Goal: Task Accomplishment & Management: Use online tool/utility

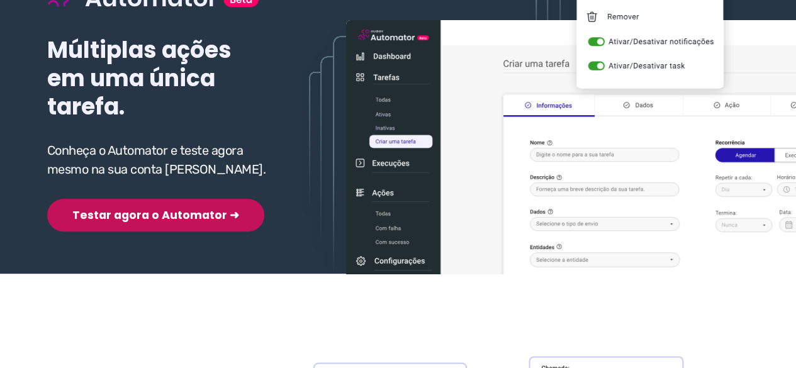
scroll to position [189, 0]
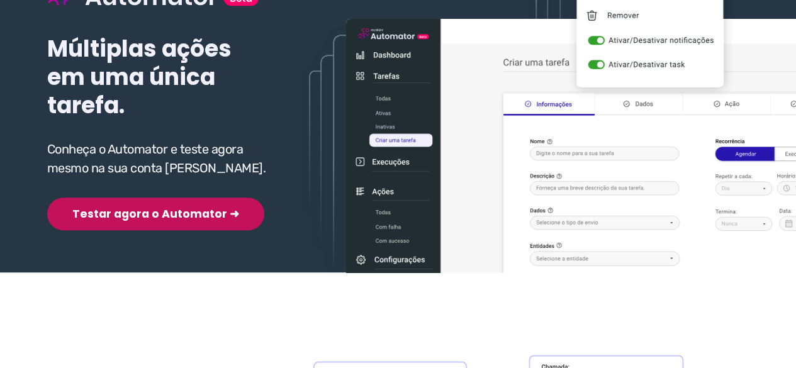
click at [147, 218] on button "Testar agora o Automator ➜" at bounding box center [155, 214] width 217 height 33
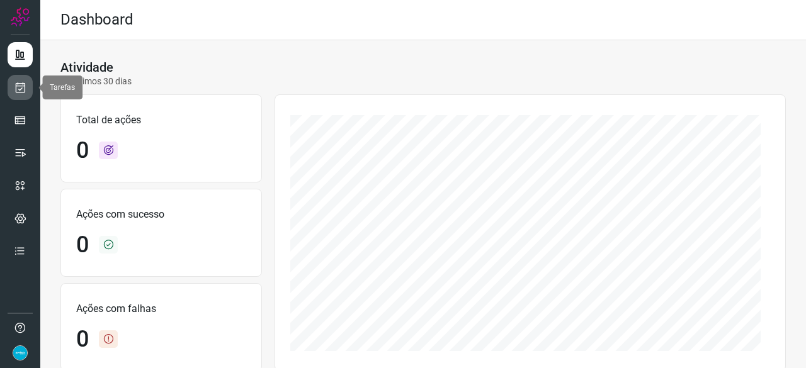
click at [15, 89] on icon at bounding box center [20, 87] width 13 height 13
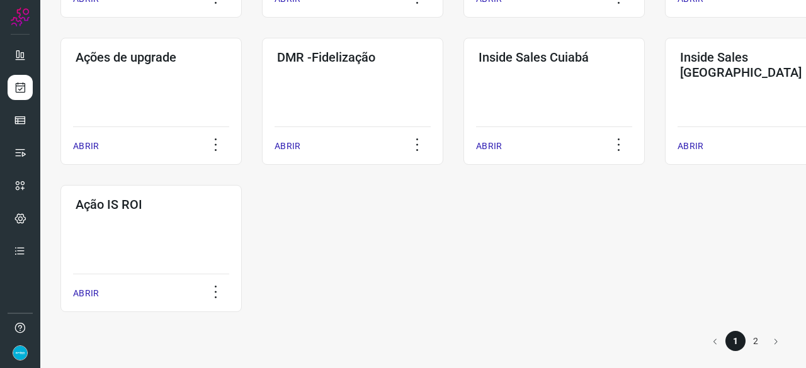
scroll to position [657, 0]
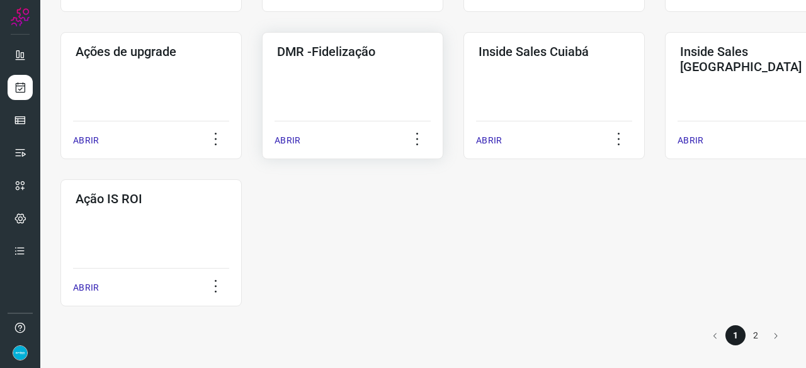
click at [290, 139] on p "ABRIR" at bounding box center [287, 140] width 26 height 13
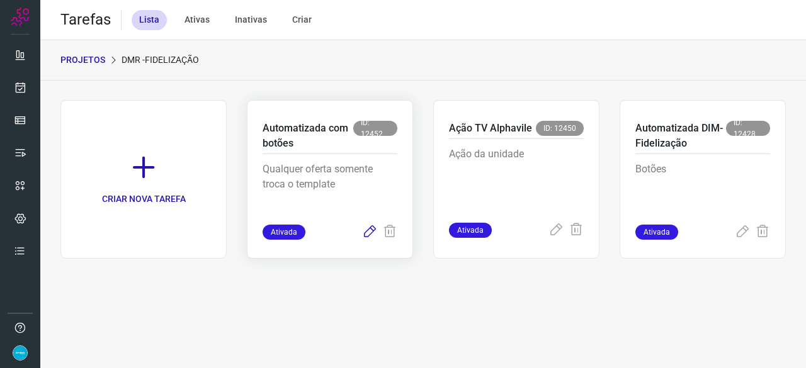
click at [366, 235] on icon at bounding box center [369, 232] width 15 height 15
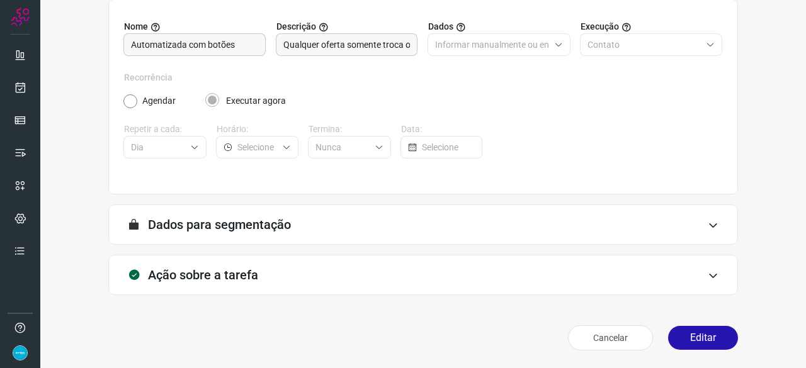
scroll to position [123, 0]
click at [684, 347] on button "Editar" at bounding box center [703, 339] width 70 height 24
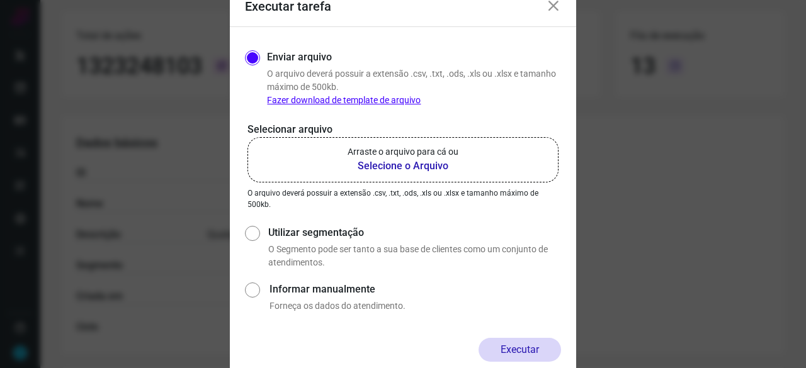
click at [387, 166] on b "Selecione o Arquivo" at bounding box center [402, 166] width 111 height 15
click at [0, 0] on input "Arraste o arquivo para cá ou Selecione o Arquivo" at bounding box center [0, 0] width 0 height 0
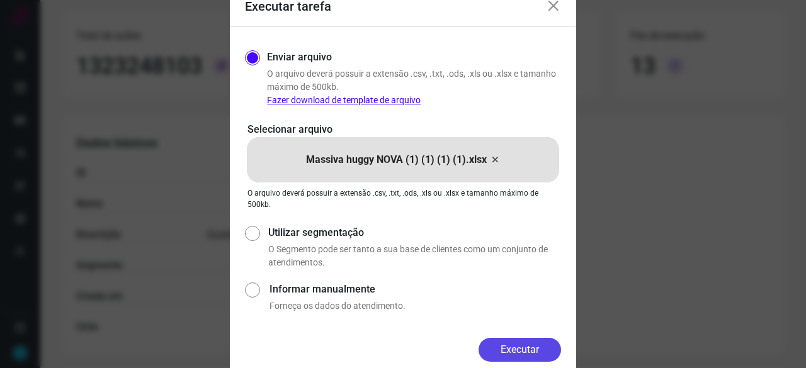
click at [510, 345] on button "Executar" at bounding box center [519, 350] width 82 height 24
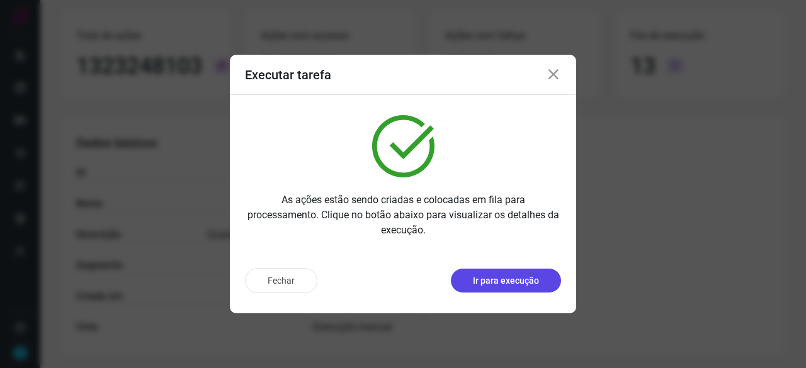
click at [501, 284] on p "Ir para execução" at bounding box center [506, 280] width 66 height 13
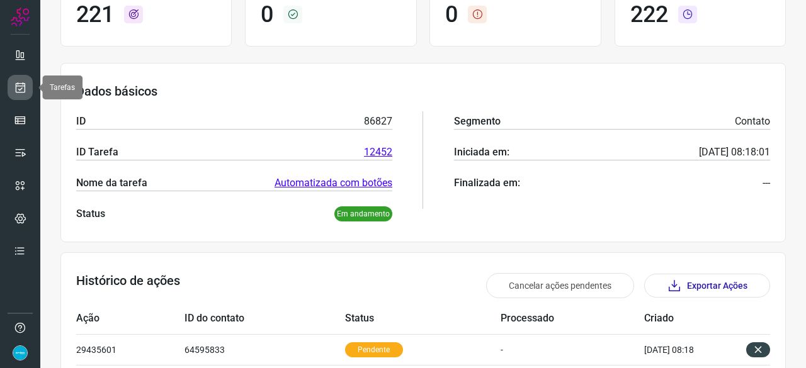
click at [20, 84] on icon at bounding box center [20, 87] width 13 height 13
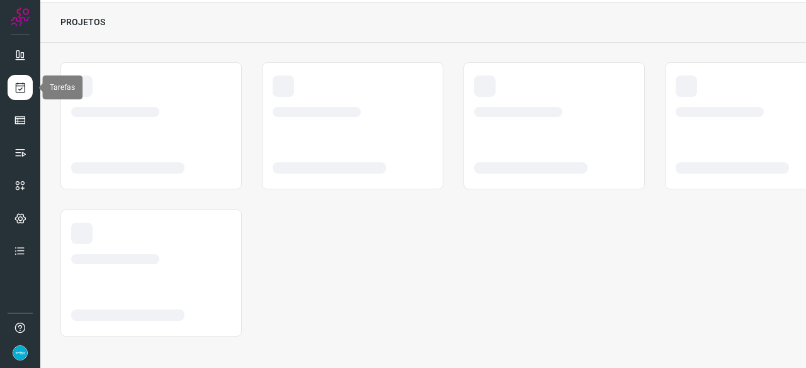
scroll to position [38, 0]
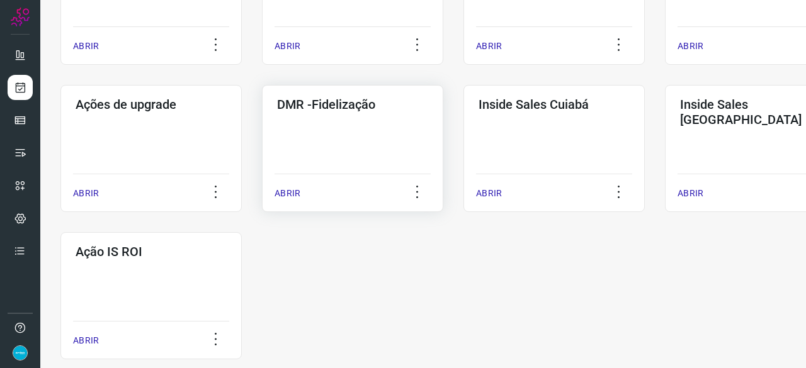
click at [293, 189] on p "ABRIR" at bounding box center [287, 193] width 26 height 13
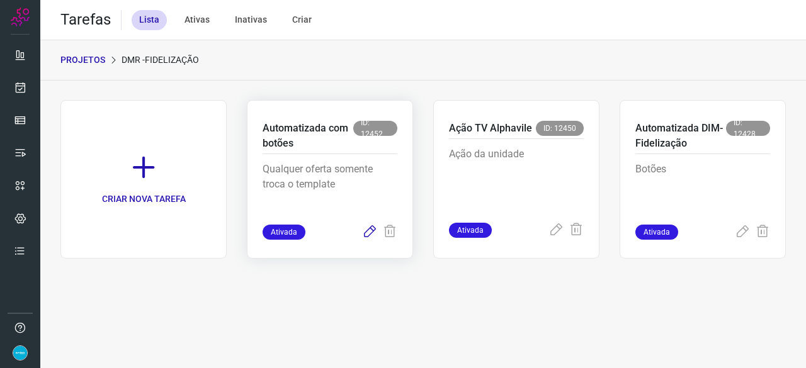
click at [369, 229] on icon at bounding box center [369, 232] width 15 height 15
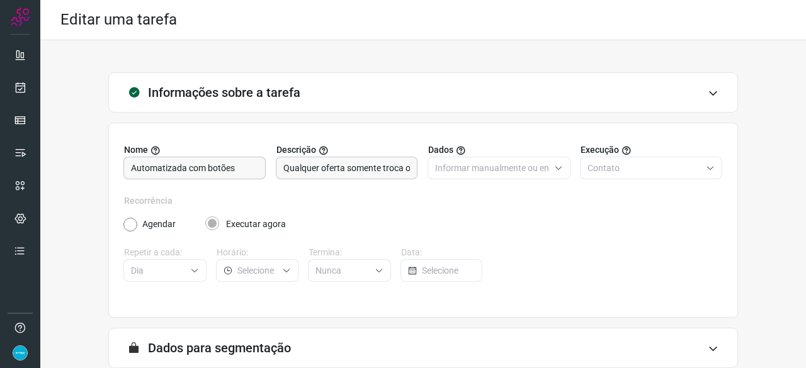
scroll to position [123, 0]
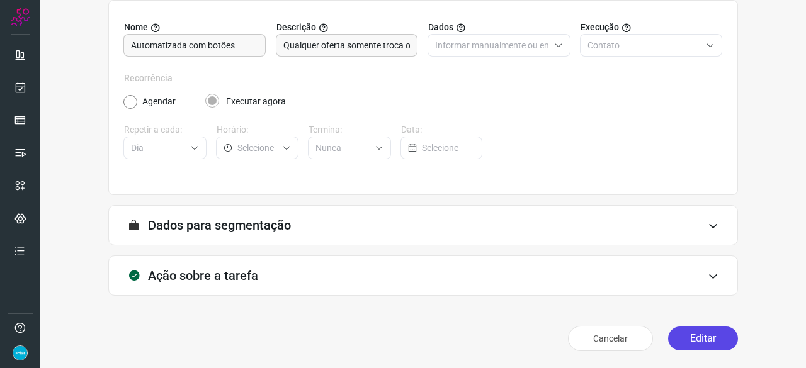
click at [699, 334] on button "Editar" at bounding box center [703, 339] width 70 height 24
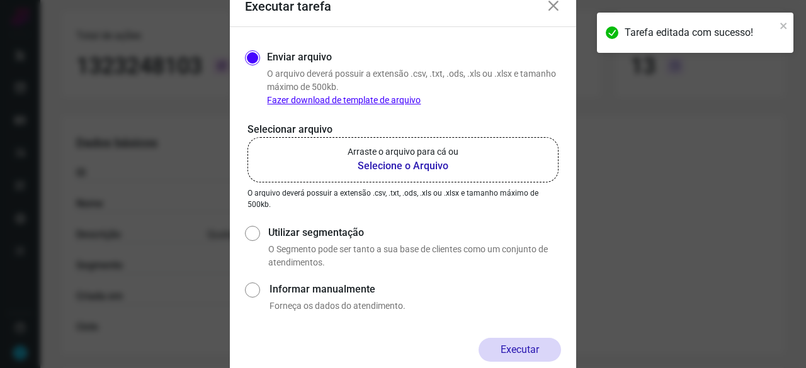
click at [388, 167] on b "Selecione o Arquivo" at bounding box center [402, 166] width 111 height 15
click at [0, 0] on input "Arraste o arquivo para cá ou Selecione o Arquivo" at bounding box center [0, 0] width 0 height 0
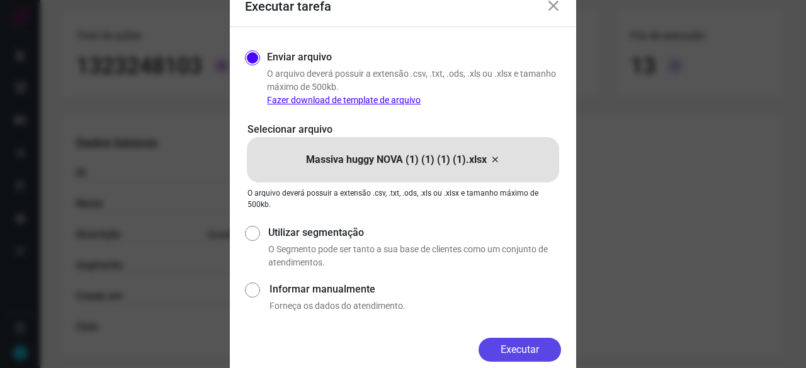
click at [522, 348] on button "Executar" at bounding box center [519, 350] width 82 height 24
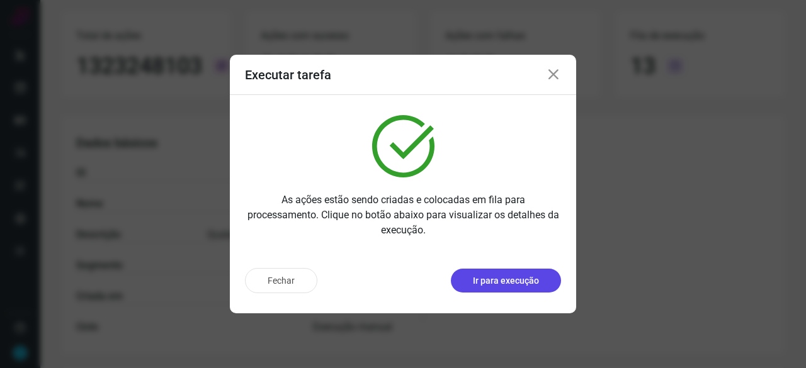
click at [485, 280] on p "Ir para execução" at bounding box center [506, 280] width 66 height 13
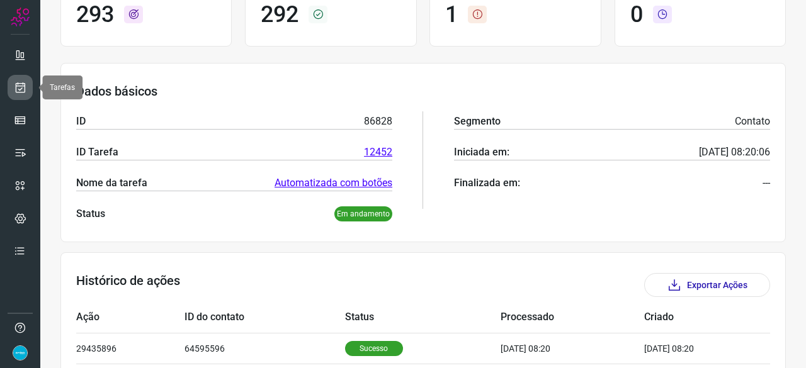
click at [13, 86] on link at bounding box center [20, 87] width 25 height 25
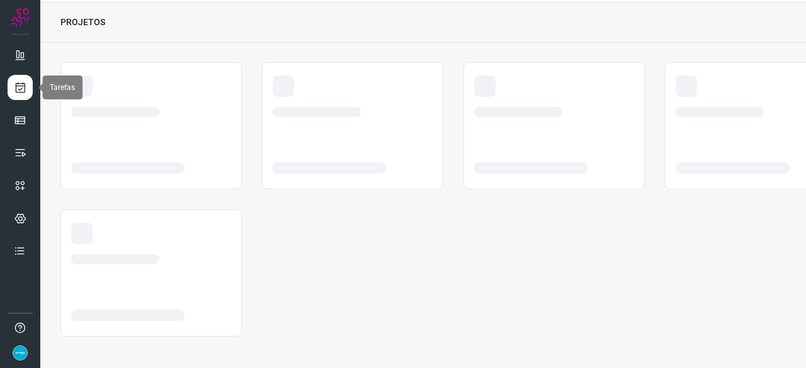
scroll to position [38, 0]
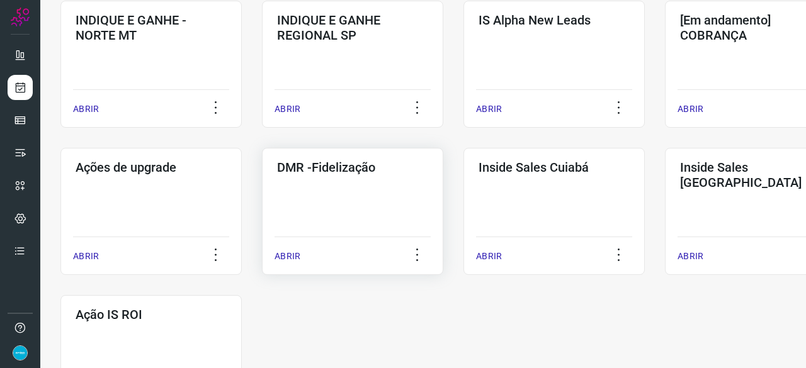
click at [295, 252] on p "ABRIR" at bounding box center [287, 256] width 26 height 13
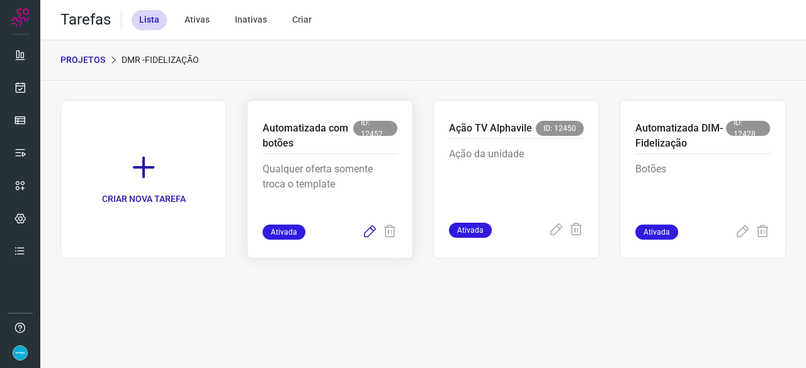
click at [366, 236] on icon at bounding box center [369, 232] width 15 height 15
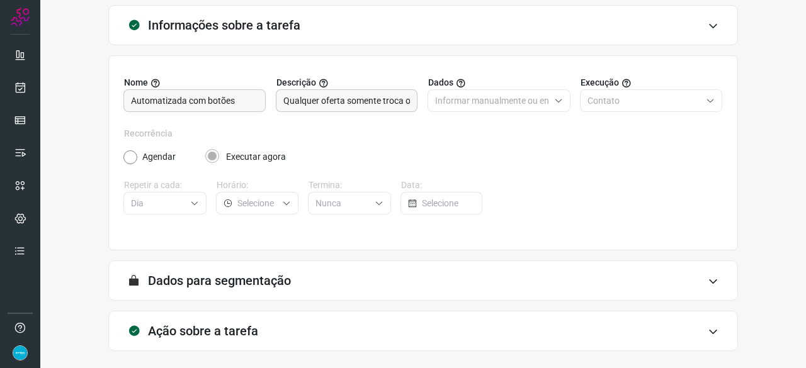
scroll to position [123, 0]
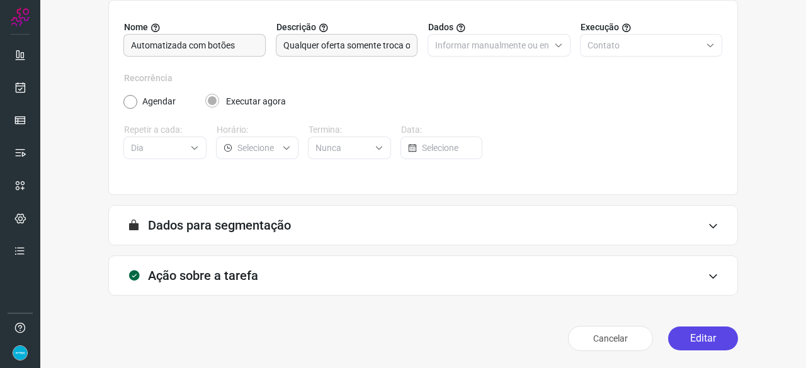
click at [692, 335] on button "Editar" at bounding box center [703, 339] width 70 height 24
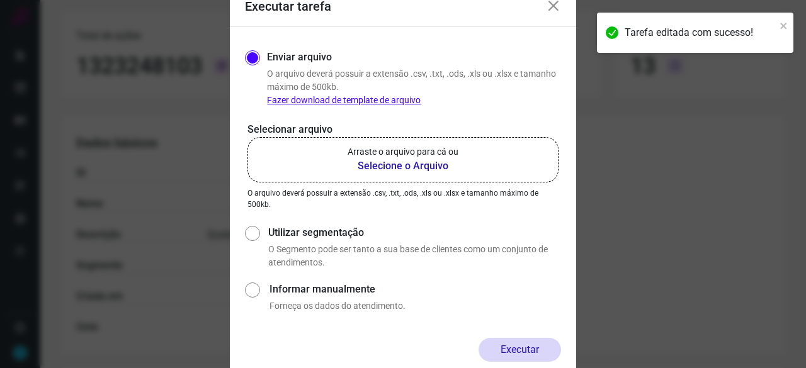
click at [407, 166] on b "Selecione o Arquivo" at bounding box center [402, 166] width 111 height 15
click at [0, 0] on input "Arraste o arquivo para cá ou Selecione o Arquivo" at bounding box center [0, 0] width 0 height 0
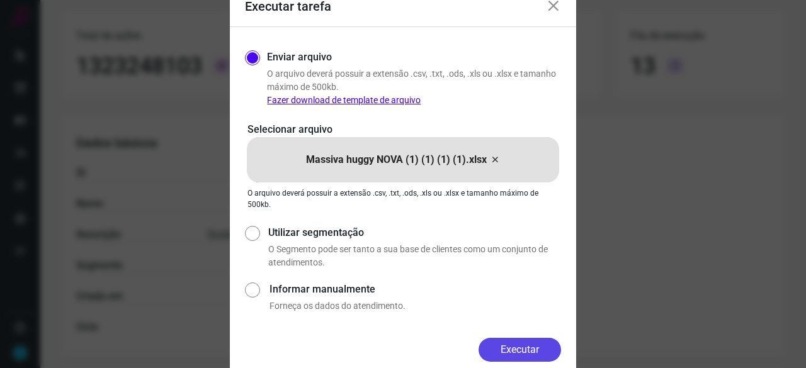
click at [507, 352] on button "Executar" at bounding box center [519, 350] width 82 height 24
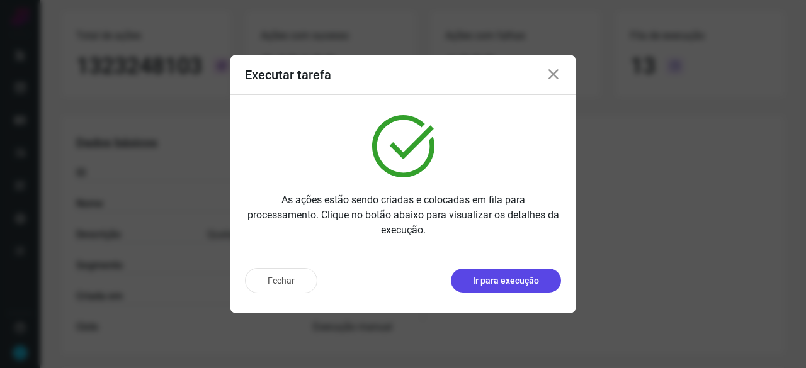
click at [534, 279] on p "Ir para execução" at bounding box center [506, 280] width 66 height 13
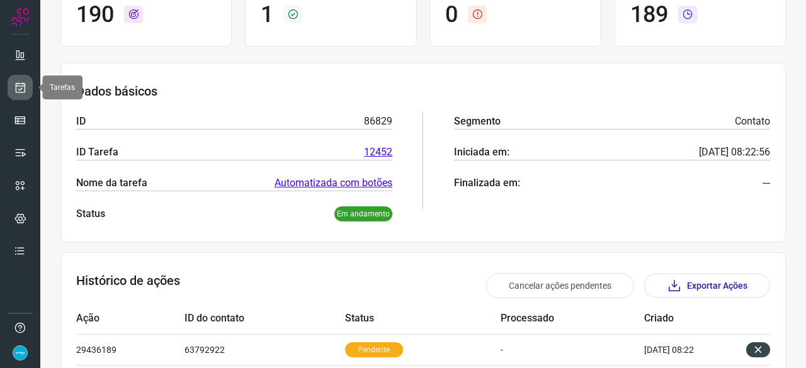
click at [21, 84] on icon at bounding box center [20, 87] width 13 height 13
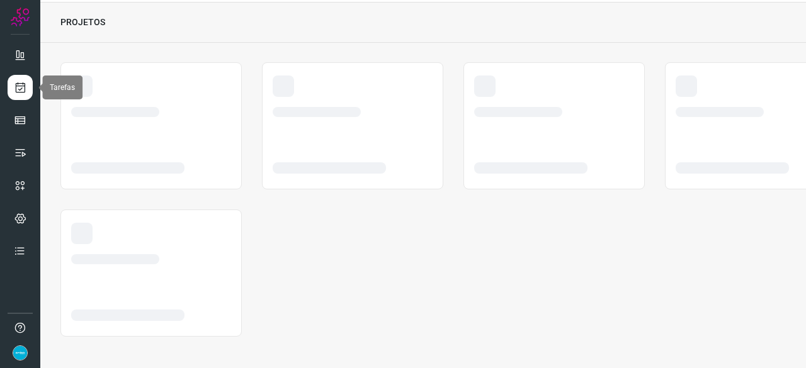
scroll to position [38, 0]
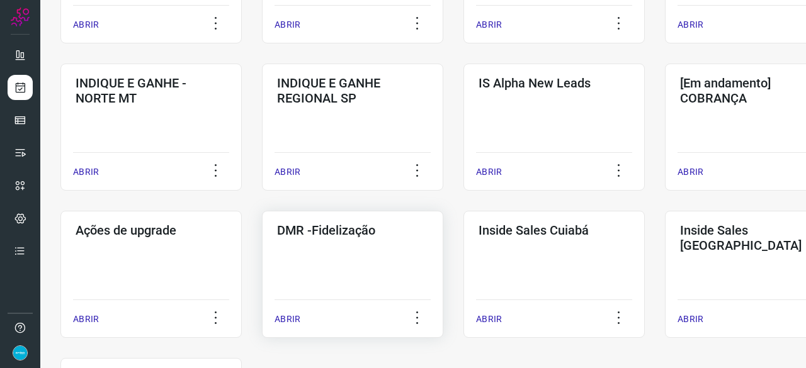
click at [288, 319] on p "ABRIR" at bounding box center [287, 319] width 26 height 13
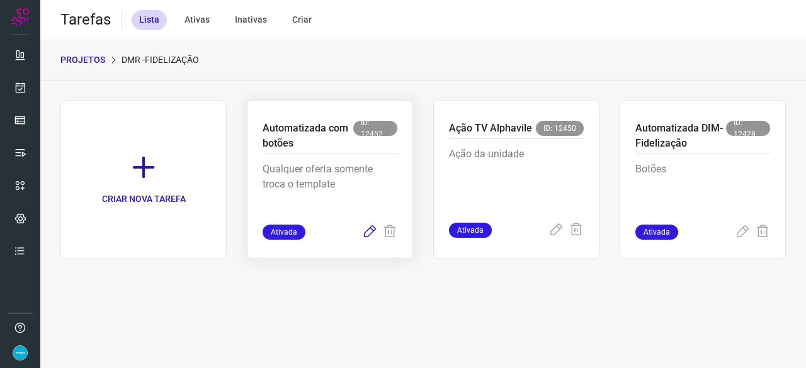
click at [373, 230] on icon at bounding box center [369, 232] width 15 height 15
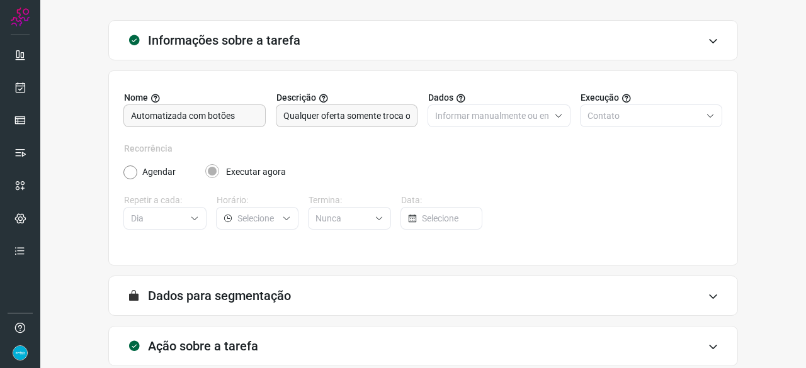
scroll to position [123, 0]
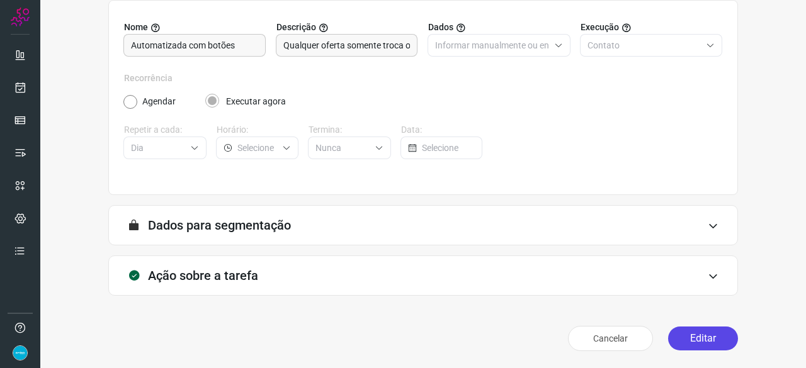
click at [677, 338] on button "Editar" at bounding box center [703, 339] width 70 height 24
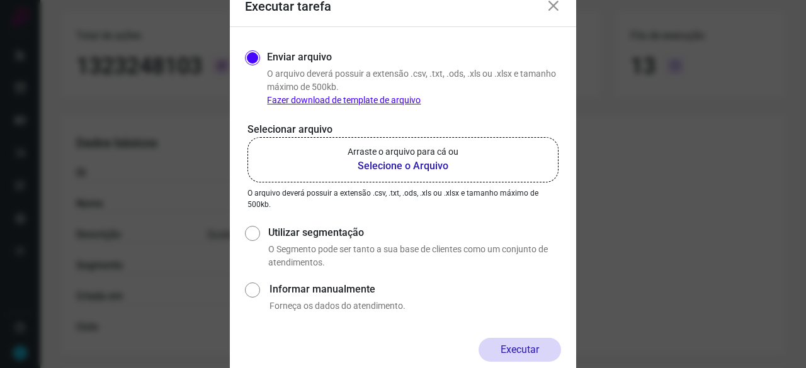
click at [389, 164] on b "Selecione o Arquivo" at bounding box center [402, 166] width 111 height 15
click at [0, 0] on input "Arraste o arquivo para cá ou Selecione o Arquivo" at bounding box center [0, 0] width 0 height 0
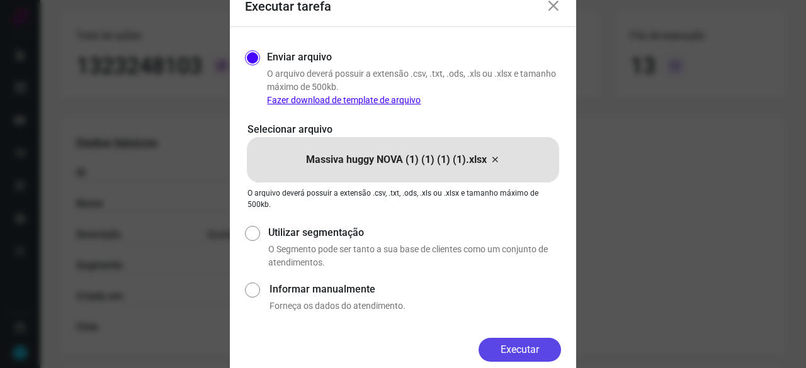
click at [536, 350] on button "Executar" at bounding box center [519, 350] width 82 height 24
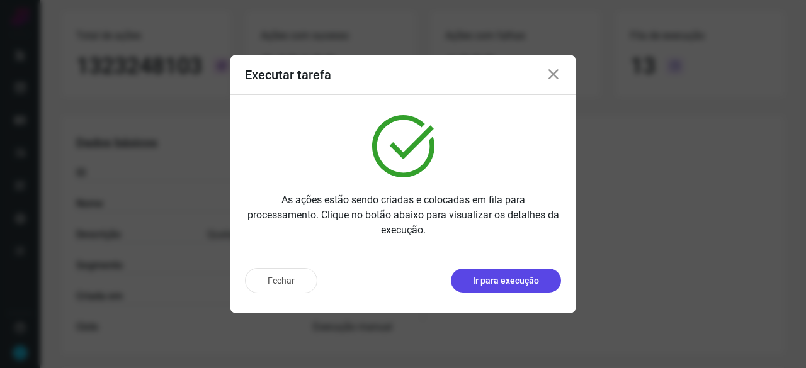
click at [512, 281] on p "Ir para execução" at bounding box center [506, 280] width 66 height 13
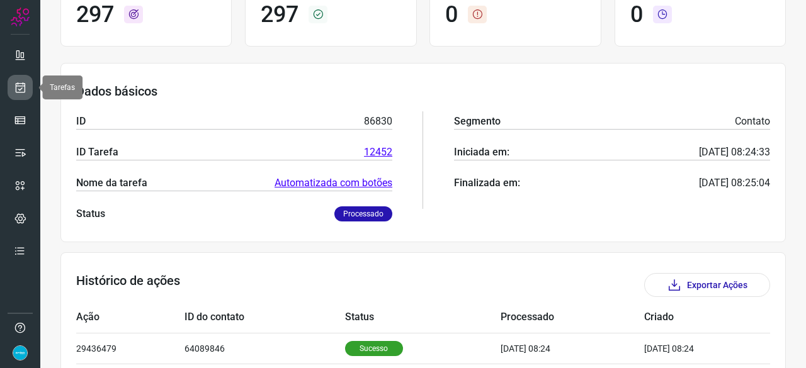
click at [20, 89] on icon at bounding box center [20, 87] width 13 height 13
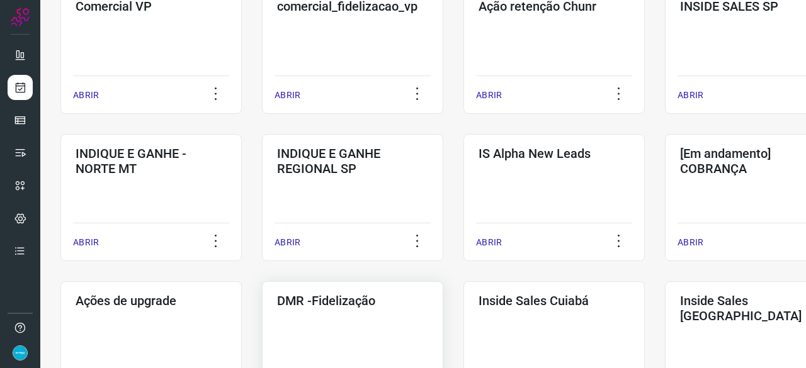
scroll to position [541, 0]
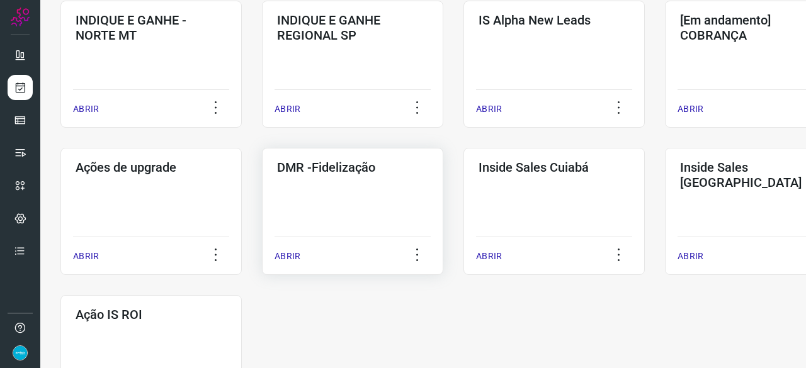
click at [286, 256] on p "ABRIR" at bounding box center [287, 256] width 26 height 13
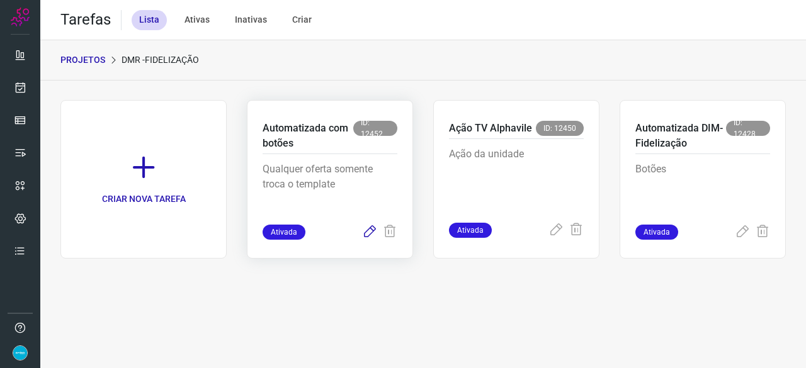
click at [369, 232] on icon at bounding box center [369, 232] width 15 height 15
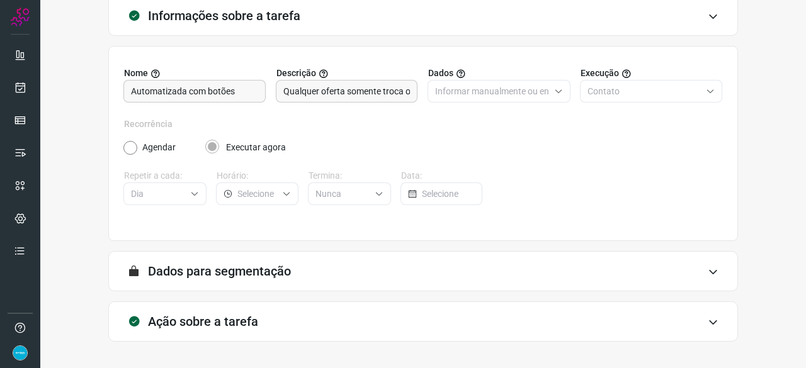
scroll to position [123, 0]
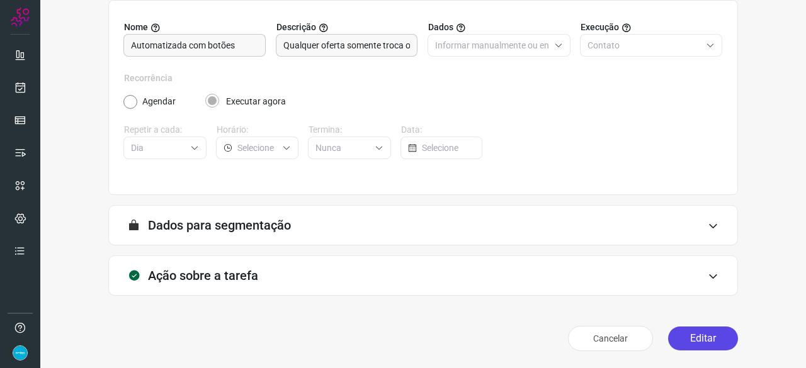
click at [709, 336] on button "Editar" at bounding box center [703, 339] width 70 height 24
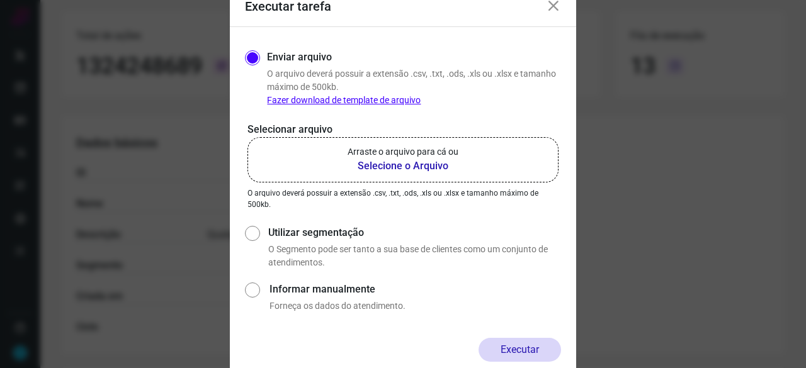
click at [404, 164] on b "Selecione o Arquivo" at bounding box center [402, 166] width 111 height 15
click at [0, 0] on input "Arraste o arquivo para cá ou Selecione o Arquivo" at bounding box center [0, 0] width 0 height 0
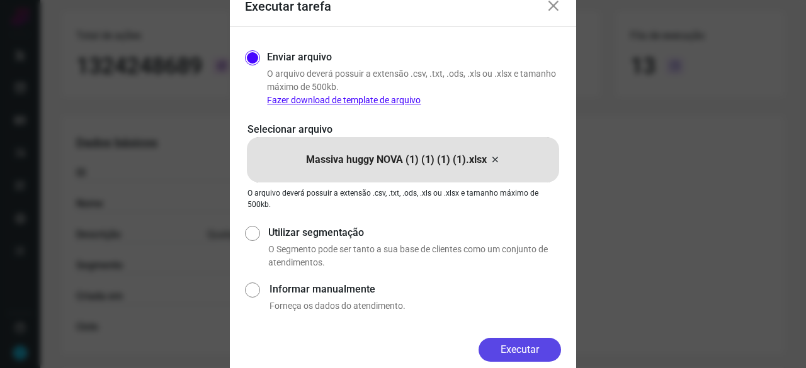
click at [537, 346] on button "Executar" at bounding box center [519, 350] width 82 height 24
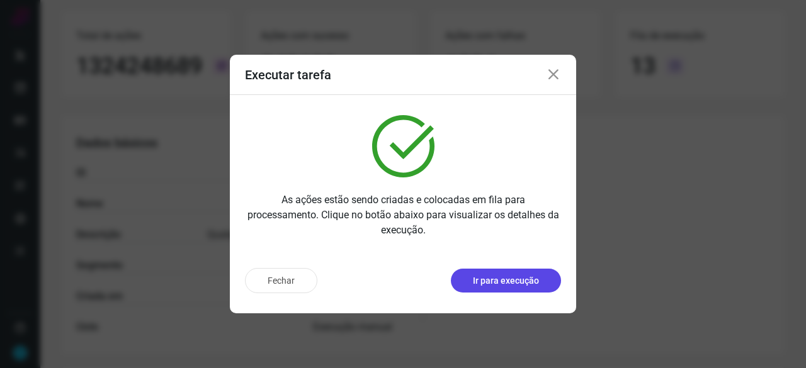
click at [485, 273] on button "Ir para execução" at bounding box center [506, 281] width 110 height 24
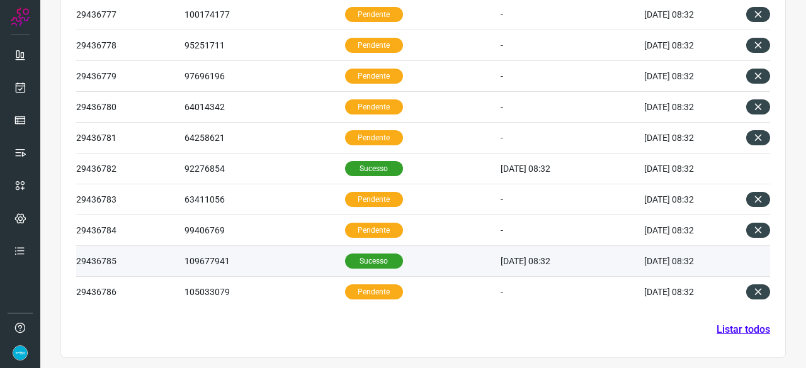
scroll to position [459, 0]
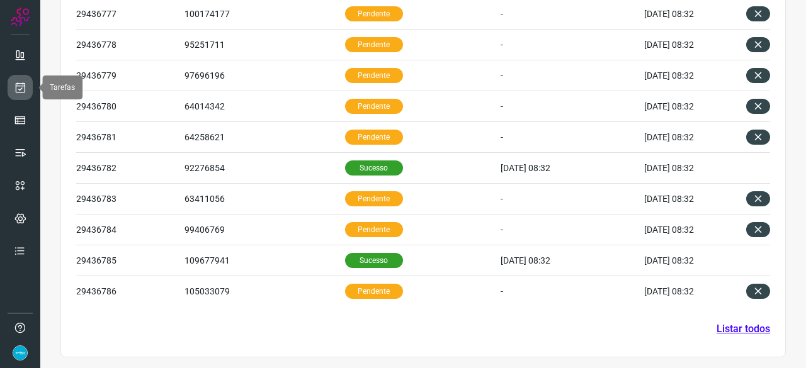
click at [30, 84] on link at bounding box center [20, 87] width 25 height 25
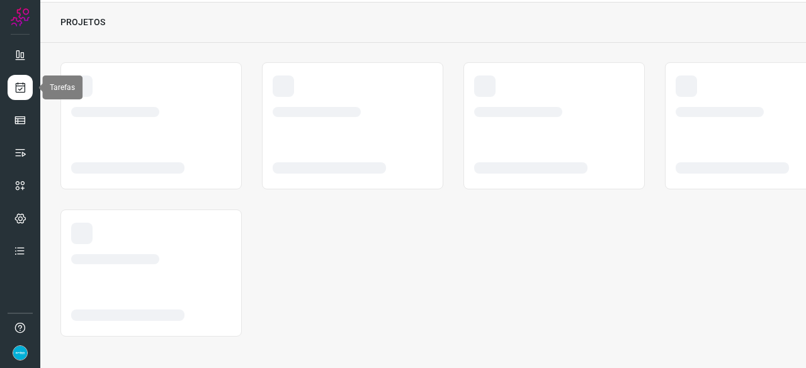
scroll to position [38, 0]
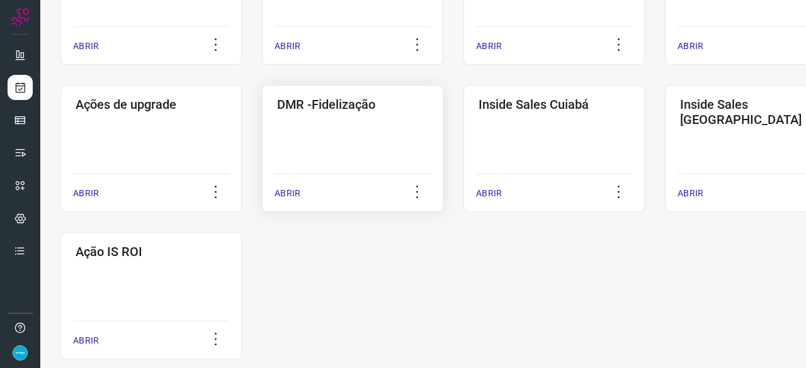
click at [291, 189] on p "ABRIR" at bounding box center [287, 193] width 26 height 13
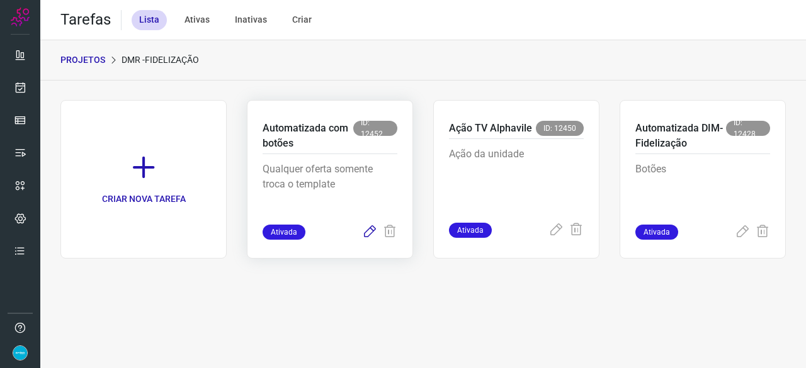
click at [366, 232] on icon at bounding box center [369, 232] width 15 height 15
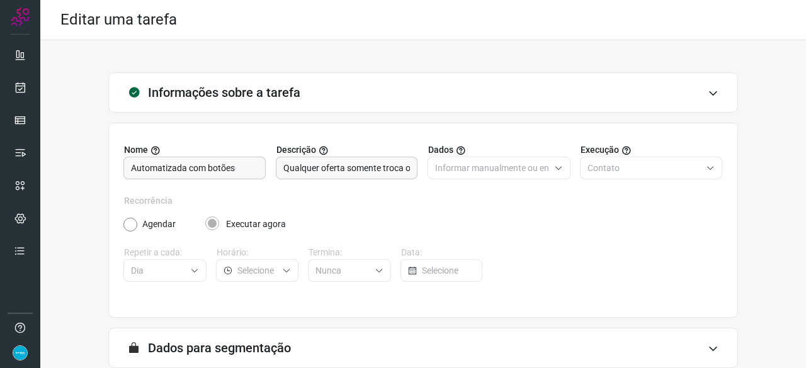
scroll to position [123, 0]
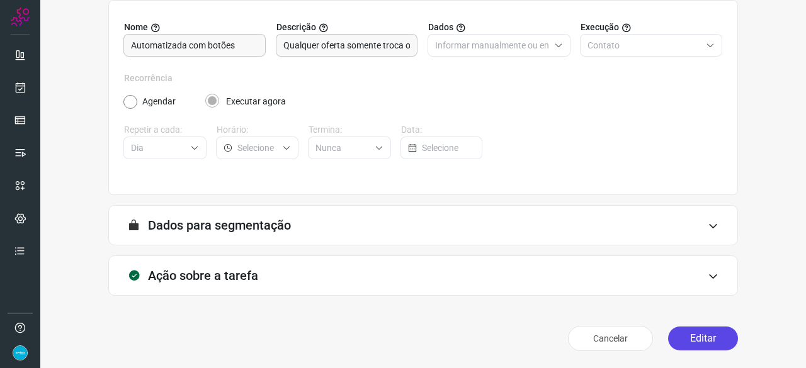
click at [702, 339] on button "Editar" at bounding box center [703, 339] width 70 height 24
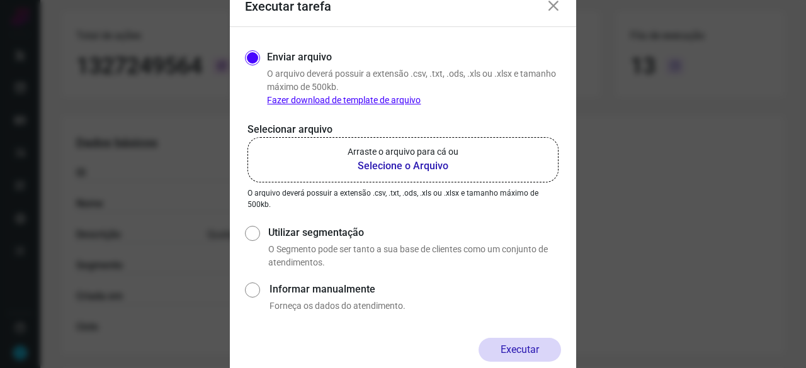
click at [376, 167] on b "Selecione o Arquivo" at bounding box center [402, 166] width 111 height 15
click at [0, 0] on input "Arraste o arquivo para cá ou Selecione o Arquivo" at bounding box center [0, 0] width 0 height 0
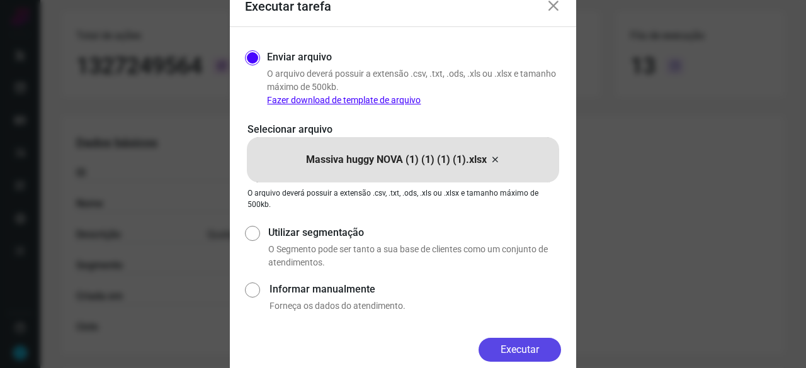
click at [507, 351] on button "Executar" at bounding box center [519, 350] width 82 height 24
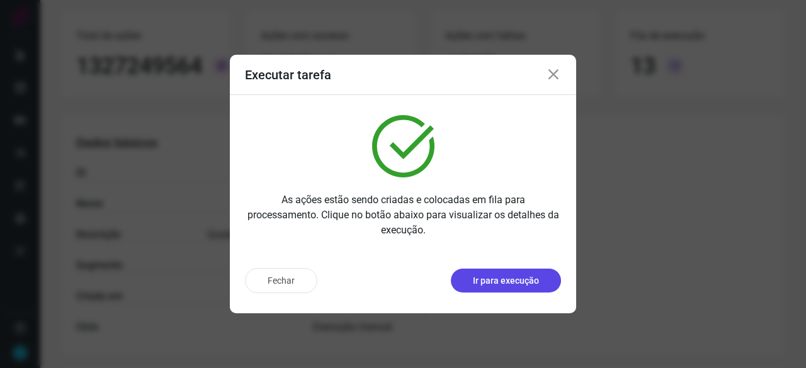
click at [520, 288] on button "Ir para execução" at bounding box center [506, 281] width 110 height 24
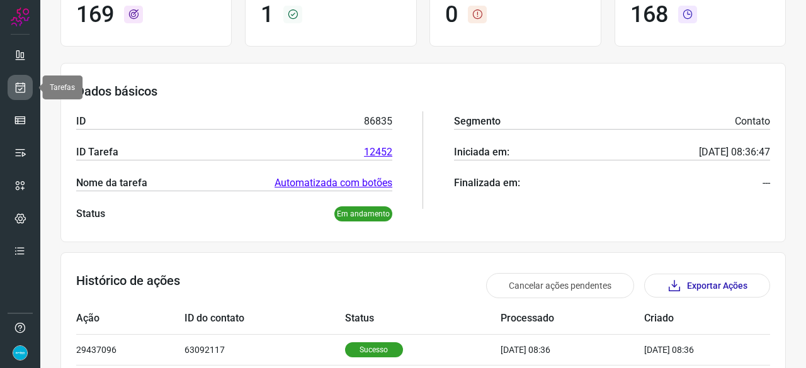
click at [16, 86] on icon at bounding box center [20, 87] width 13 height 13
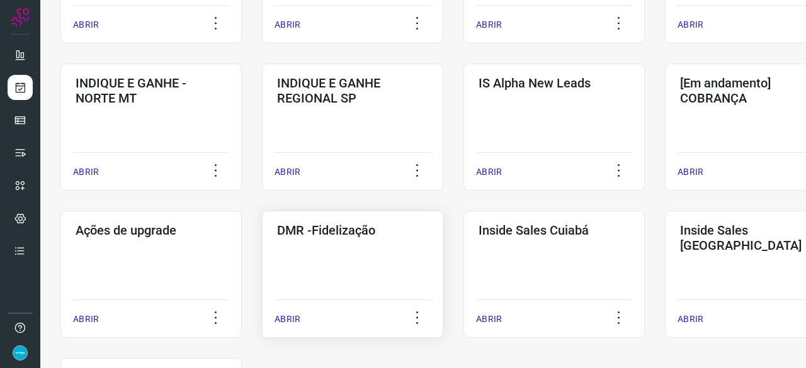
click at [287, 320] on p "ABRIR" at bounding box center [287, 319] width 26 height 13
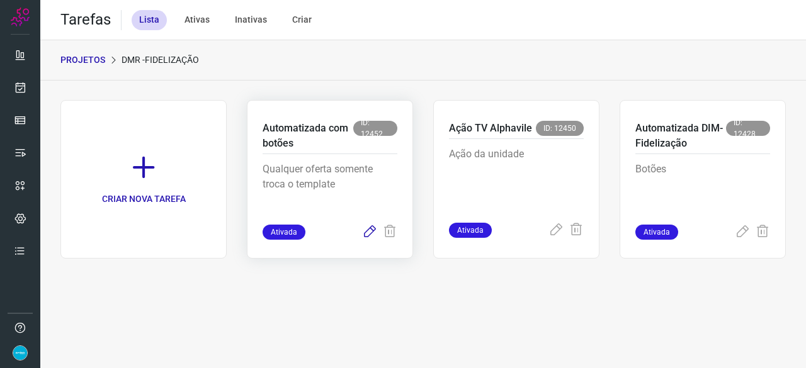
click at [373, 232] on icon at bounding box center [369, 232] width 15 height 15
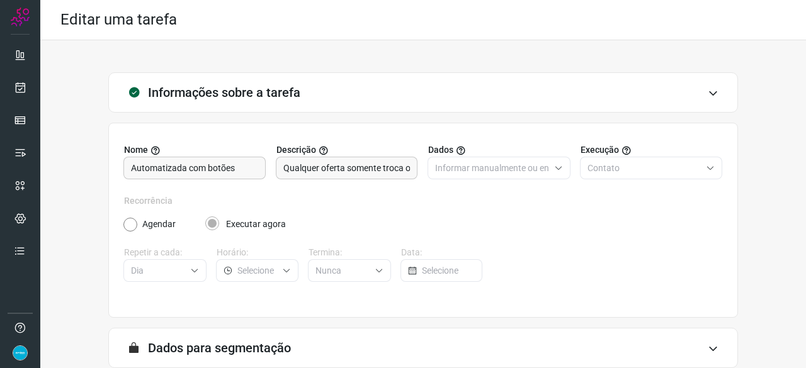
scroll to position [123, 0]
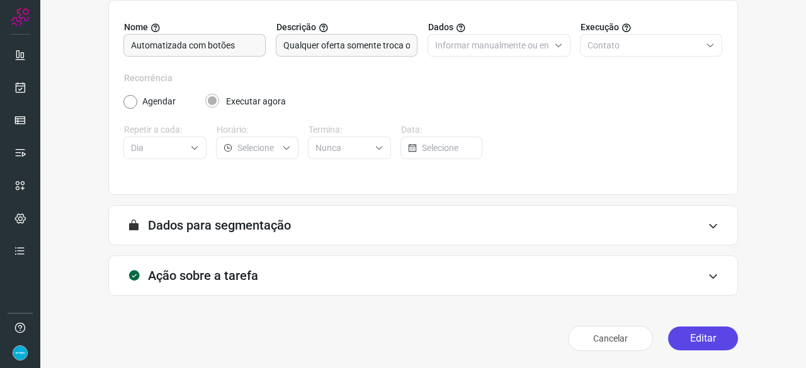
click at [693, 333] on button "Editar" at bounding box center [703, 339] width 70 height 24
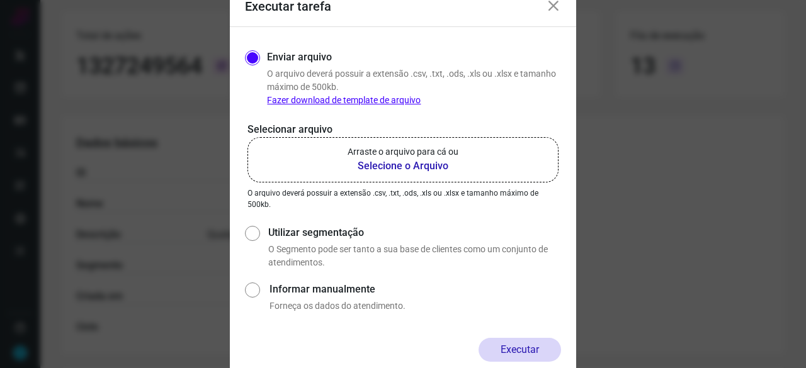
click at [365, 164] on b "Selecione o Arquivo" at bounding box center [402, 166] width 111 height 15
click at [0, 0] on input "Arraste o arquivo para cá ou Selecione o Arquivo" at bounding box center [0, 0] width 0 height 0
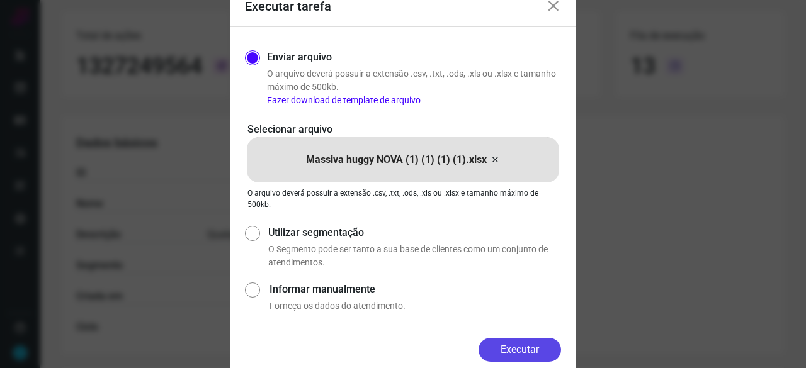
click at [511, 351] on button "Executar" at bounding box center [519, 350] width 82 height 24
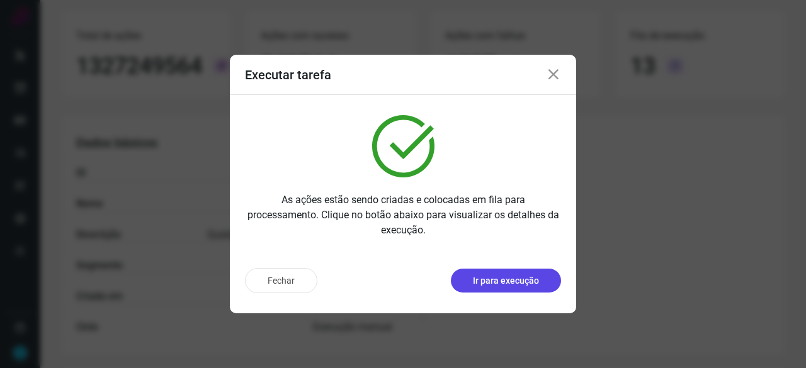
click at [494, 284] on p "Ir para execução" at bounding box center [506, 280] width 66 height 13
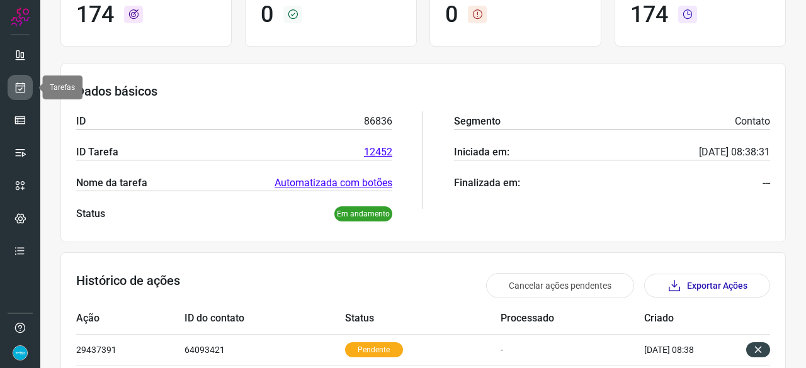
click at [20, 82] on icon at bounding box center [20, 87] width 13 height 13
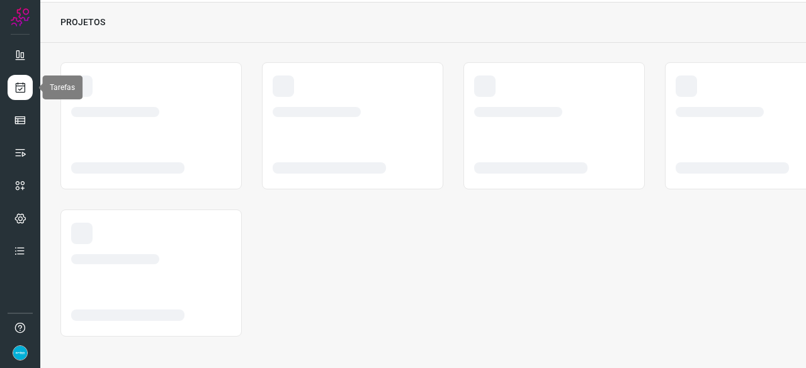
scroll to position [38, 0]
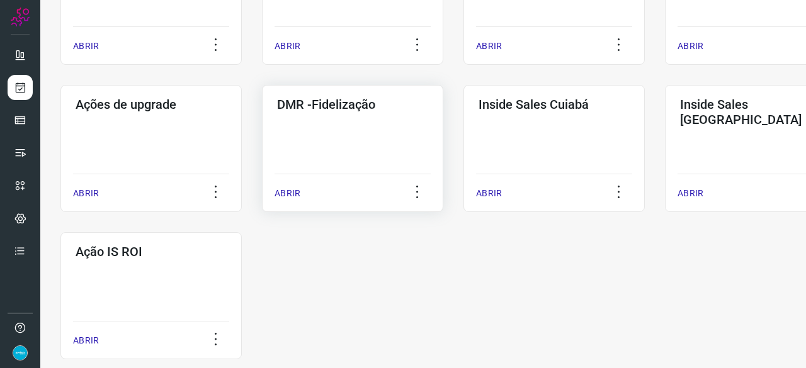
click at [281, 192] on p "ABRIR" at bounding box center [287, 193] width 26 height 13
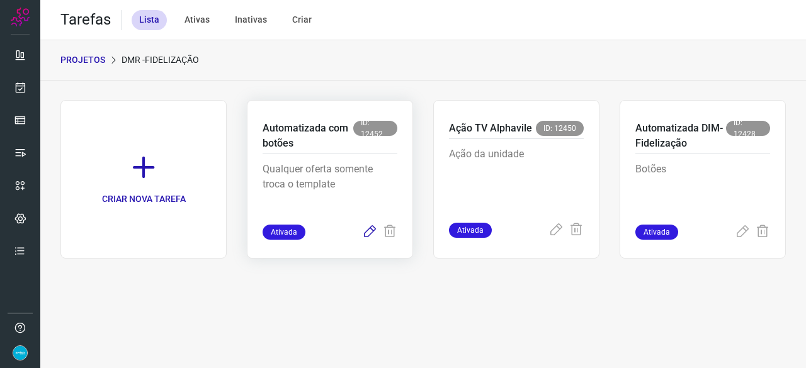
click at [368, 234] on icon at bounding box center [369, 232] width 15 height 15
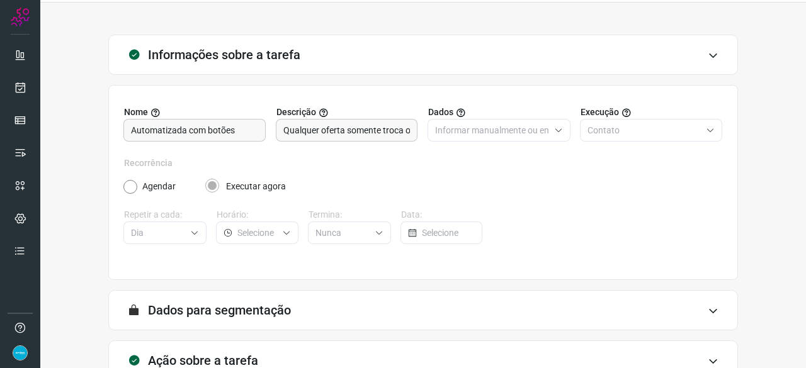
scroll to position [123, 0]
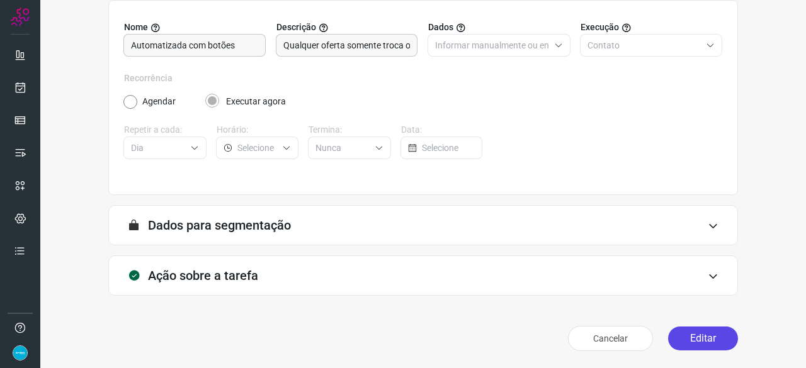
click at [689, 333] on button "Editar" at bounding box center [703, 339] width 70 height 24
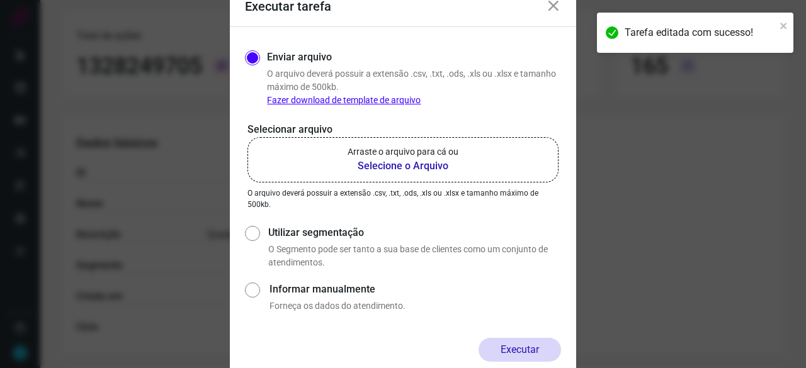
click at [387, 167] on b "Selecione o Arquivo" at bounding box center [402, 166] width 111 height 15
click at [0, 0] on input "Arraste o arquivo para cá ou Selecione o Arquivo" at bounding box center [0, 0] width 0 height 0
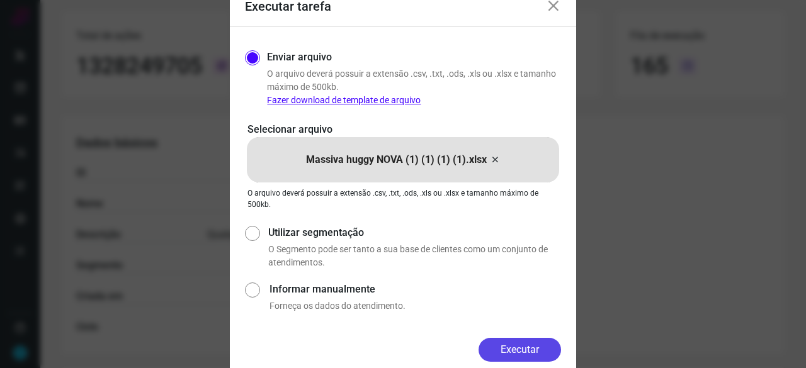
click at [529, 344] on button "Executar" at bounding box center [519, 350] width 82 height 24
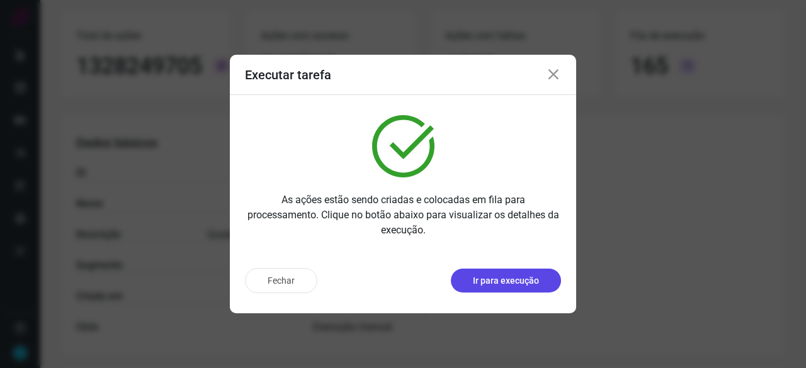
click at [495, 283] on p "Ir para execução" at bounding box center [506, 280] width 66 height 13
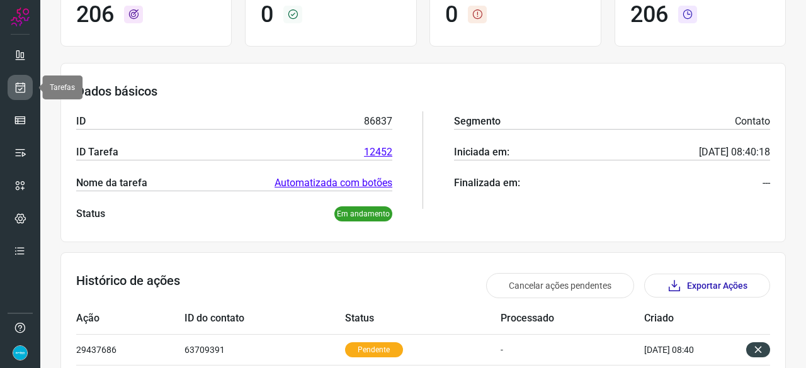
click at [21, 82] on icon at bounding box center [20, 87] width 13 height 13
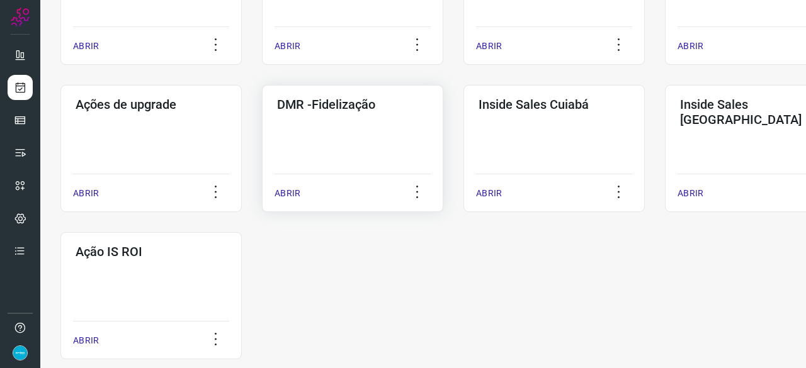
click at [286, 197] on p "ABRIR" at bounding box center [287, 193] width 26 height 13
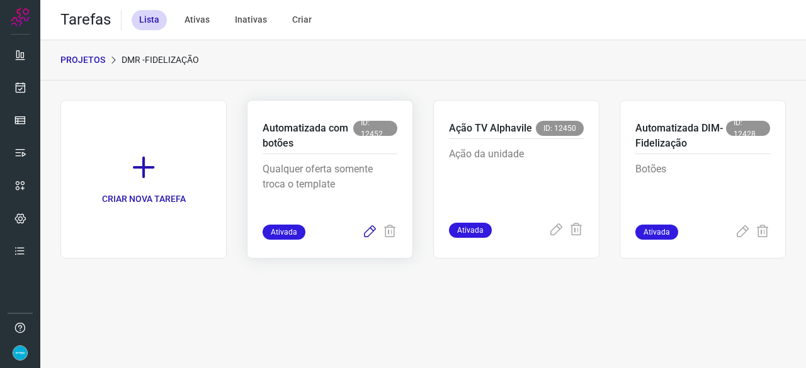
click at [368, 234] on icon at bounding box center [369, 232] width 15 height 15
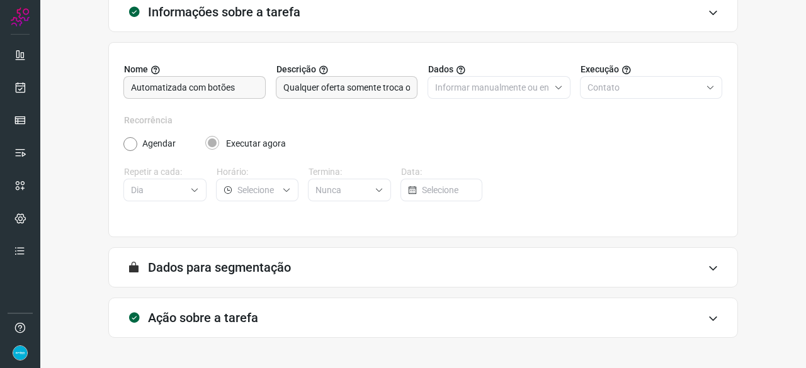
scroll to position [123, 0]
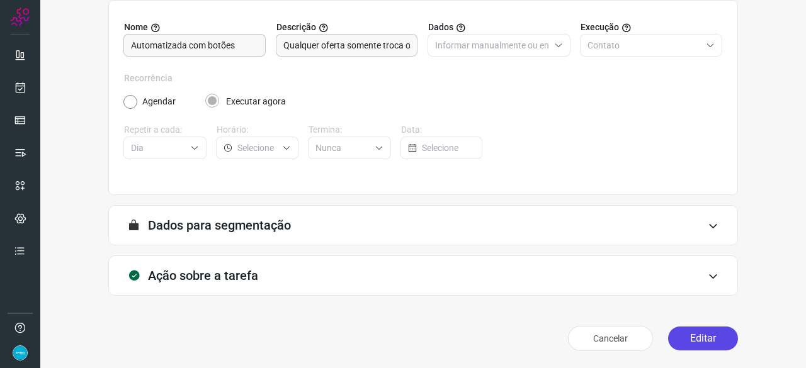
click at [690, 339] on button "Editar" at bounding box center [703, 339] width 70 height 24
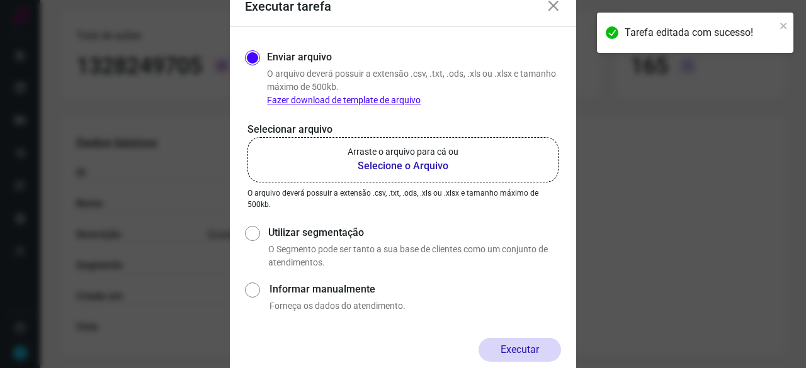
click at [374, 164] on b "Selecione o Arquivo" at bounding box center [402, 166] width 111 height 15
click at [0, 0] on input "Arraste o arquivo para cá ou Selecione o Arquivo" at bounding box center [0, 0] width 0 height 0
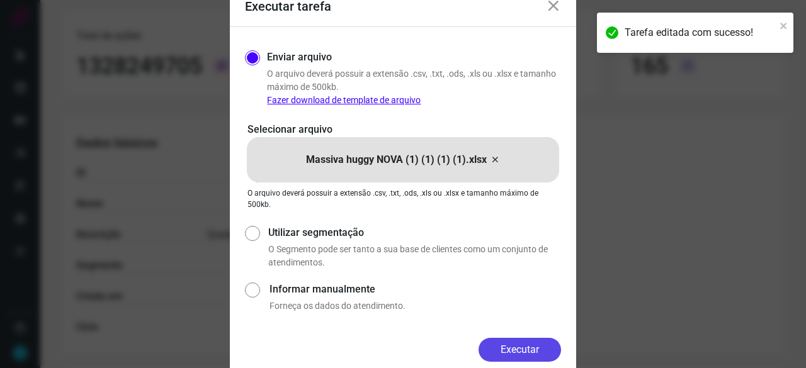
click at [539, 352] on button "Executar" at bounding box center [519, 350] width 82 height 24
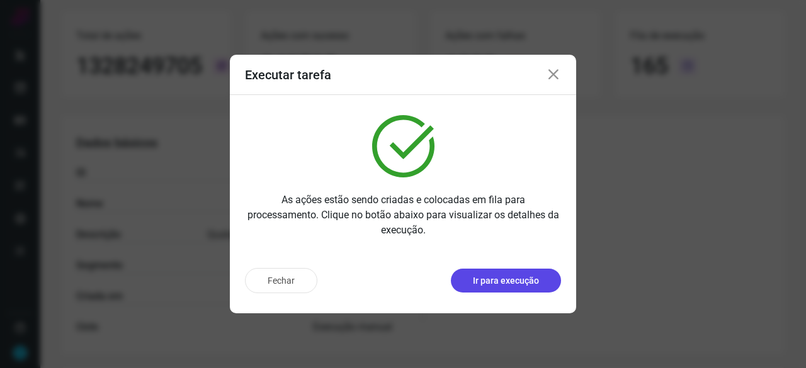
click at [509, 283] on p "Ir para execução" at bounding box center [506, 280] width 66 height 13
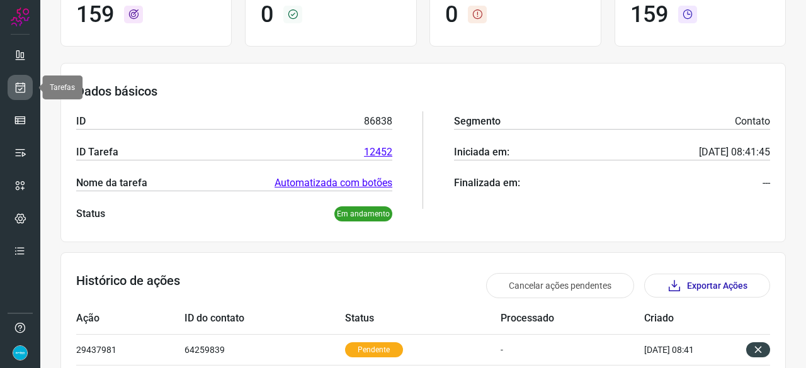
click at [23, 81] on icon at bounding box center [20, 87] width 13 height 13
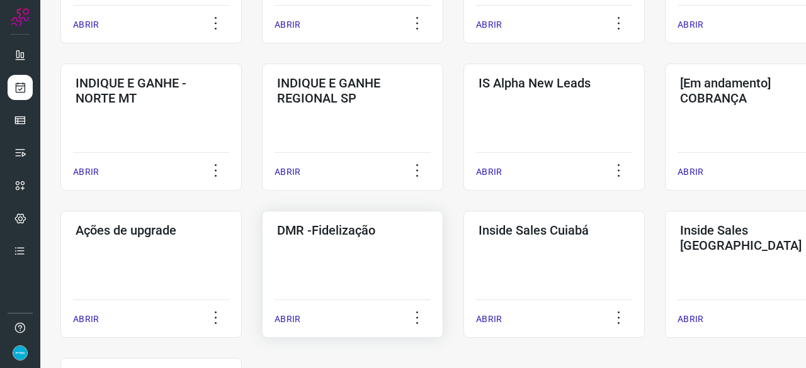
click at [286, 317] on p "ABRIR" at bounding box center [287, 319] width 26 height 13
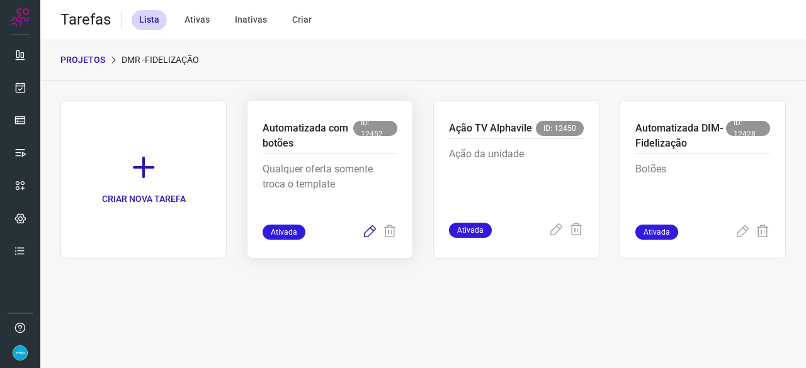
click at [369, 232] on icon at bounding box center [369, 232] width 15 height 15
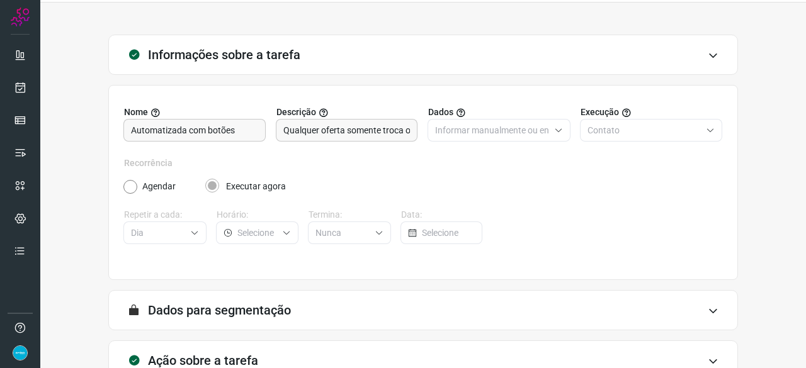
scroll to position [123, 0]
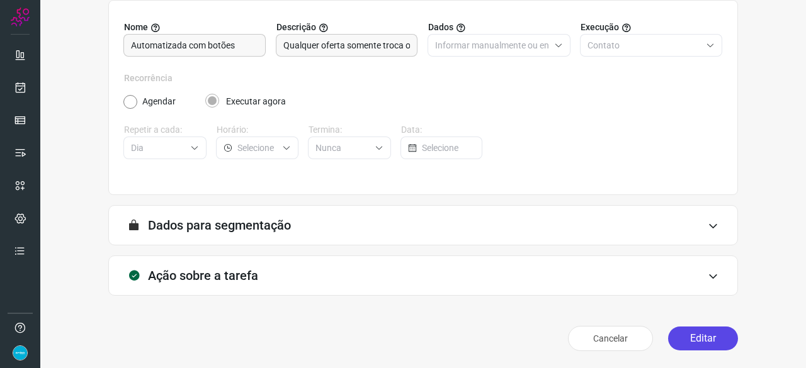
click at [684, 338] on button "Editar" at bounding box center [703, 339] width 70 height 24
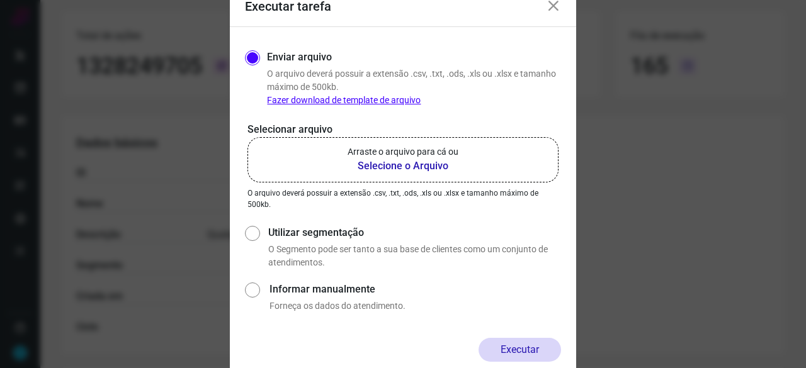
click at [371, 167] on b "Selecione o Arquivo" at bounding box center [402, 166] width 111 height 15
click at [0, 0] on input "Arraste o arquivo para cá ou Selecione o Arquivo" at bounding box center [0, 0] width 0 height 0
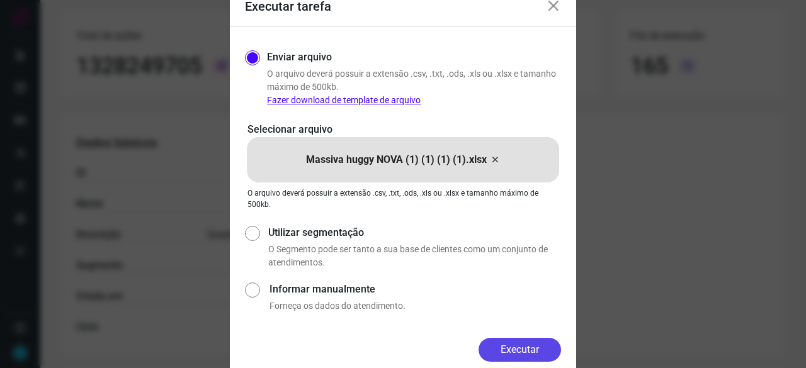
click at [518, 342] on button "Executar" at bounding box center [519, 350] width 82 height 24
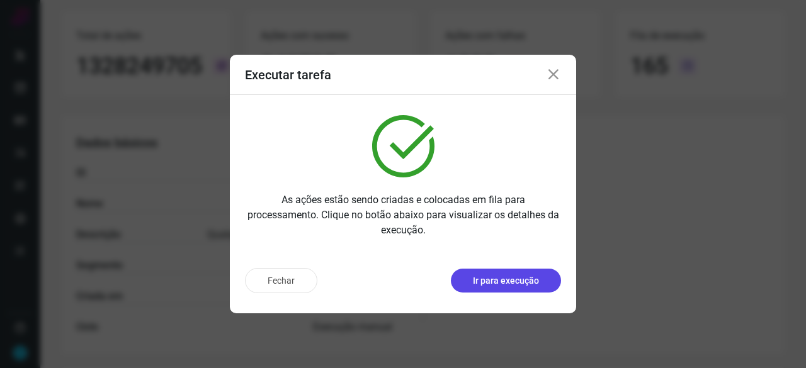
click at [482, 279] on p "Ir para execução" at bounding box center [506, 280] width 66 height 13
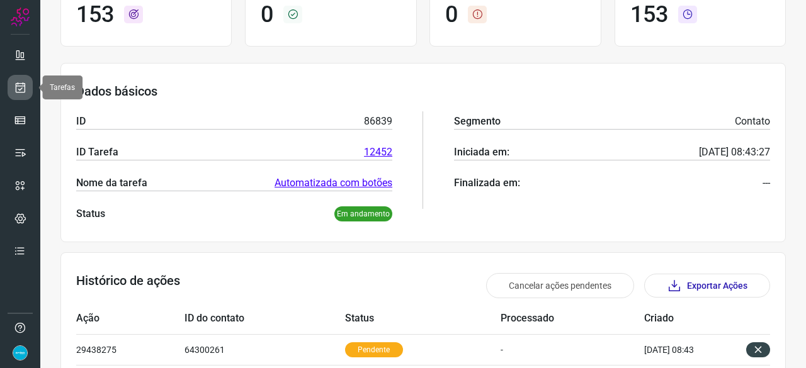
click at [20, 81] on icon at bounding box center [20, 87] width 13 height 13
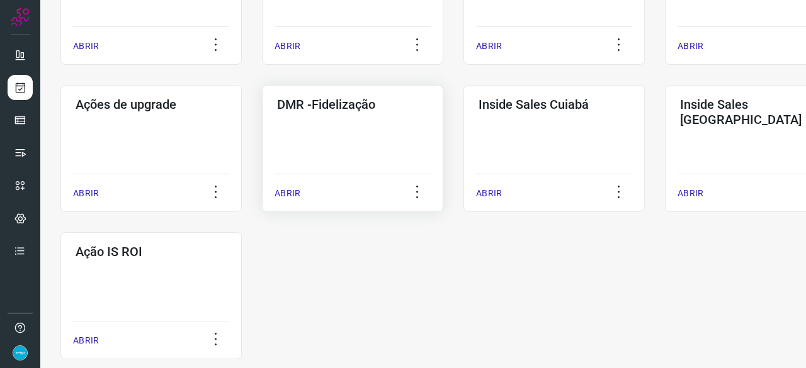
click at [286, 196] on p "ABRIR" at bounding box center [287, 193] width 26 height 13
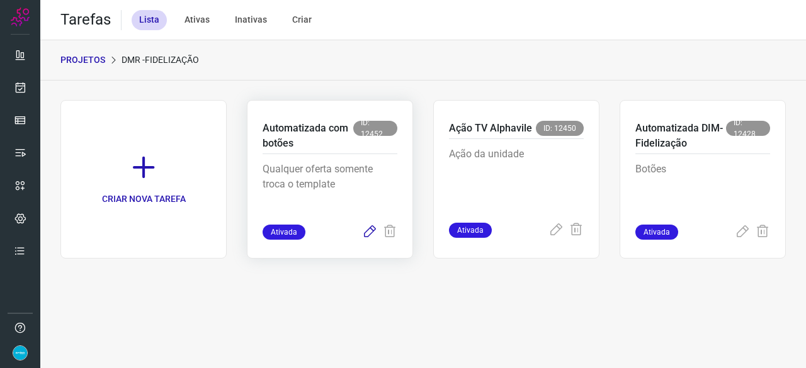
click at [373, 230] on icon at bounding box center [369, 232] width 15 height 15
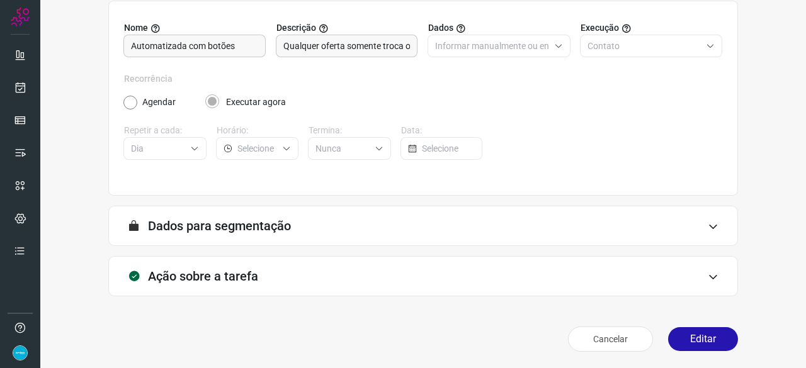
scroll to position [123, 0]
click at [688, 338] on button "Editar" at bounding box center [703, 339] width 70 height 24
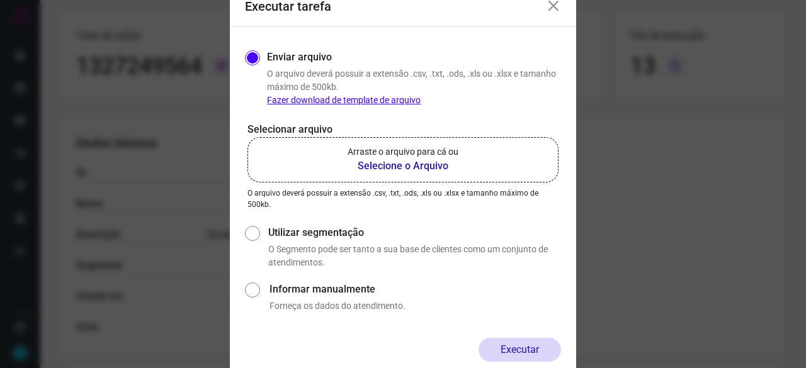
click at [373, 164] on b "Selecione o Arquivo" at bounding box center [402, 166] width 111 height 15
click at [0, 0] on input "Arraste o arquivo para cá ou Selecione o Arquivo" at bounding box center [0, 0] width 0 height 0
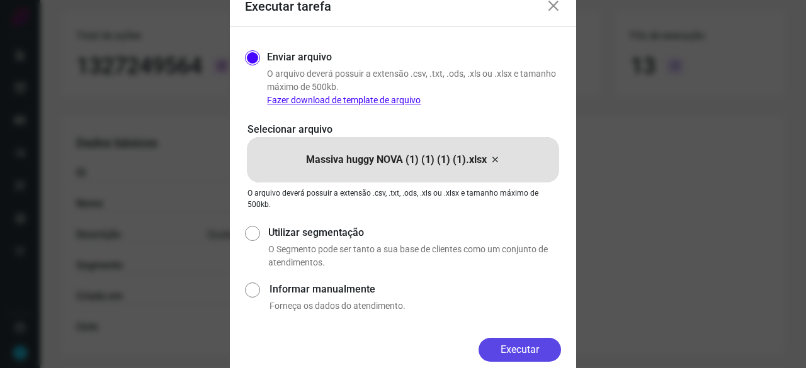
click at [539, 350] on button "Executar" at bounding box center [519, 350] width 82 height 24
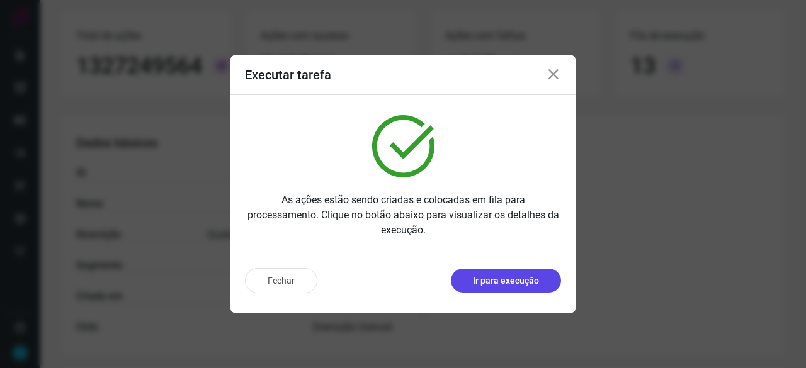
click at [496, 283] on p "Ir para execução" at bounding box center [506, 280] width 66 height 13
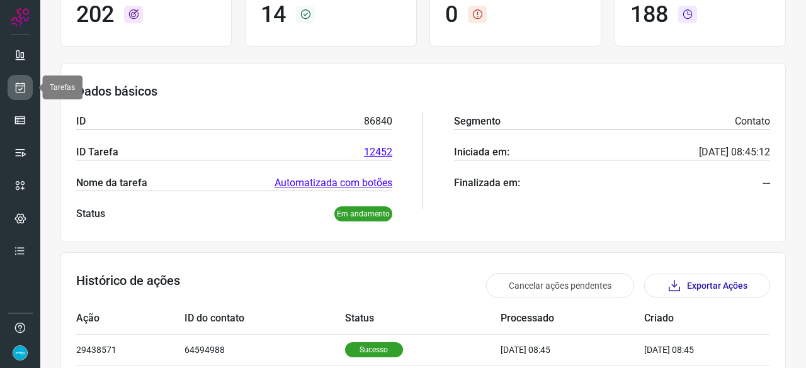
click at [19, 84] on icon at bounding box center [20, 87] width 13 height 13
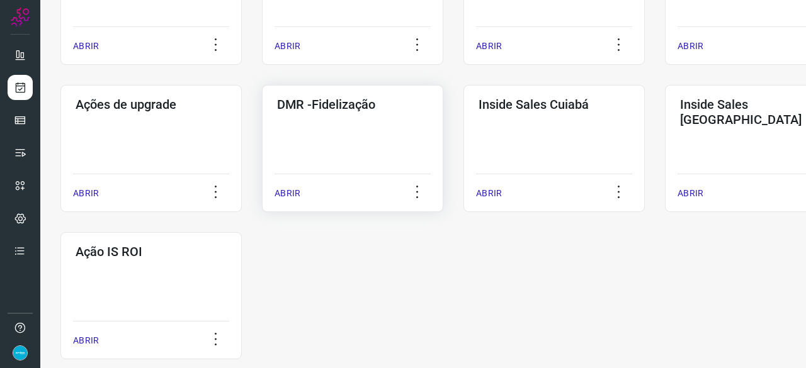
click at [286, 191] on p "ABRIR" at bounding box center [287, 193] width 26 height 13
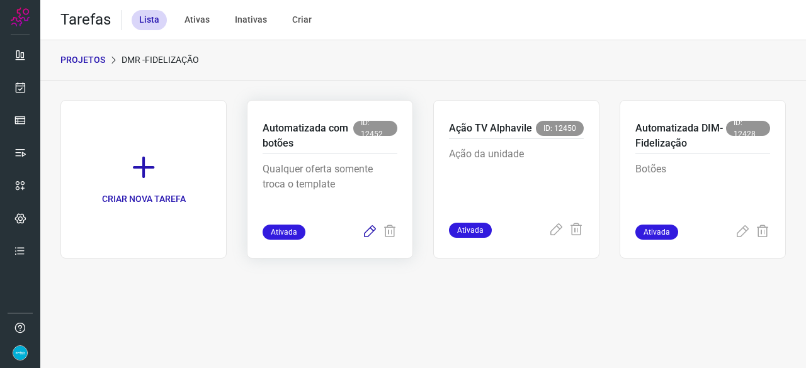
click at [364, 234] on icon at bounding box center [369, 232] width 15 height 15
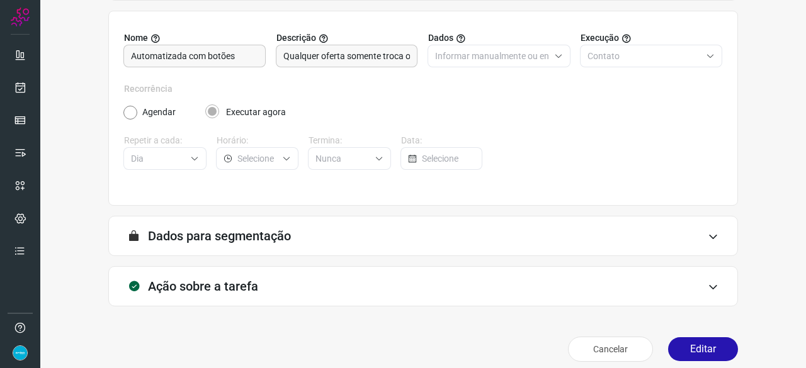
scroll to position [123, 0]
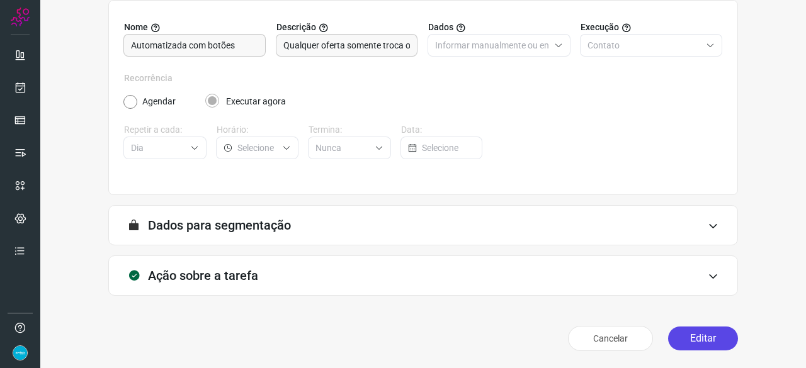
click at [684, 339] on button "Editar" at bounding box center [703, 339] width 70 height 24
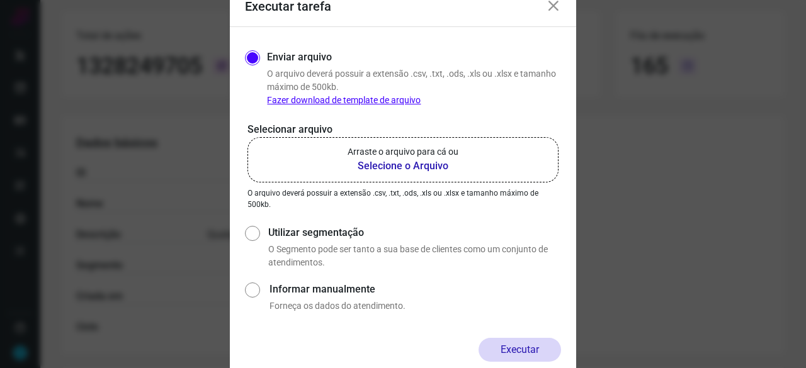
click at [364, 166] on b "Selecione o Arquivo" at bounding box center [402, 166] width 111 height 15
click at [0, 0] on input "Arraste o arquivo para cá ou Selecione o Arquivo" at bounding box center [0, 0] width 0 height 0
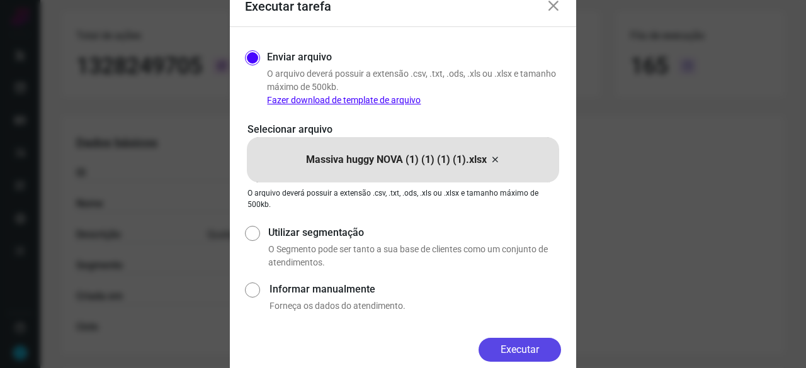
click at [534, 346] on button "Executar" at bounding box center [519, 350] width 82 height 24
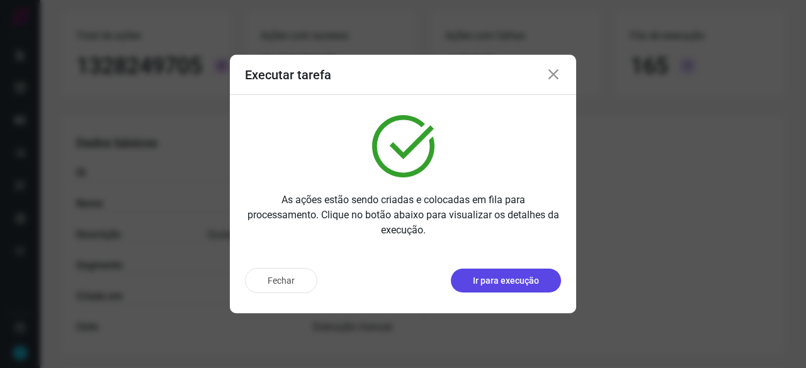
click at [480, 274] on button "Ir para execução" at bounding box center [506, 281] width 110 height 24
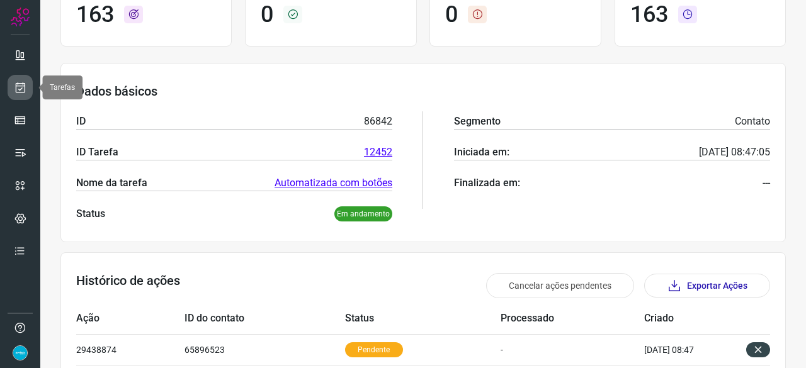
click at [25, 86] on icon at bounding box center [20, 87] width 13 height 13
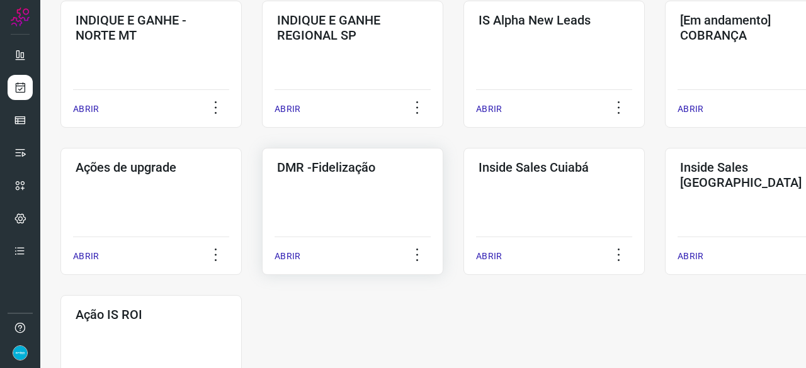
click at [293, 257] on p "ABRIR" at bounding box center [287, 256] width 26 height 13
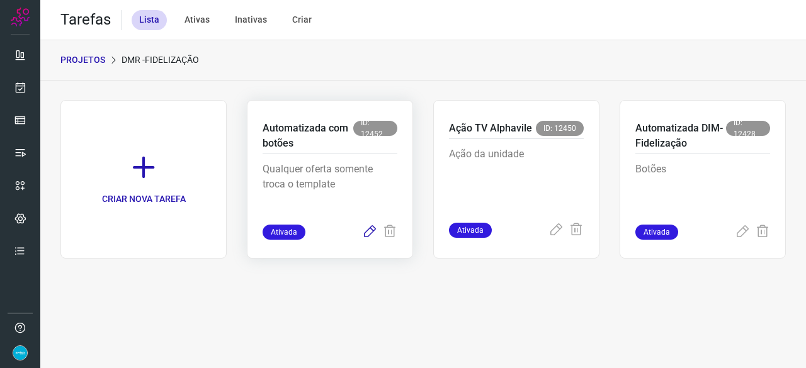
click at [369, 230] on icon at bounding box center [369, 232] width 15 height 15
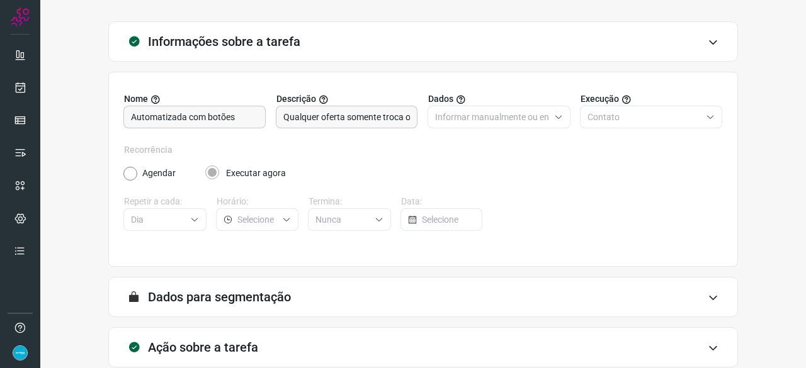
scroll to position [123, 0]
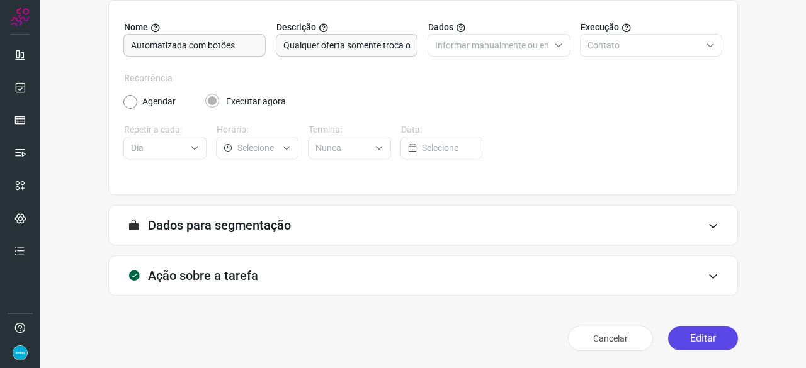
click at [696, 338] on button "Editar" at bounding box center [703, 339] width 70 height 24
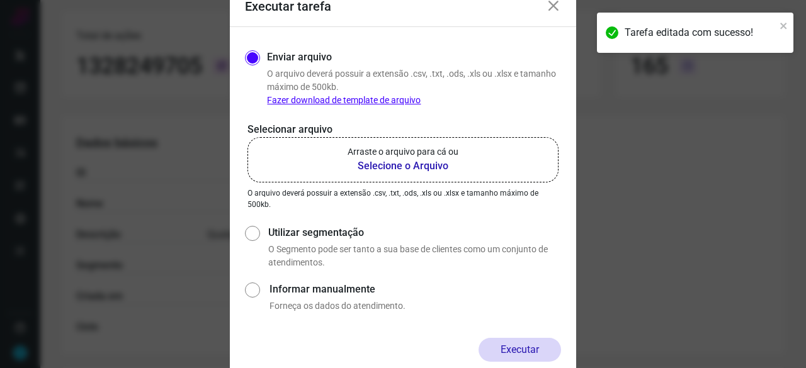
click at [406, 167] on b "Selecione o Arquivo" at bounding box center [402, 166] width 111 height 15
click at [0, 0] on input "Arraste o arquivo para cá ou Selecione o Arquivo" at bounding box center [0, 0] width 0 height 0
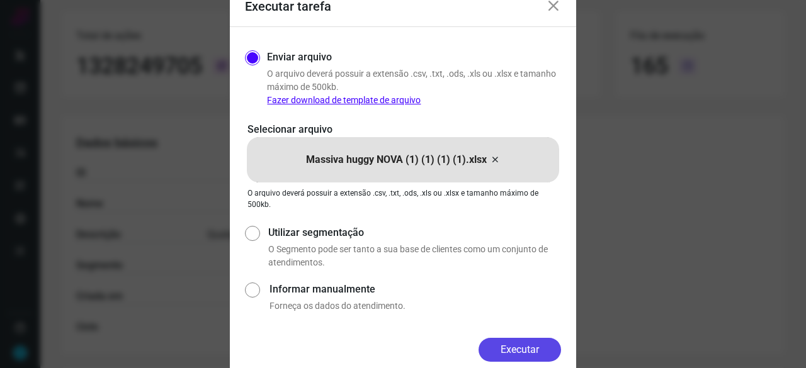
click at [512, 352] on button "Executar" at bounding box center [519, 350] width 82 height 24
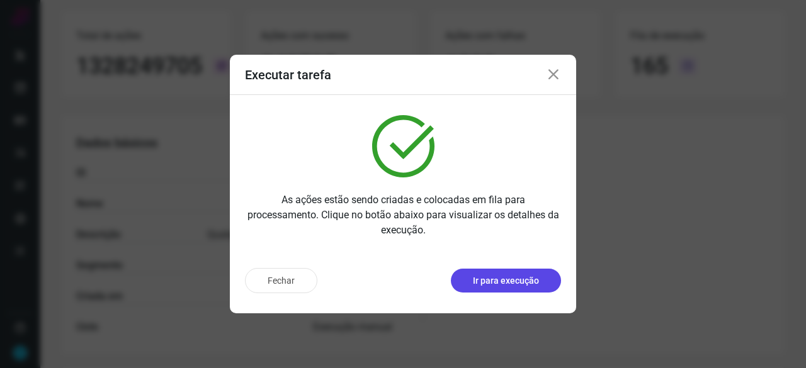
click at [489, 286] on p "Ir para execução" at bounding box center [506, 280] width 66 height 13
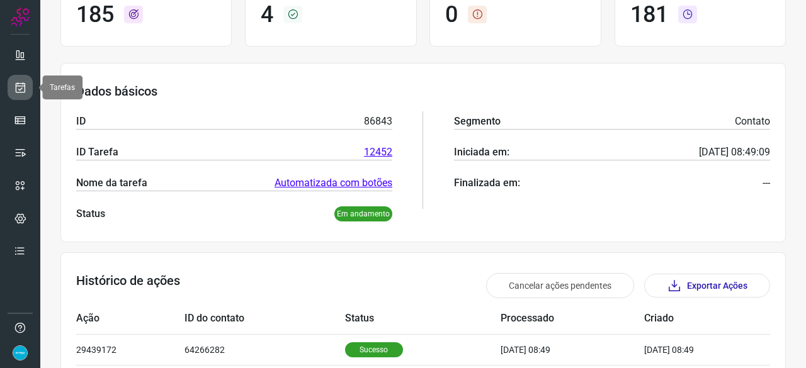
click at [25, 83] on icon at bounding box center [20, 87] width 13 height 13
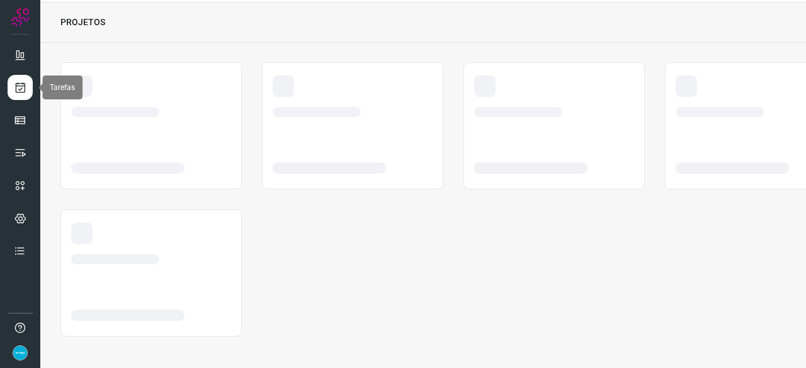
scroll to position [38, 0]
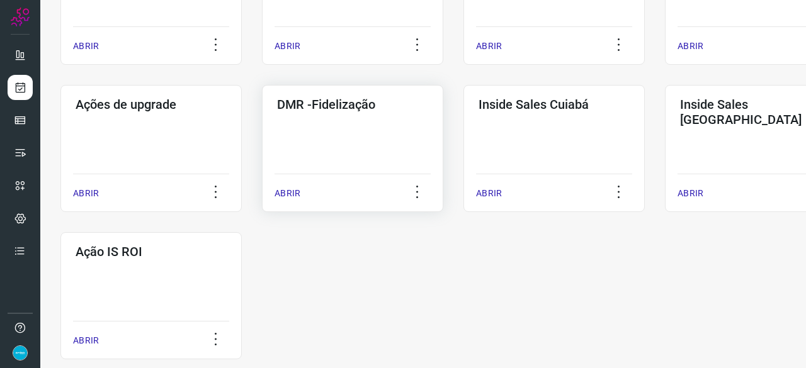
click at [281, 193] on p "ABRIR" at bounding box center [287, 193] width 26 height 13
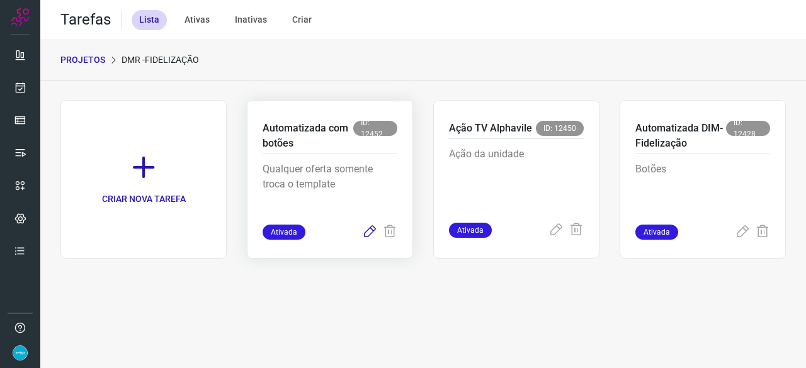
click at [366, 231] on icon at bounding box center [369, 232] width 15 height 15
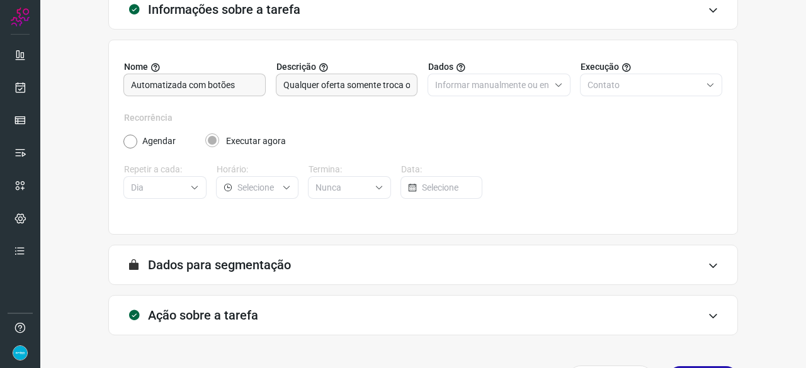
scroll to position [123, 0]
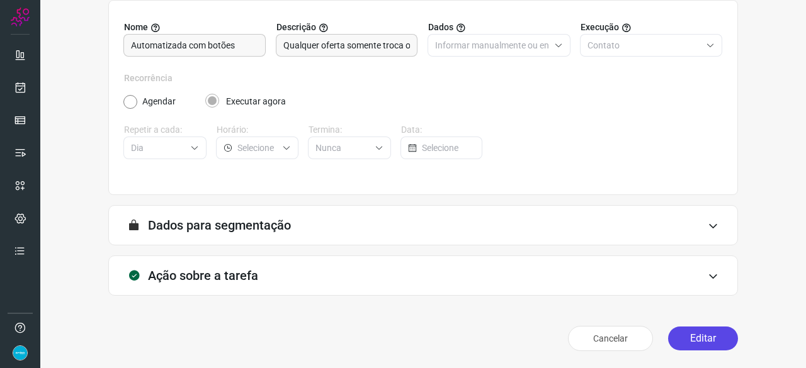
click at [696, 336] on button "Editar" at bounding box center [703, 339] width 70 height 24
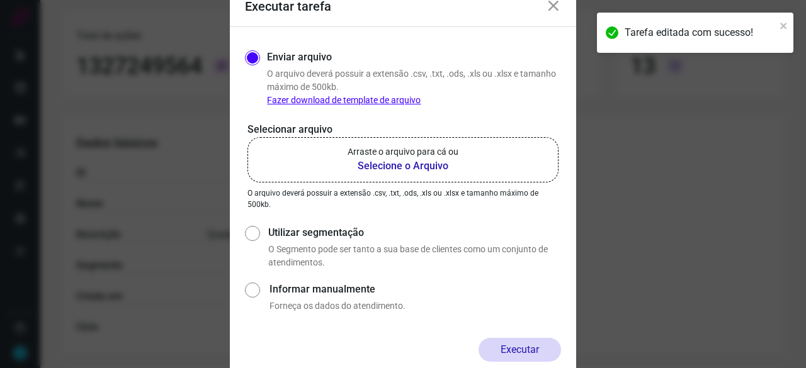
click at [379, 169] on b "Selecione o Arquivo" at bounding box center [402, 166] width 111 height 15
click at [0, 0] on input "Arraste o arquivo para cá ou Selecione o Arquivo" at bounding box center [0, 0] width 0 height 0
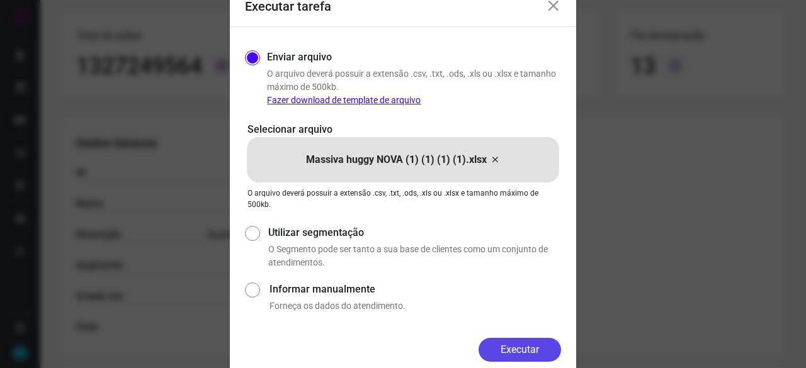
click at [518, 341] on button "Executar" at bounding box center [519, 350] width 82 height 24
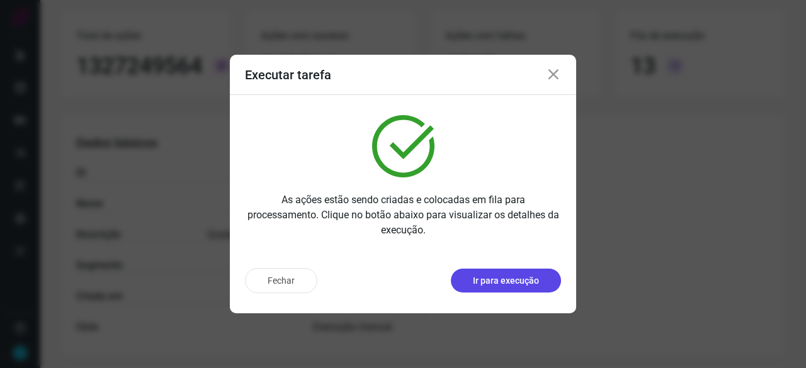
click at [481, 285] on p "Ir para execução" at bounding box center [506, 280] width 66 height 13
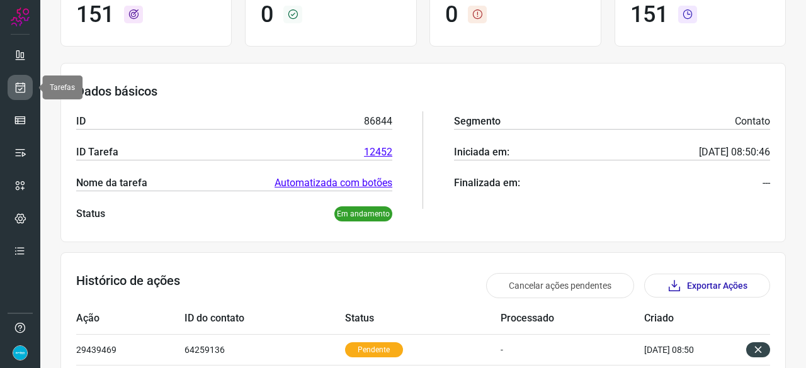
click at [27, 86] on link at bounding box center [20, 87] width 25 height 25
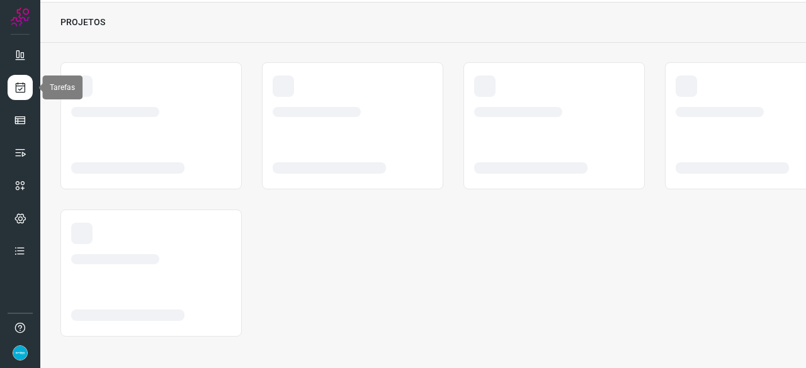
scroll to position [38, 0]
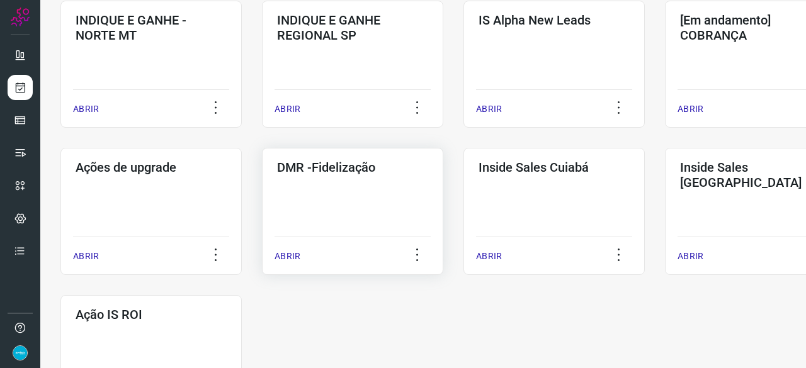
click at [297, 260] on p "ABRIR" at bounding box center [287, 256] width 26 height 13
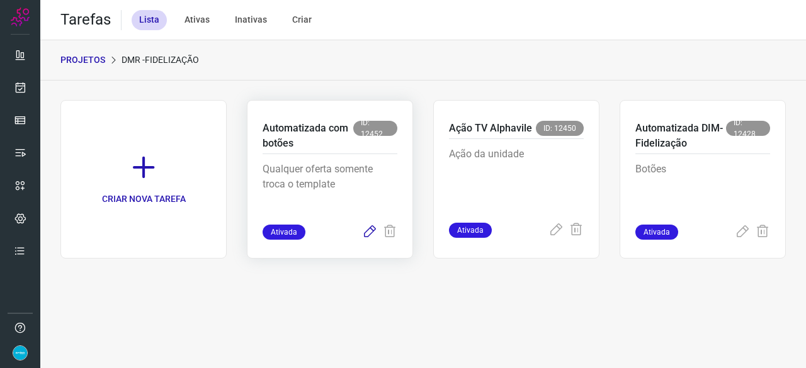
click at [366, 229] on icon at bounding box center [369, 232] width 15 height 15
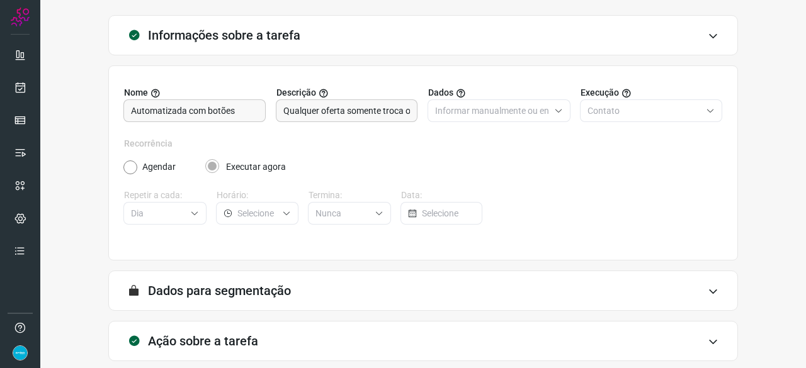
scroll to position [123, 0]
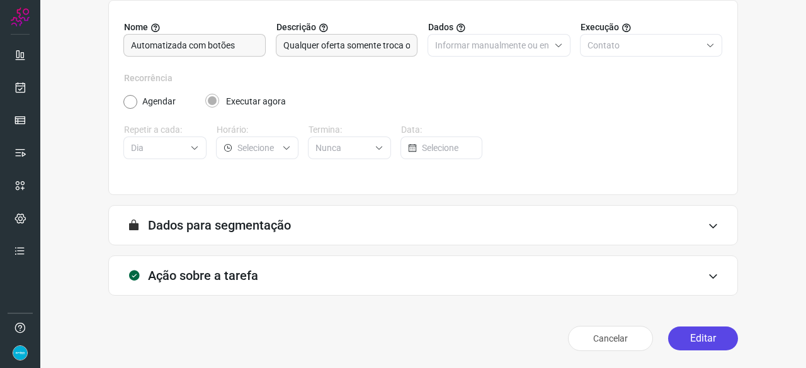
click at [686, 336] on button "Editar" at bounding box center [703, 339] width 70 height 24
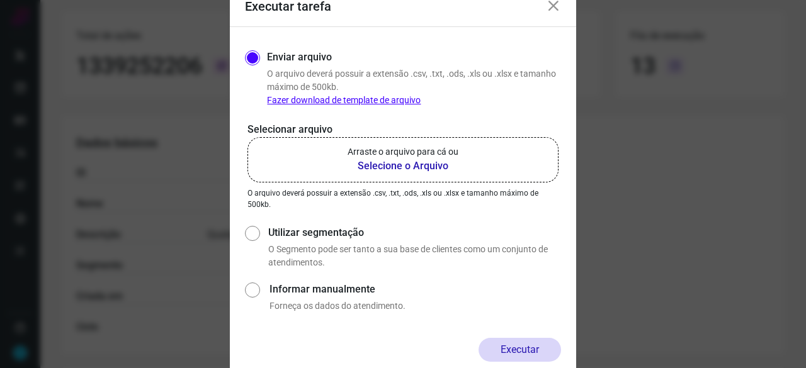
click at [402, 163] on b "Selecione o Arquivo" at bounding box center [402, 166] width 111 height 15
click at [0, 0] on input "Arraste o arquivo para cá ou Selecione o Arquivo" at bounding box center [0, 0] width 0 height 0
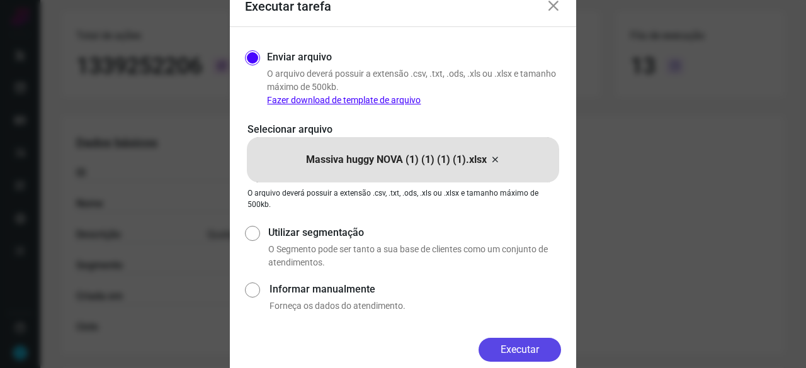
click at [511, 342] on button "Executar" at bounding box center [519, 350] width 82 height 24
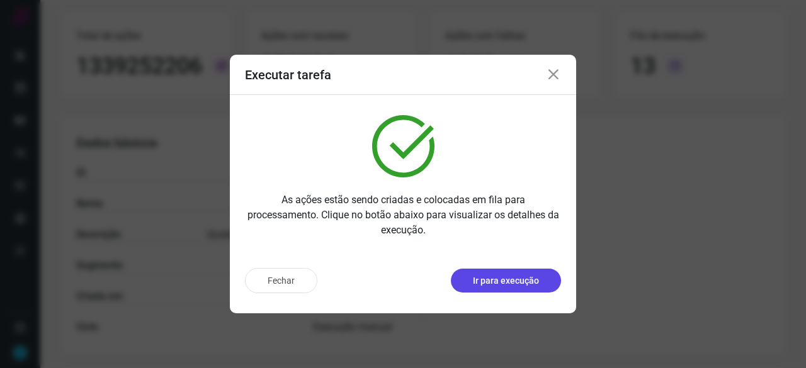
click at [496, 285] on p "Ir para execução" at bounding box center [506, 280] width 66 height 13
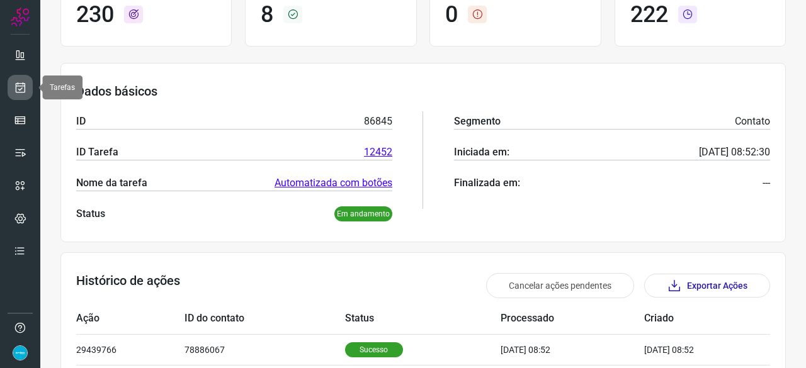
click at [20, 79] on link at bounding box center [20, 87] width 25 height 25
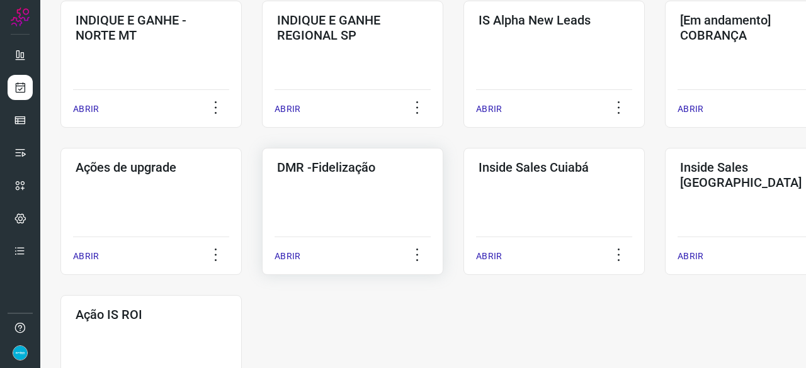
click at [292, 256] on p "ABRIR" at bounding box center [287, 256] width 26 height 13
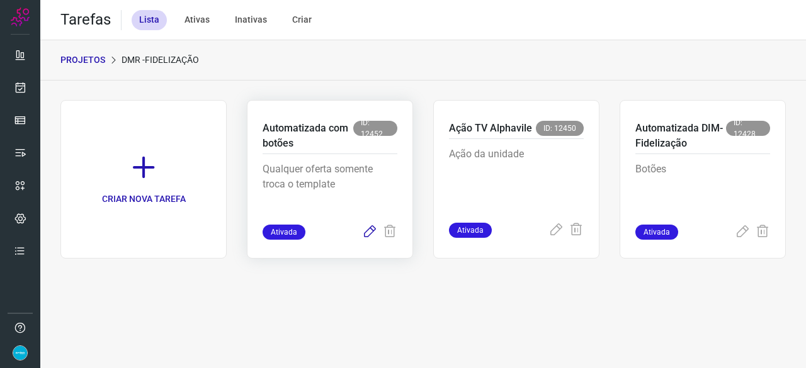
click at [370, 232] on icon at bounding box center [369, 232] width 15 height 15
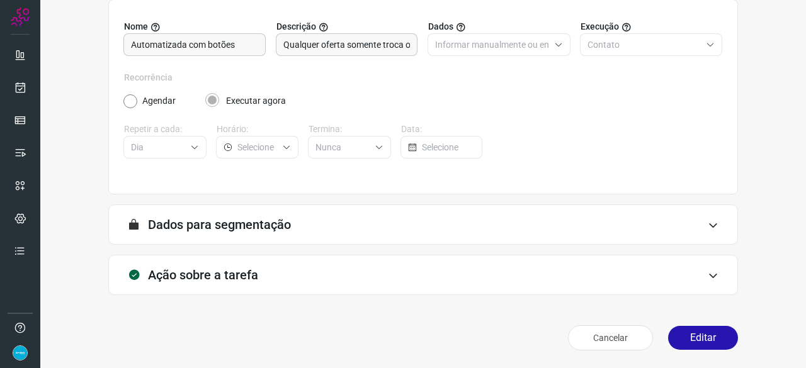
scroll to position [123, 0]
click at [718, 342] on button "Editar" at bounding box center [703, 339] width 70 height 24
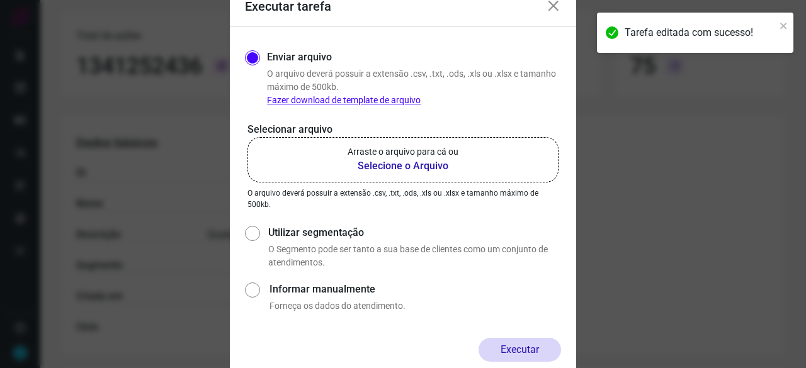
click at [394, 167] on b "Selecione o Arquivo" at bounding box center [402, 166] width 111 height 15
click at [0, 0] on input "Arraste o arquivo para cá ou Selecione o Arquivo" at bounding box center [0, 0] width 0 height 0
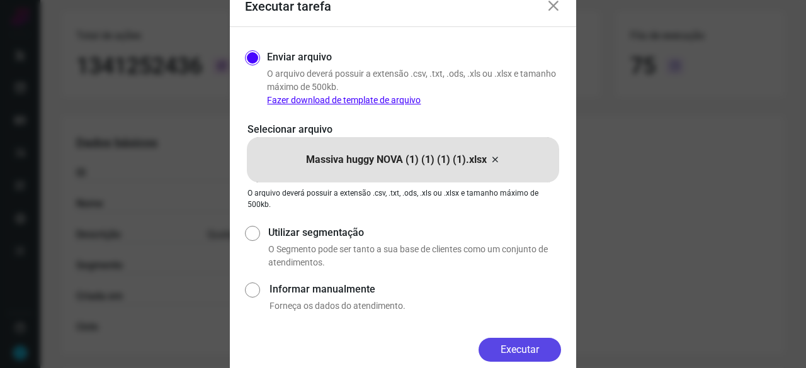
click at [520, 346] on button "Executar" at bounding box center [519, 350] width 82 height 24
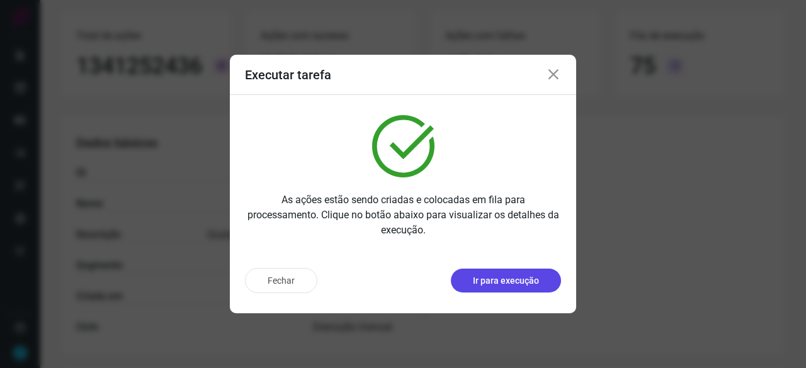
click at [492, 282] on p "Ir para execução" at bounding box center [506, 280] width 66 height 13
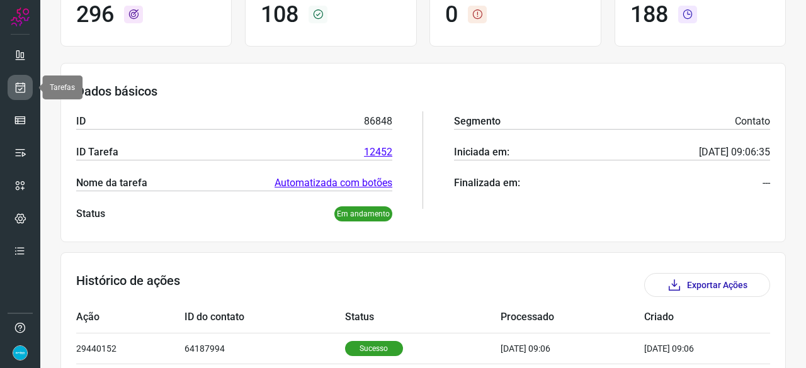
click at [21, 91] on icon at bounding box center [20, 87] width 13 height 13
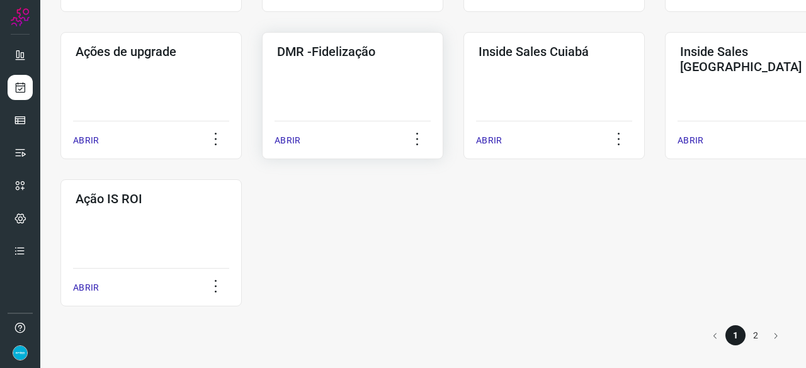
click at [283, 142] on p "ABRIR" at bounding box center [287, 140] width 26 height 13
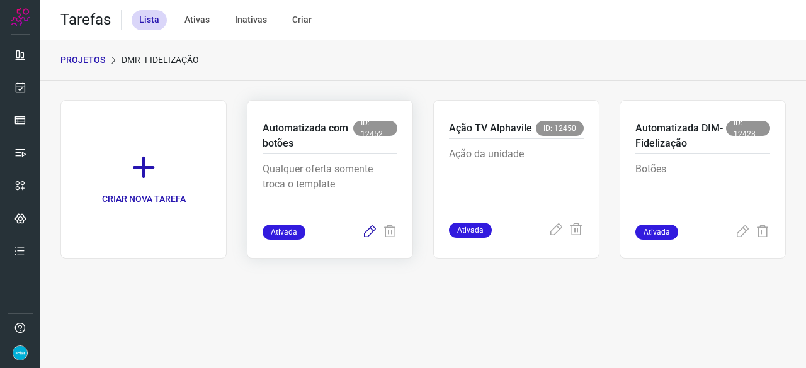
click at [371, 232] on icon at bounding box center [369, 232] width 15 height 15
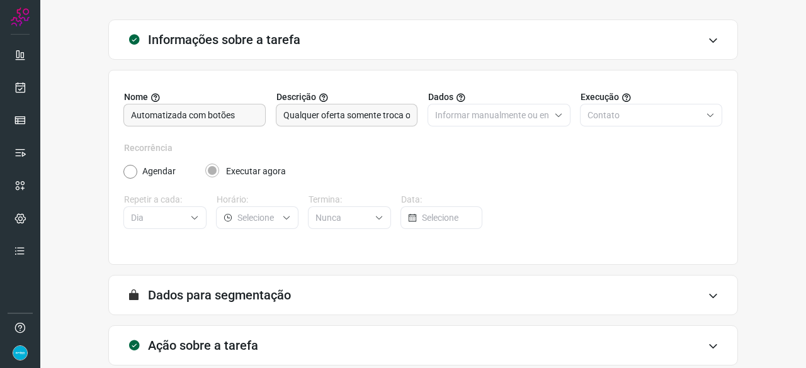
scroll to position [123, 0]
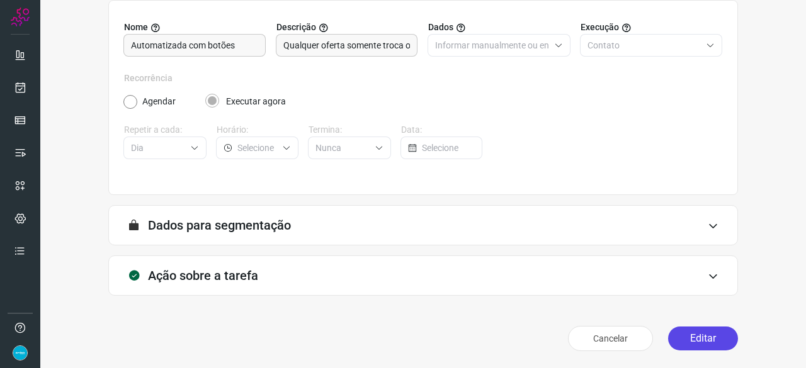
click at [704, 337] on button "Editar" at bounding box center [703, 339] width 70 height 24
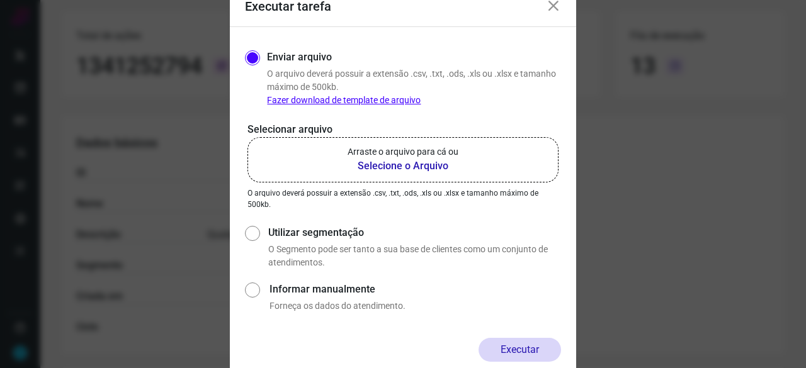
click at [365, 161] on b "Selecione o Arquivo" at bounding box center [402, 166] width 111 height 15
click at [0, 0] on input "Arraste o arquivo para cá ou Selecione o Arquivo" at bounding box center [0, 0] width 0 height 0
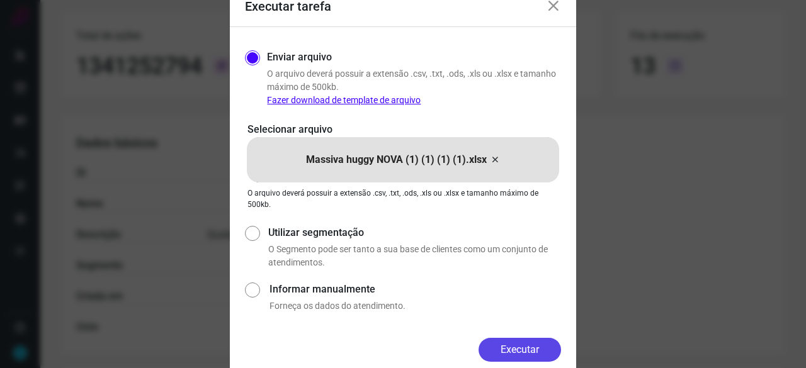
drag, startPoint x: 519, startPoint y: 347, endPoint x: 538, endPoint y: 352, distance: 20.0
click at [519, 347] on button "Executar" at bounding box center [519, 350] width 82 height 24
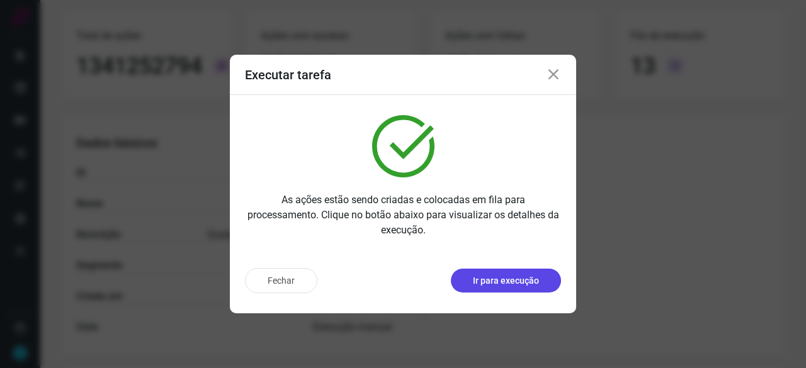
click at [500, 286] on p "Ir para execução" at bounding box center [506, 280] width 66 height 13
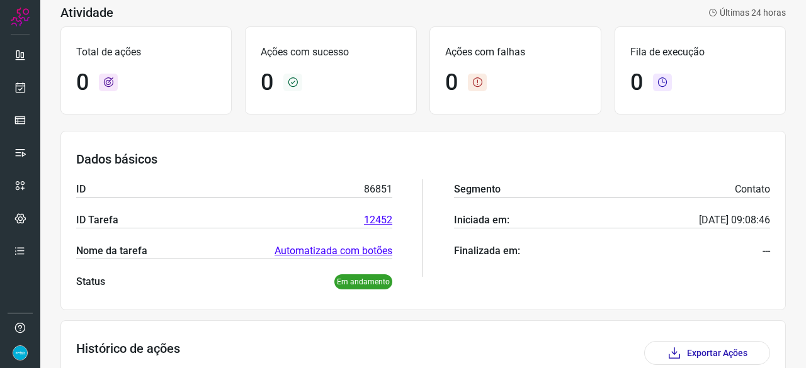
scroll to position [191, 0]
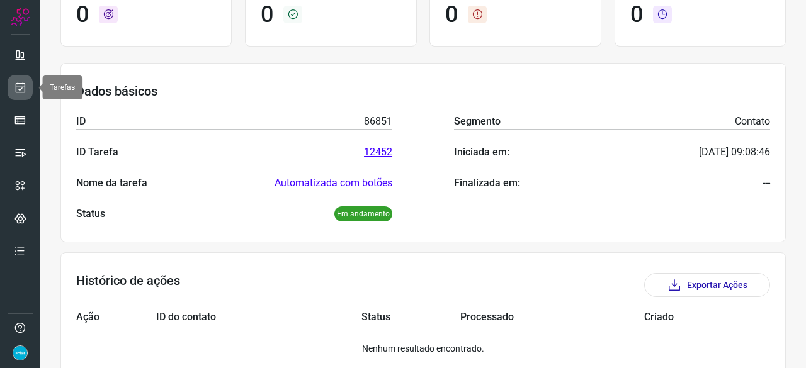
click at [19, 86] on icon at bounding box center [20, 87] width 13 height 13
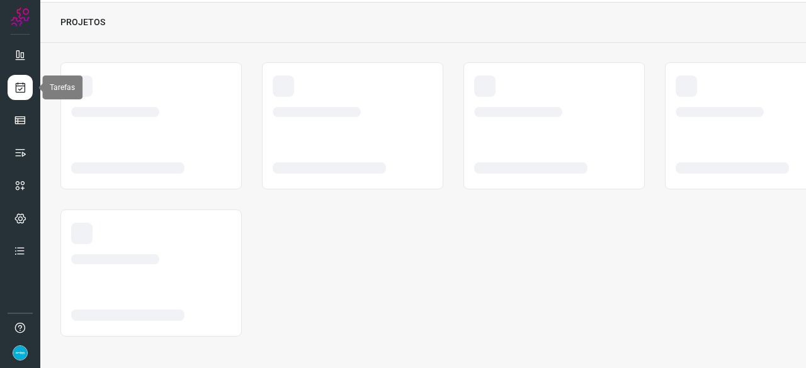
scroll to position [38, 0]
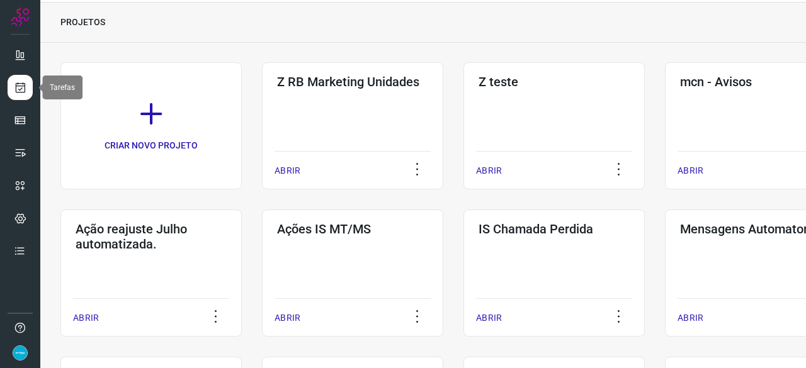
click at [19, 86] on icon at bounding box center [20, 87] width 13 height 13
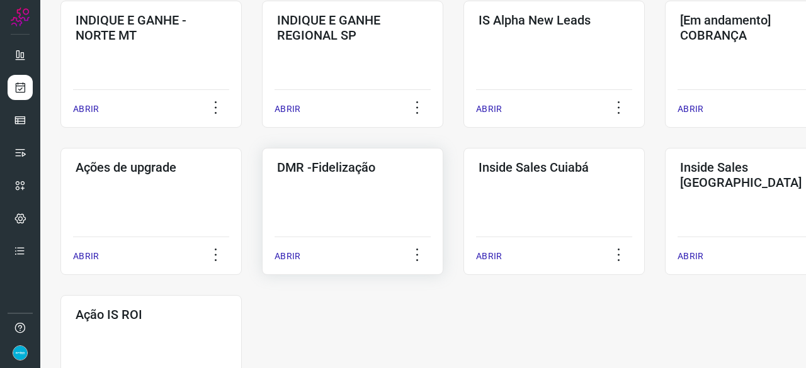
click at [286, 259] on p "ABRIR" at bounding box center [287, 256] width 26 height 13
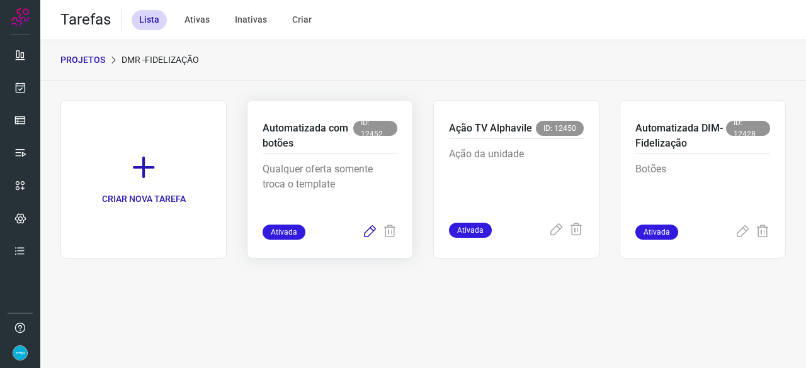
click at [370, 229] on icon at bounding box center [369, 232] width 15 height 15
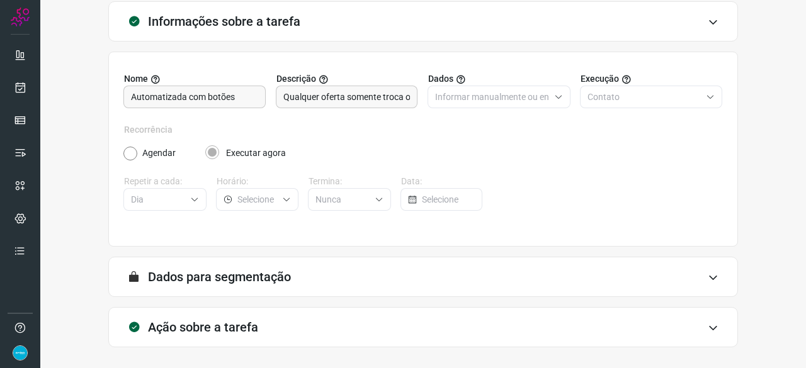
scroll to position [123, 0]
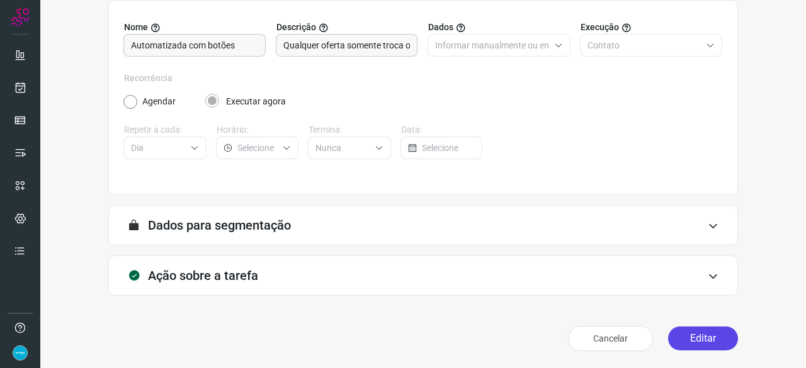
click at [681, 342] on button "Editar" at bounding box center [703, 339] width 70 height 24
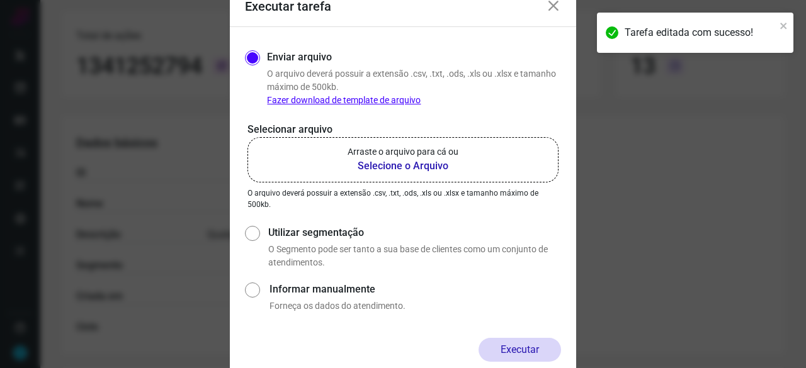
click at [370, 166] on b "Selecione o Arquivo" at bounding box center [402, 166] width 111 height 15
click at [0, 0] on input "Arraste o arquivo para cá ou Selecione o Arquivo" at bounding box center [0, 0] width 0 height 0
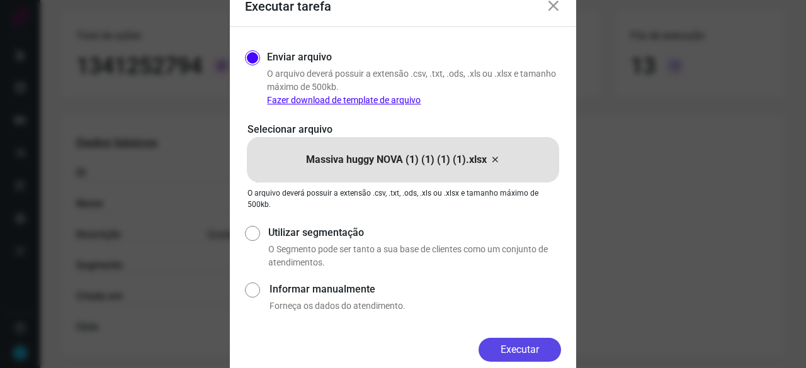
click at [537, 344] on button "Executar" at bounding box center [519, 350] width 82 height 24
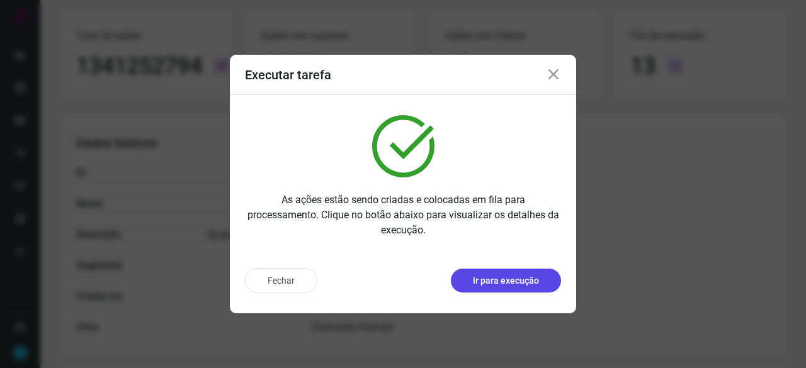
click at [513, 283] on p "Ir para execução" at bounding box center [506, 280] width 66 height 13
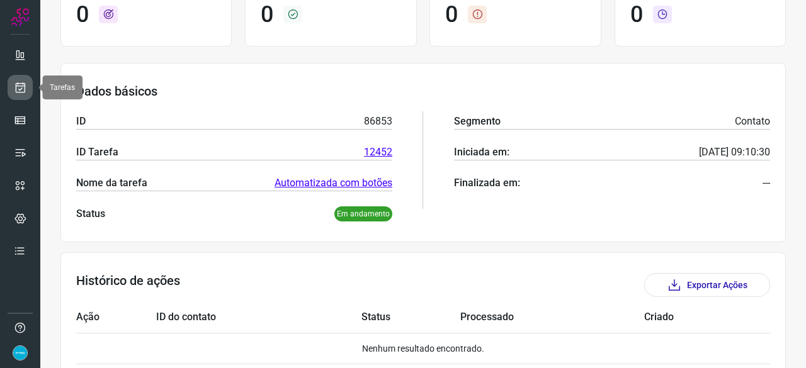
click at [20, 87] on icon at bounding box center [20, 87] width 13 height 13
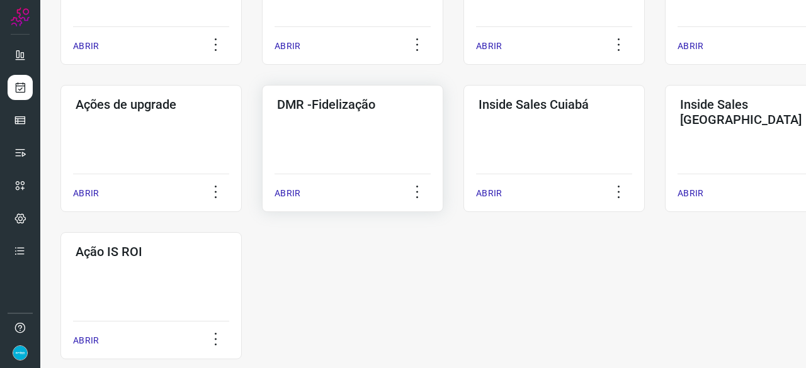
click at [290, 193] on p "ABRIR" at bounding box center [287, 193] width 26 height 13
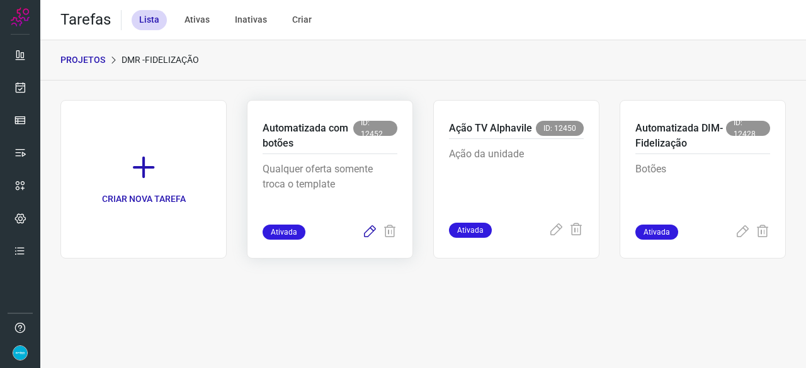
click at [368, 234] on icon at bounding box center [369, 232] width 15 height 15
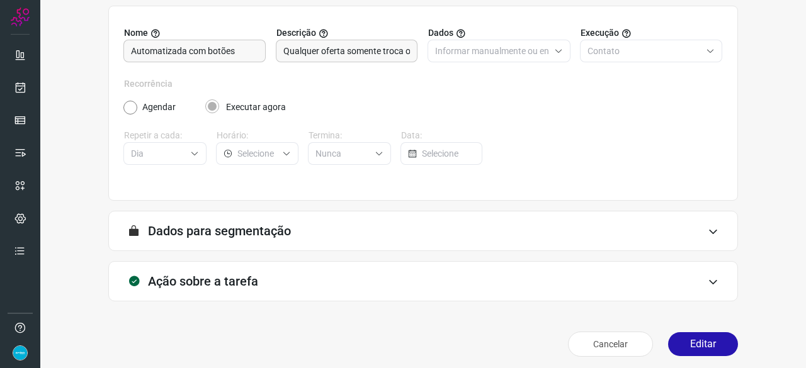
scroll to position [123, 0]
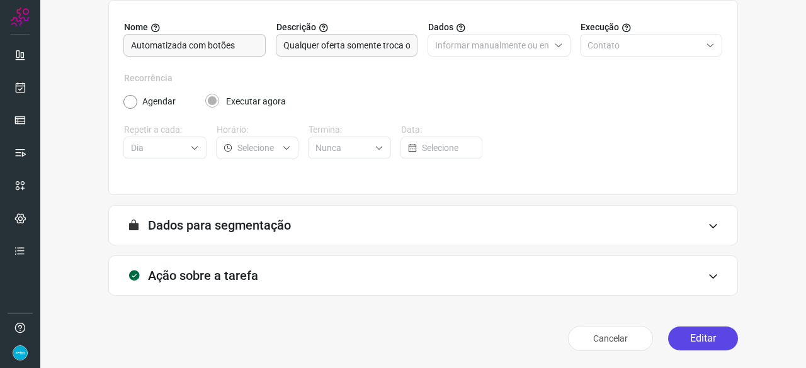
click at [701, 338] on button "Editar" at bounding box center [703, 339] width 70 height 24
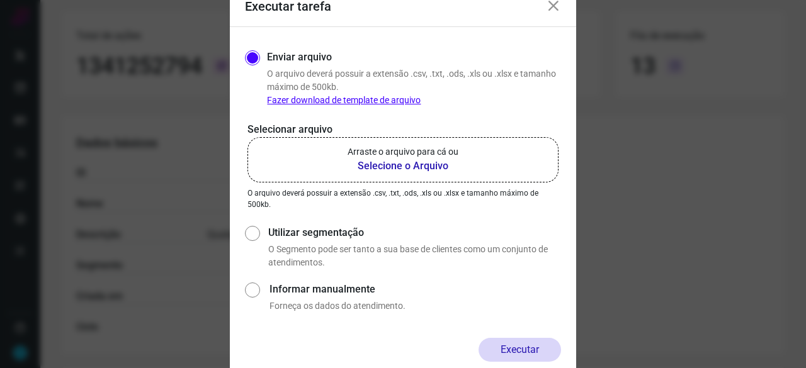
click at [384, 166] on b "Selecione o Arquivo" at bounding box center [402, 166] width 111 height 15
click at [0, 0] on input "Arraste o arquivo para cá ou Selecione o Arquivo" at bounding box center [0, 0] width 0 height 0
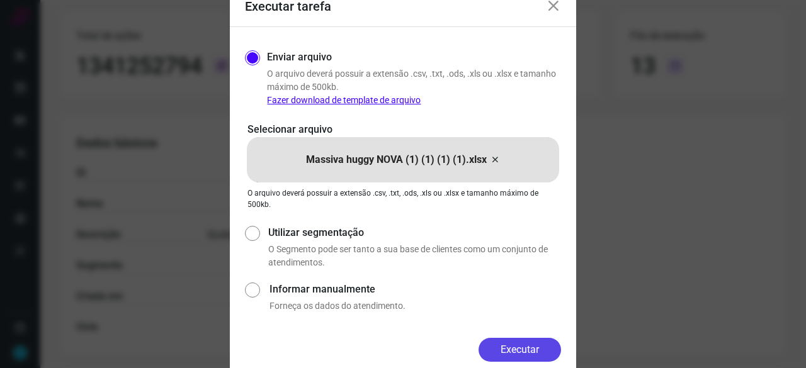
click at [507, 345] on button "Executar" at bounding box center [519, 350] width 82 height 24
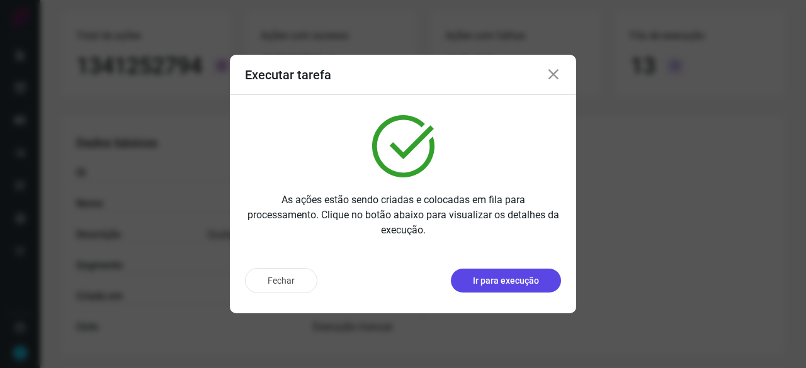
click at [483, 280] on p "Ir para execução" at bounding box center [506, 280] width 66 height 13
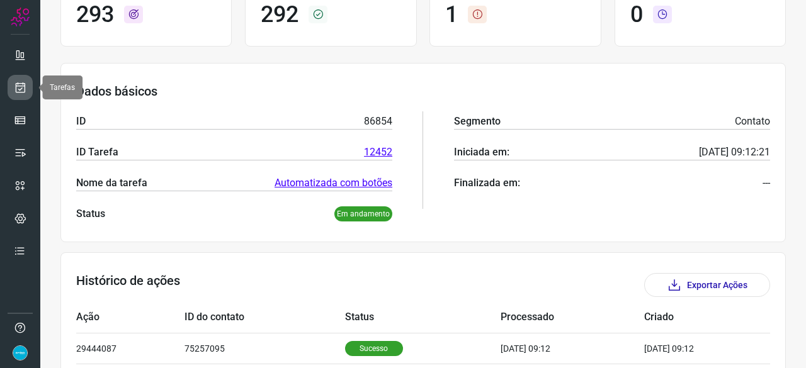
click at [18, 85] on icon at bounding box center [20, 87] width 13 height 13
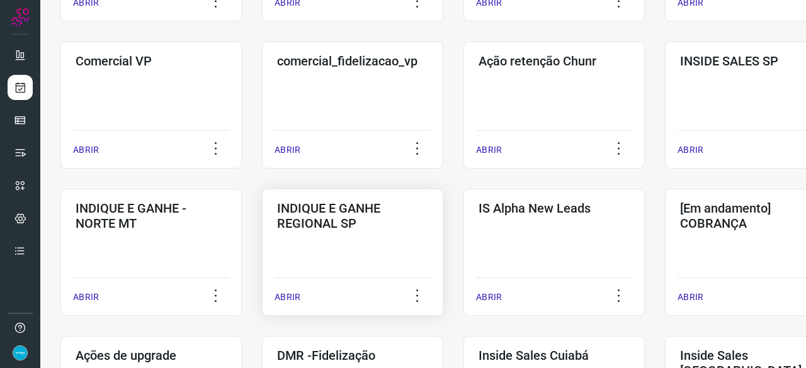
scroll to position [478, 0]
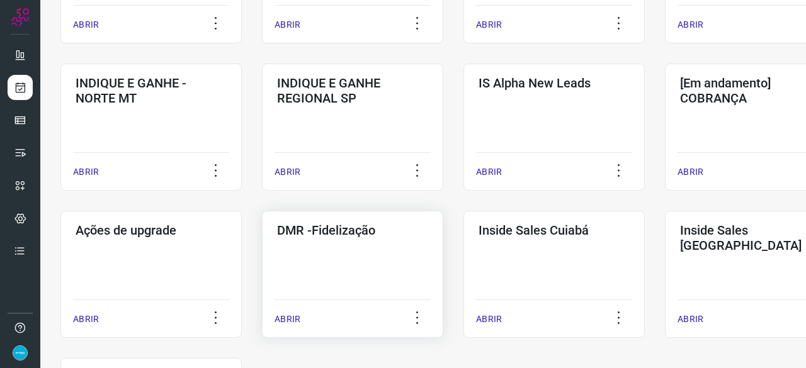
click at [292, 317] on p "ABRIR" at bounding box center [287, 319] width 26 height 13
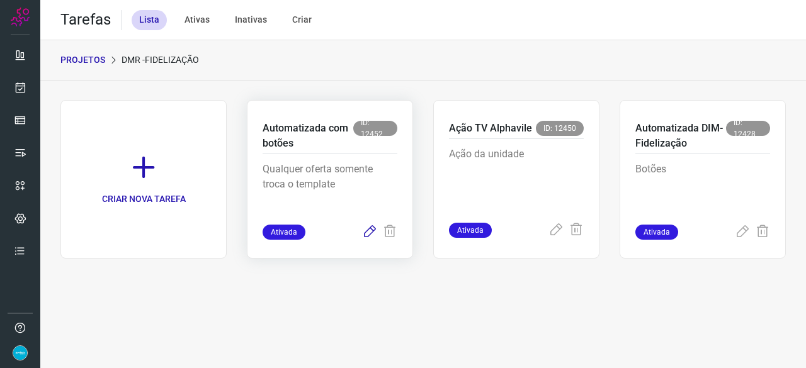
click at [366, 232] on icon at bounding box center [369, 232] width 15 height 15
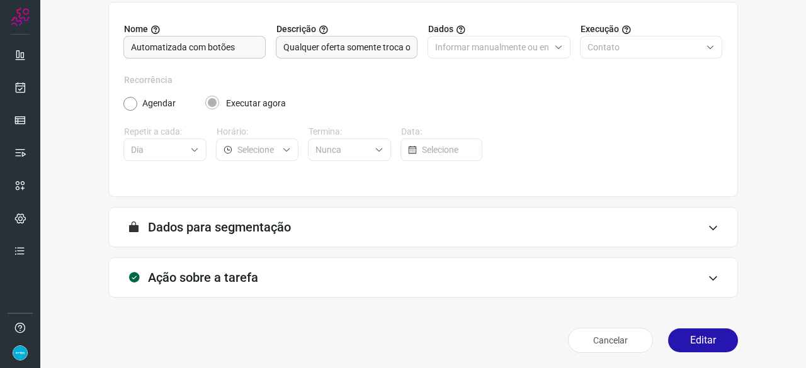
scroll to position [123, 0]
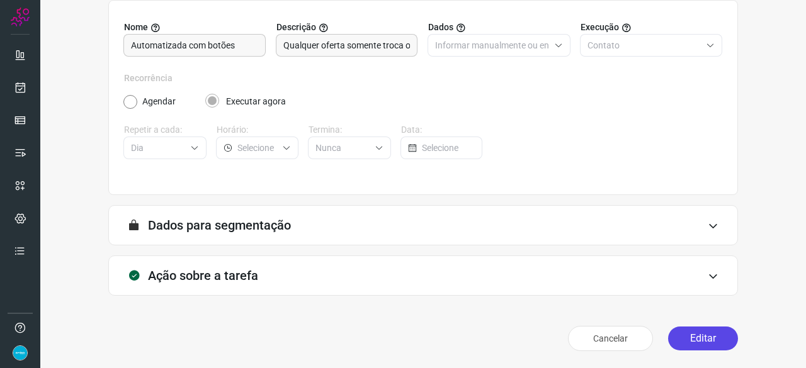
click at [703, 344] on button "Editar" at bounding box center [703, 339] width 70 height 24
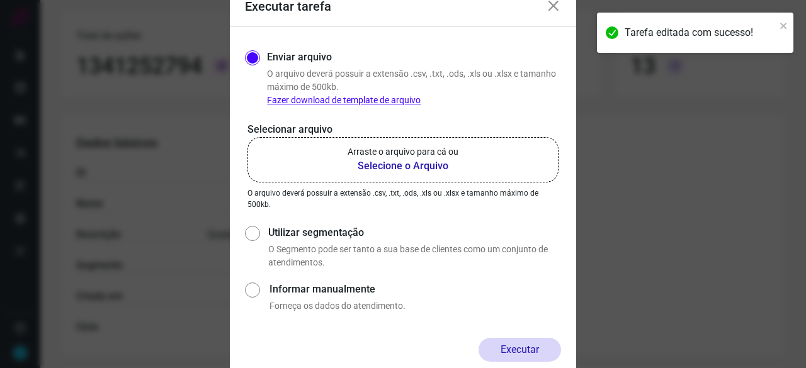
click at [385, 163] on b "Selecione o Arquivo" at bounding box center [402, 166] width 111 height 15
click at [0, 0] on input "Arraste o arquivo para cá ou Selecione o Arquivo" at bounding box center [0, 0] width 0 height 0
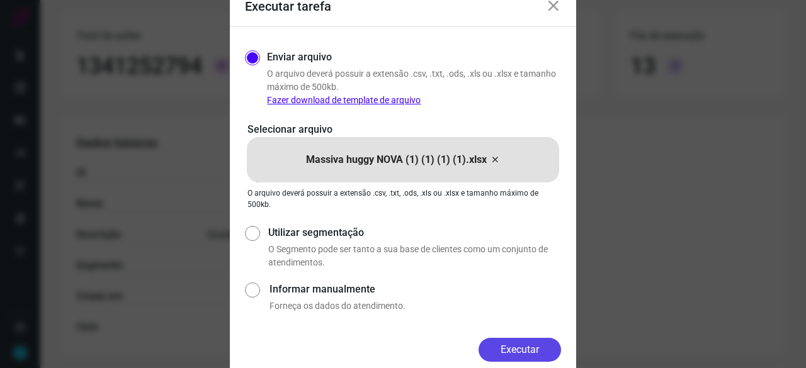
click at [538, 349] on button "Executar" at bounding box center [519, 350] width 82 height 24
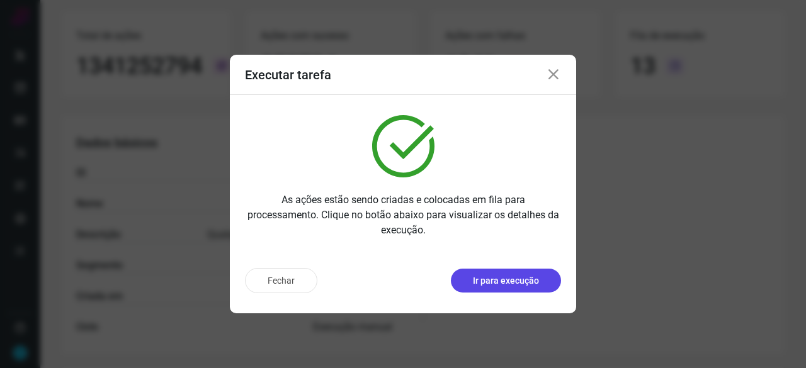
click at [535, 277] on p "Ir para execução" at bounding box center [506, 280] width 66 height 13
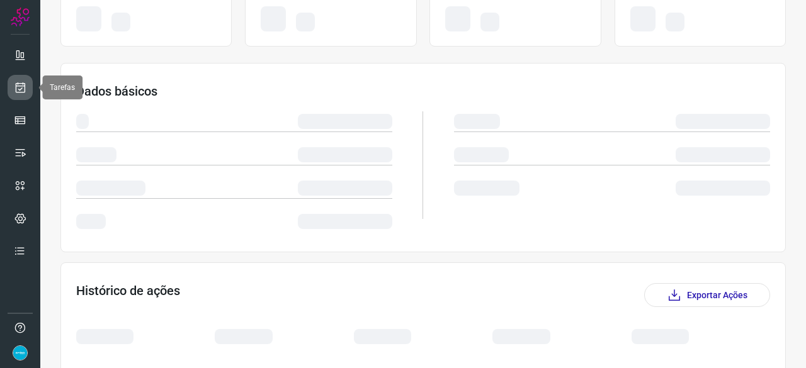
click at [21, 82] on icon at bounding box center [20, 87] width 13 height 13
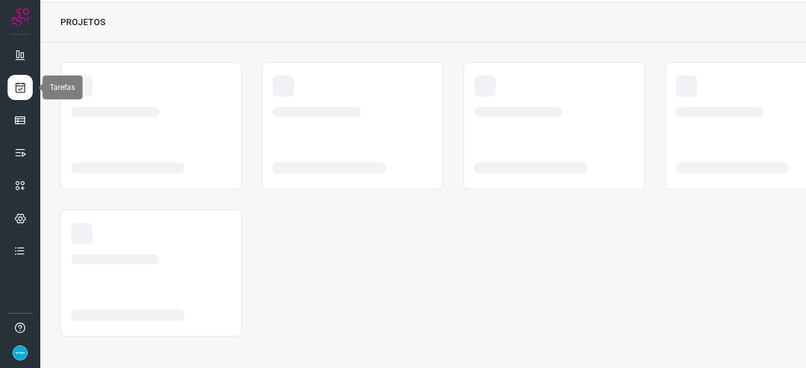
scroll to position [38, 0]
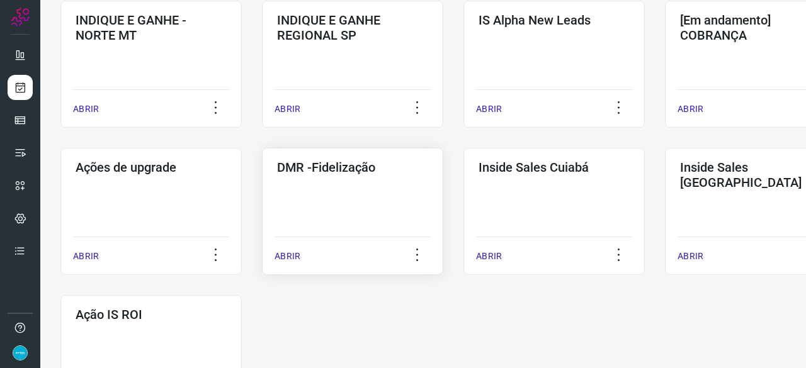
click at [289, 258] on p "ABRIR" at bounding box center [287, 256] width 26 height 13
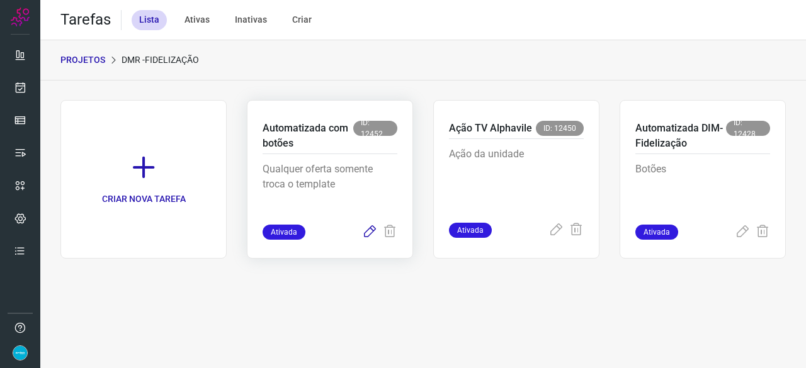
click at [371, 234] on icon at bounding box center [369, 232] width 15 height 15
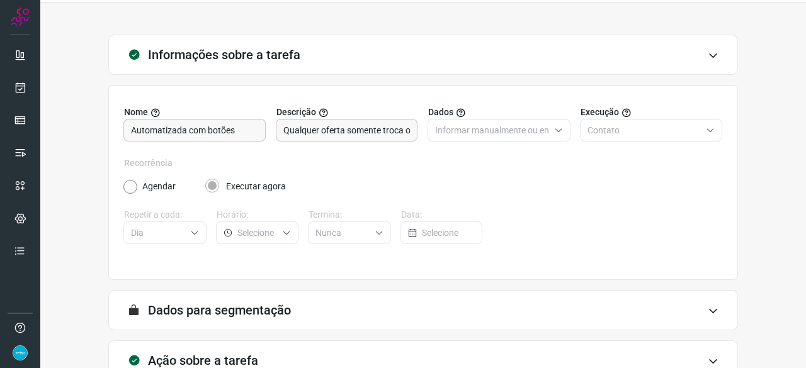
scroll to position [123, 0]
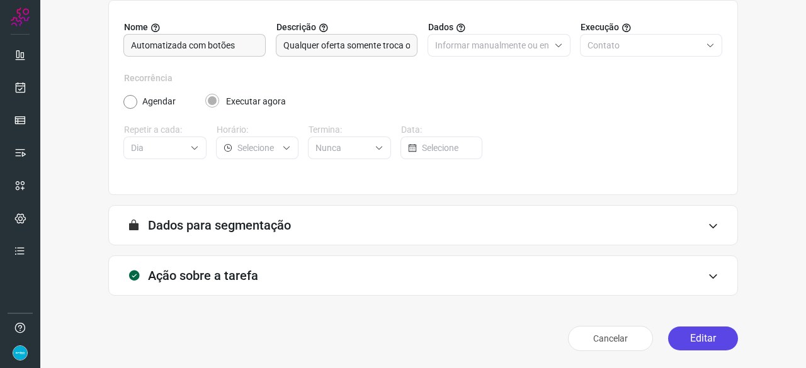
click at [714, 336] on button "Editar" at bounding box center [703, 339] width 70 height 24
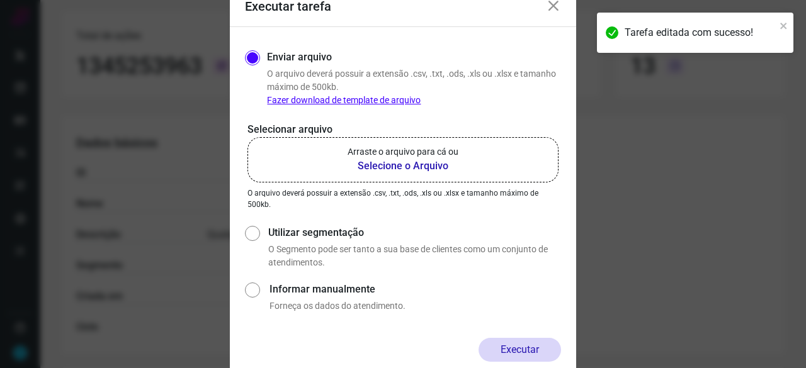
click at [381, 167] on b "Selecione o Arquivo" at bounding box center [402, 166] width 111 height 15
click at [0, 0] on input "Arraste o arquivo para cá ou Selecione o Arquivo" at bounding box center [0, 0] width 0 height 0
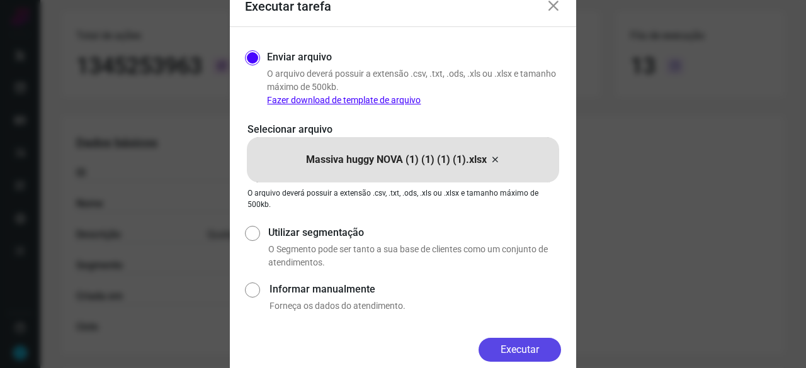
click at [522, 355] on button "Executar" at bounding box center [519, 350] width 82 height 24
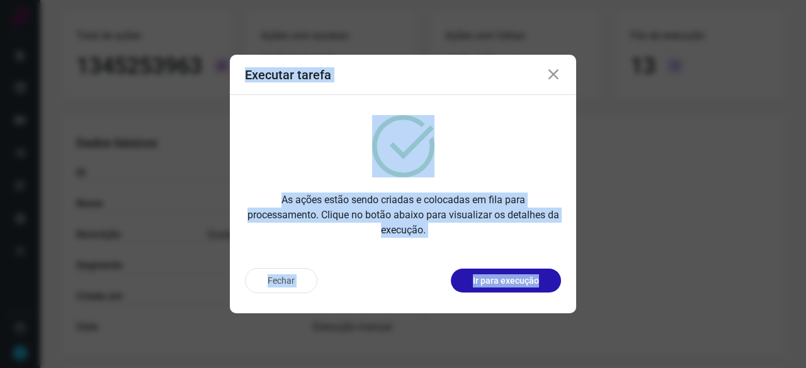
click at [553, 368] on html "Tarefas PROJETOS DMR -Fidelização Automatizada com botões Ativada Atividade Aut…" at bounding box center [403, 184] width 806 height 368
click at [488, 280] on p "Ir para execução" at bounding box center [506, 280] width 66 height 13
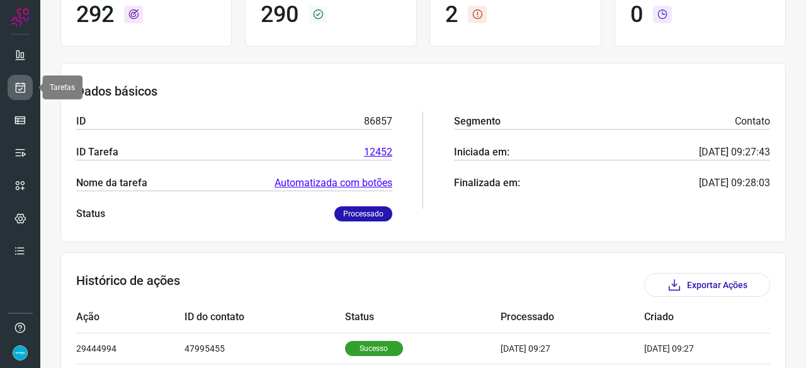
click at [18, 85] on icon at bounding box center [20, 87] width 13 height 13
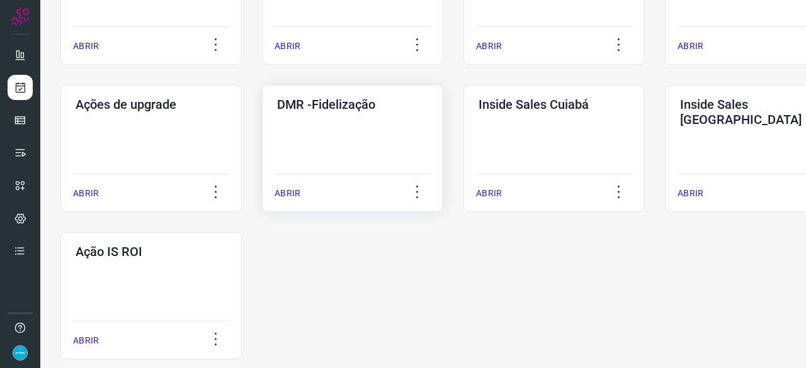
click at [286, 196] on p "ABRIR" at bounding box center [287, 193] width 26 height 13
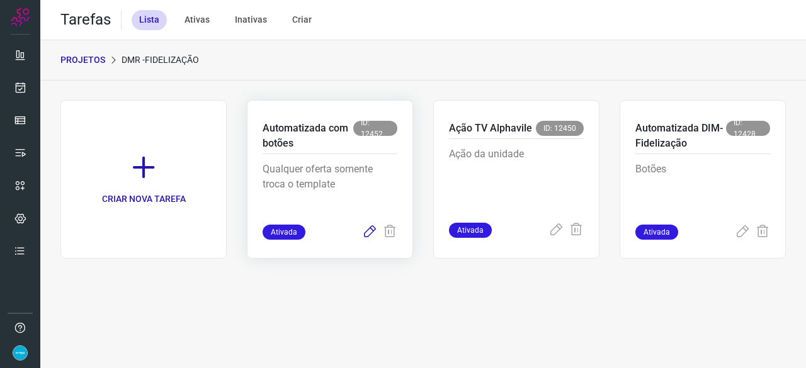
click at [369, 233] on icon at bounding box center [369, 232] width 15 height 15
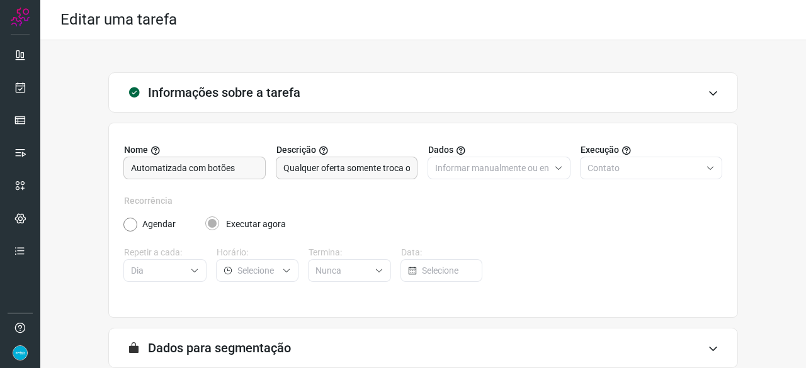
scroll to position [123, 0]
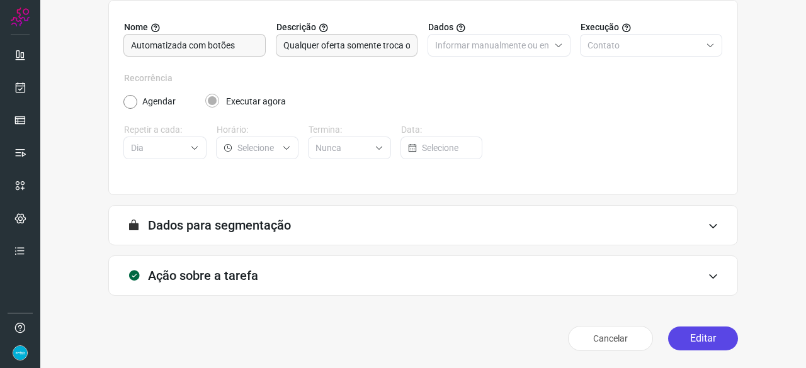
click at [709, 336] on button "Editar" at bounding box center [703, 339] width 70 height 24
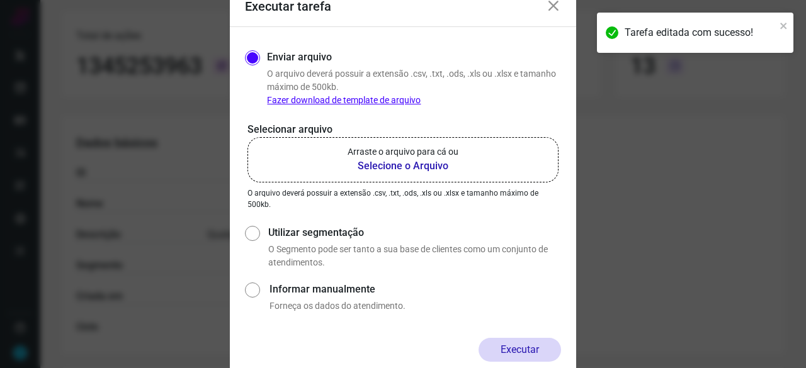
click at [397, 167] on b "Selecione o Arquivo" at bounding box center [402, 166] width 111 height 15
click at [0, 0] on input "Arraste o arquivo para cá ou Selecione o Arquivo" at bounding box center [0, 0] width 0 height 0
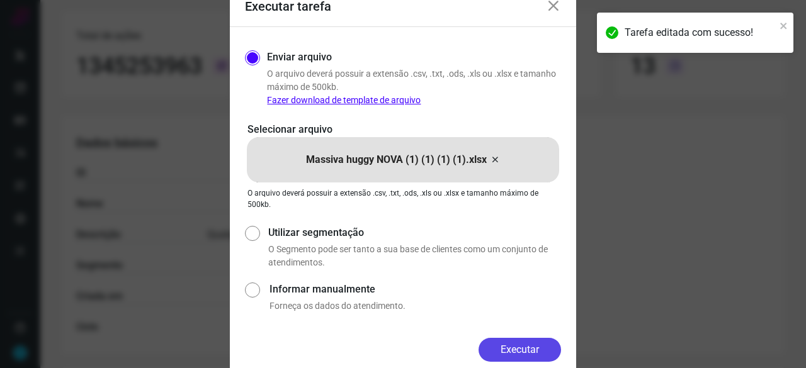
click at [536, 341] on button "Executar" at bounding box center [519, 350] width 82 height 24
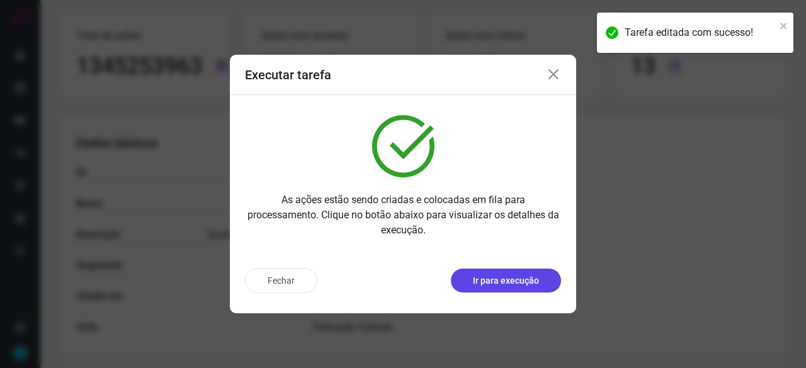
click at [512, 278] on p "Ir para execução" at bounding box center [506, 280] width 66 height 13
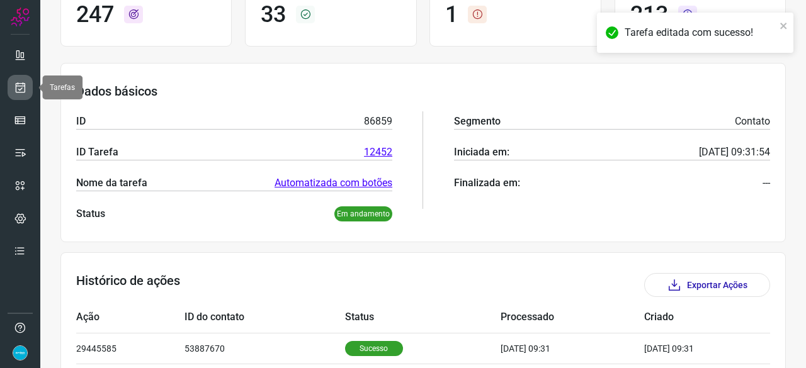
click at [26, 89] on link at bounding box center [20, 87] width 25 height 25
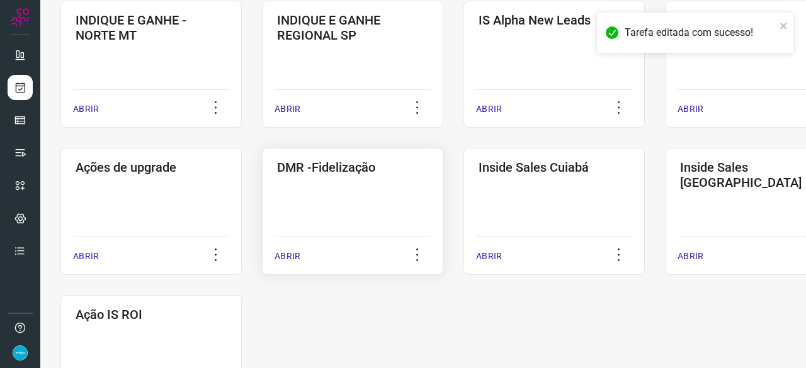
click at [298, 258] on p "ABRIR" at bounding box center [287, 256] width 26 height 13
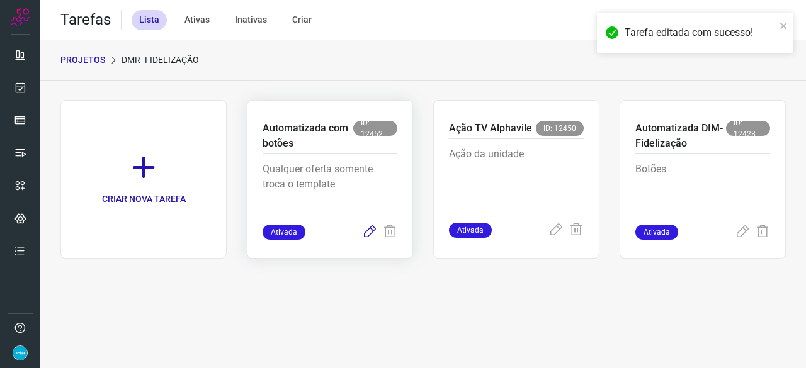
click at [372, 229] on icon at bounding box center [369, 232] width 15 height 15
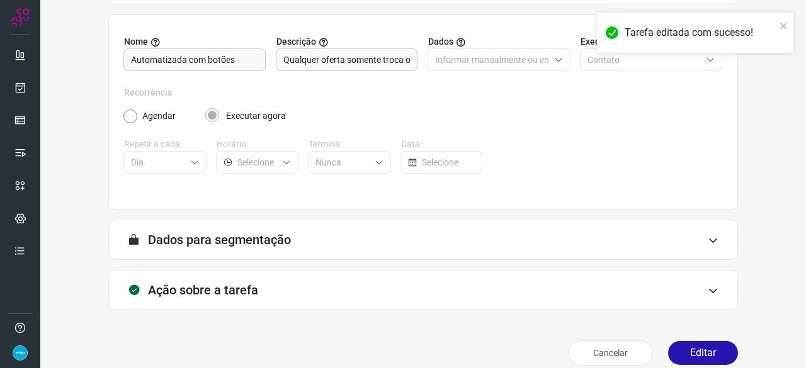
scroll to position [123, 0]
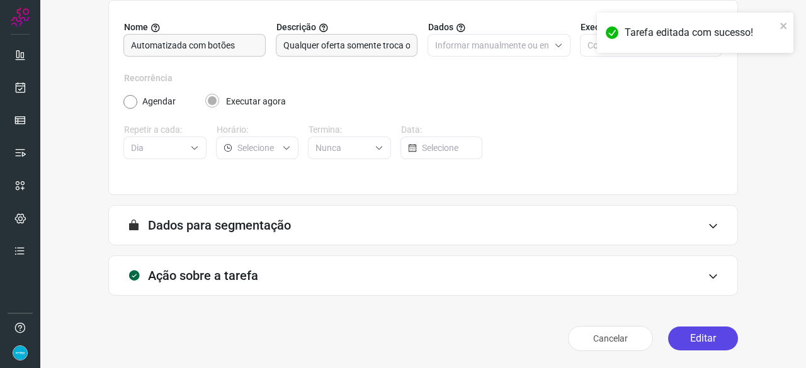
click at [706, 338] on button "Editar" at bounding box center [703, 339] width 70 height 24
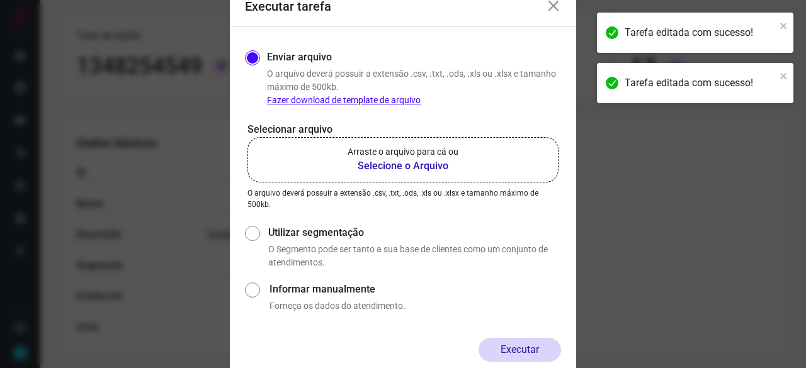
click at [392, 168] on b "Selecione o Arquivo" at bounding box center [402, 166] width 111 height 15
click at [0, 0] on input "Arraste o arquivo para cá ou Selecione o Arquivo" at bounding box center [0, 0] width 0 height 0
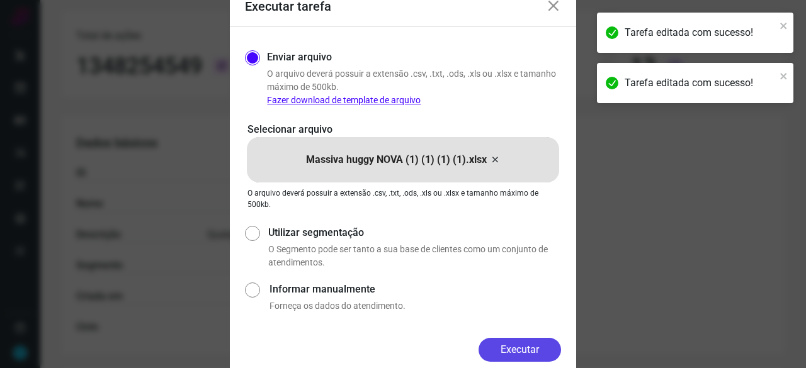
click at [506, 348] on button "Executar" at bounding box center [519, 350] width 82 height 24
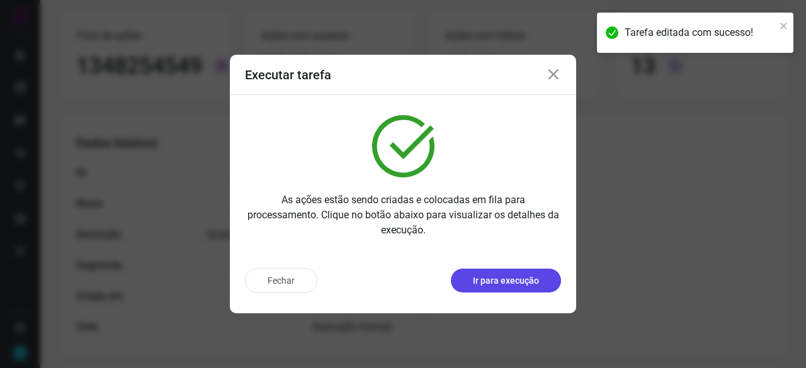
click at [505, 280] on p "Ir para execução" at bounding box center [506, 280] width 66 height 13
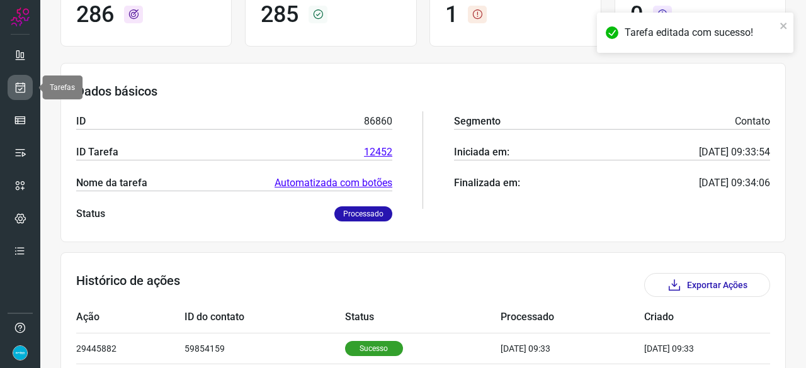
click at [21, 89] on icon at bounding box center [20, 87] width 13 height 13
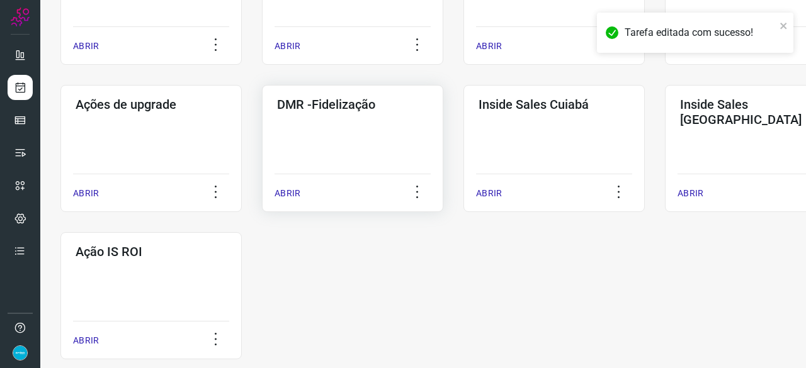
click at [283, 197] on p "ABRIR" at bounding box center [287, 193] width 26 height 13
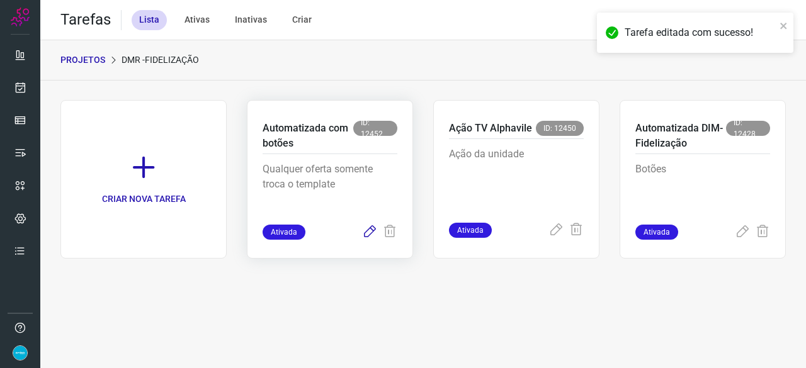
click at [370, 229] on icon at bounding box center [369, 232] width 15 height 15
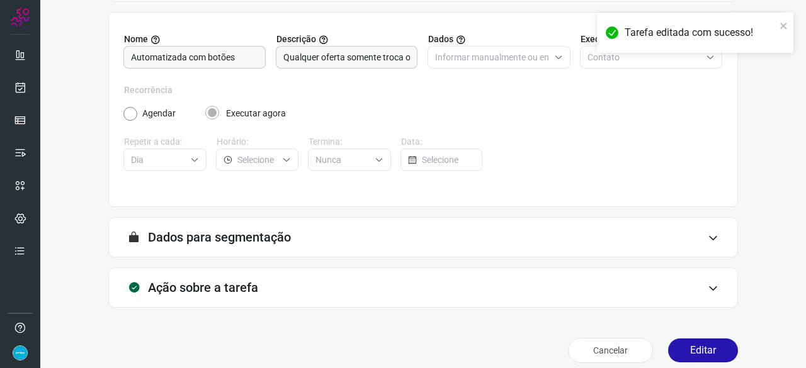
scroll to position [123, 0]
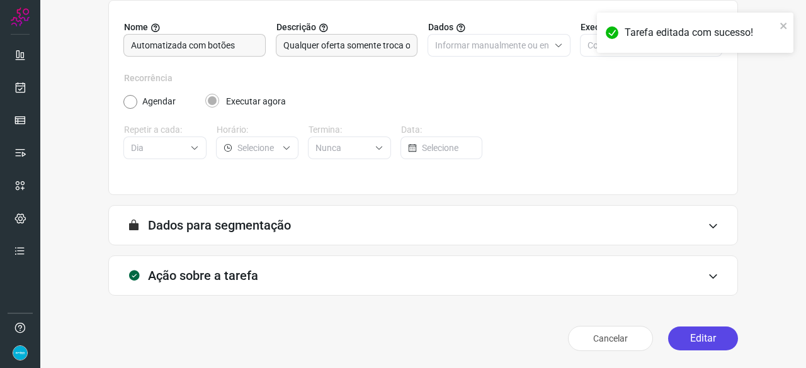
click at [679, 342] on button "Editar" at bounding box center [703, 339] width 70 height 24
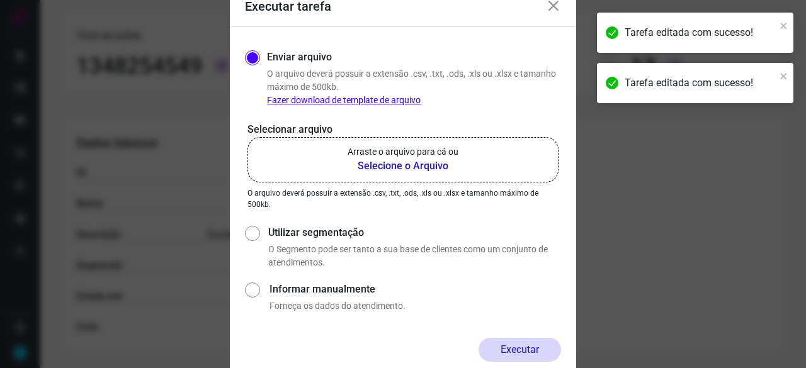
click at [392, 168] on b "Selecione o Arquivo" at bounding box center [402, 166] width 111 height 15
click at [0, 0] on input "Arraste o arquivo para cá ou Selecione o Arquivo" at bounding box center [0, 0] width 0 height 0
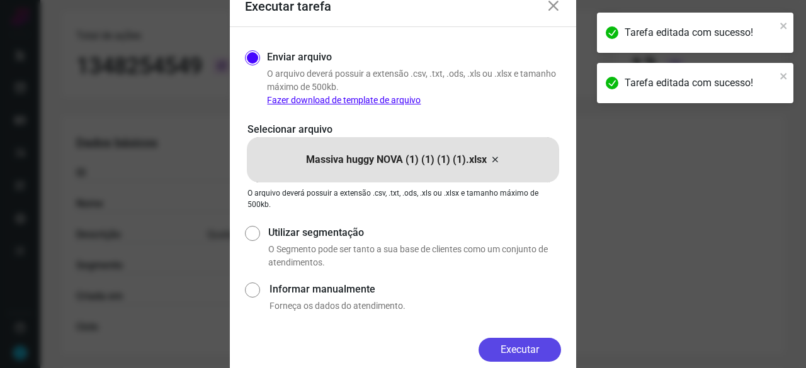
click at [536, 350] on button "Executar" at bounding box center [519, 350] width 82 height 24
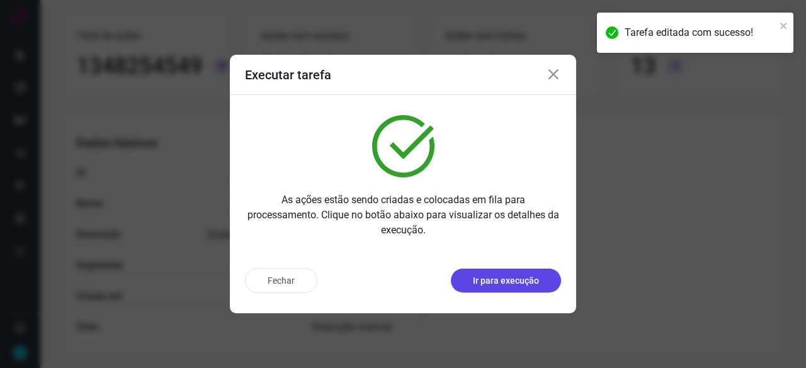
click at [533, 278] on p "Ir para execução" at bounding box center [506, 280] width 66 height 13
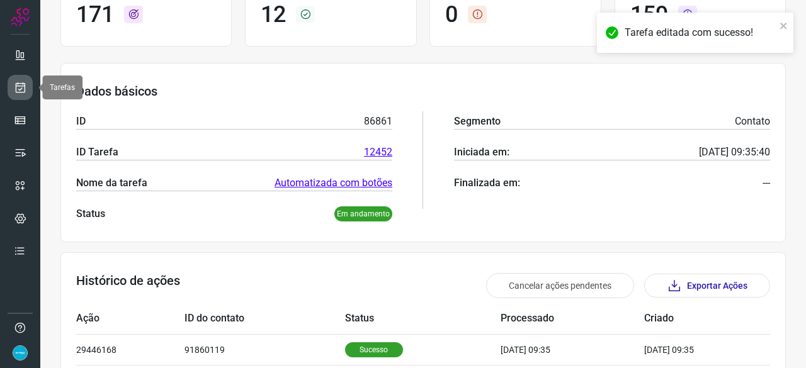
click at [23, 87] on icon at bounding box center [20, 87] width 13 height 13
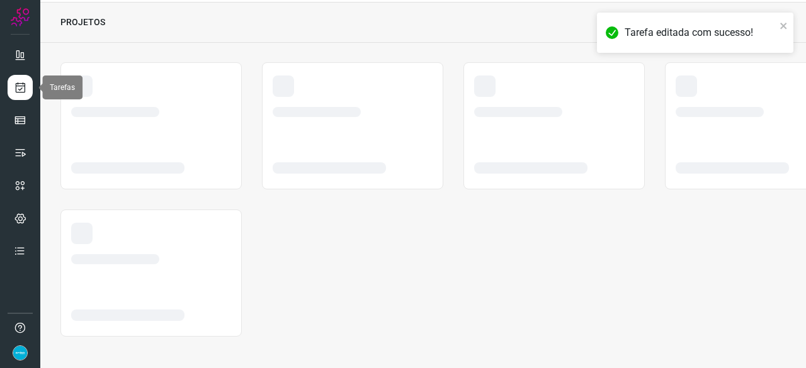
scroll to position [38, 0]
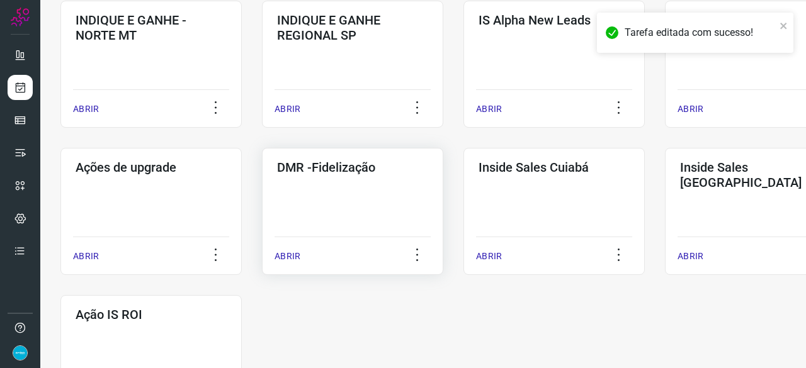
click at [290, 257] on p "ABRIR" at bounding box center [287, 256] width 26 height 13
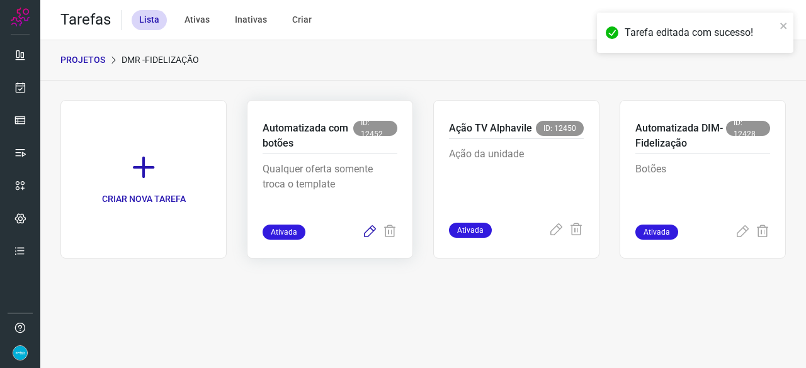
click at [370, 227] on icon at bounding box center [369, 232] width 15 height 15
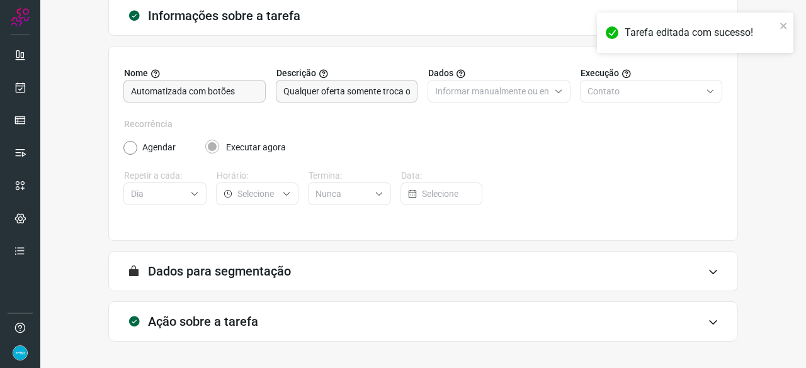
scroll to position [123, 0]
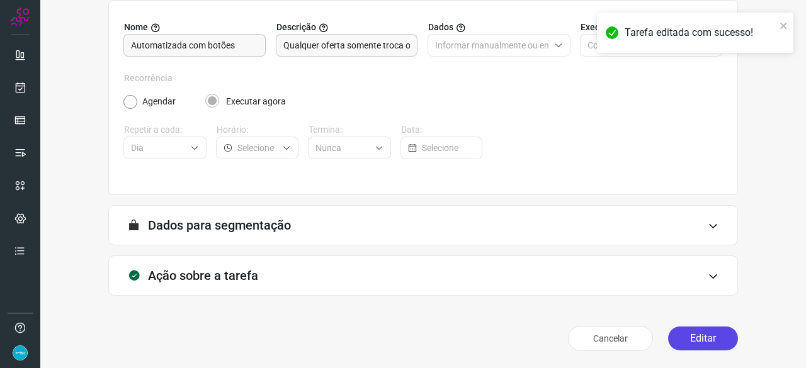
click at [683, 345] on button "Editar" at bounding box center [703, 339] width 70 height 24
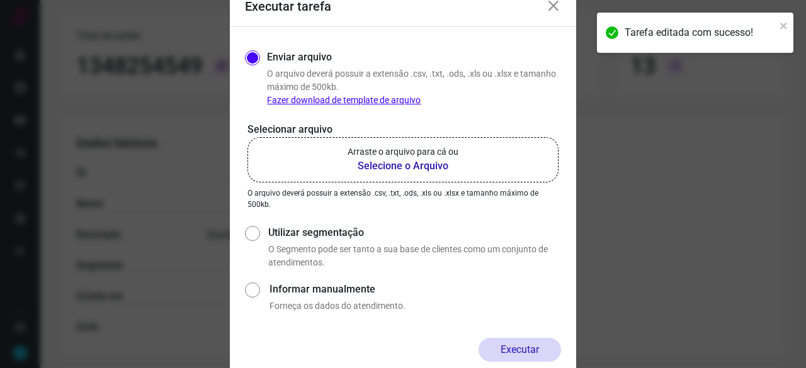
click at [396, 166] on b "Selecione o Arquivo" at bounding box center [402, 166] width 111 height 15
click at [0, 0] on input "Arraste o arquivo para cá ou Selecione o Arquivo" at bounding box center [0, 0] width 0 height 0
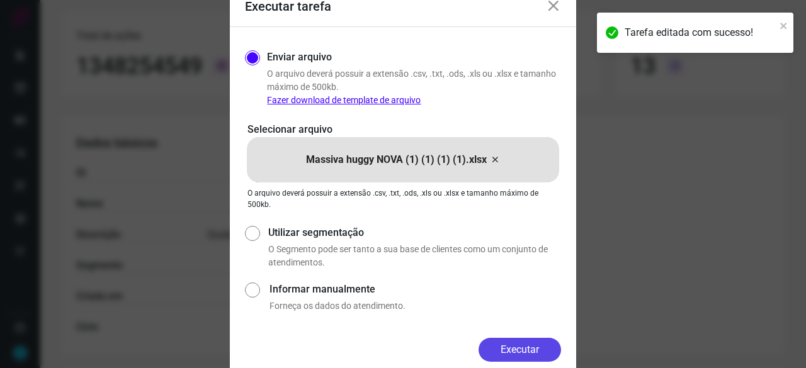
click at [522, 351] on button "Executar" at bounding box center [519, 350] width 82 height 24
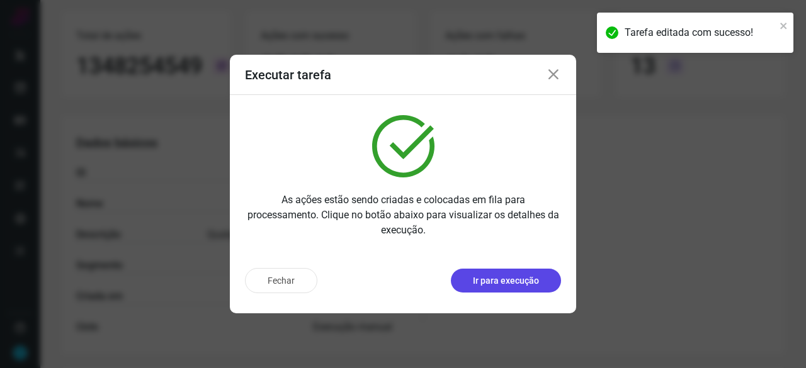
click at [519, 279] on p "Ir para execução" at bounding box center [506, 280] width 66 height 13
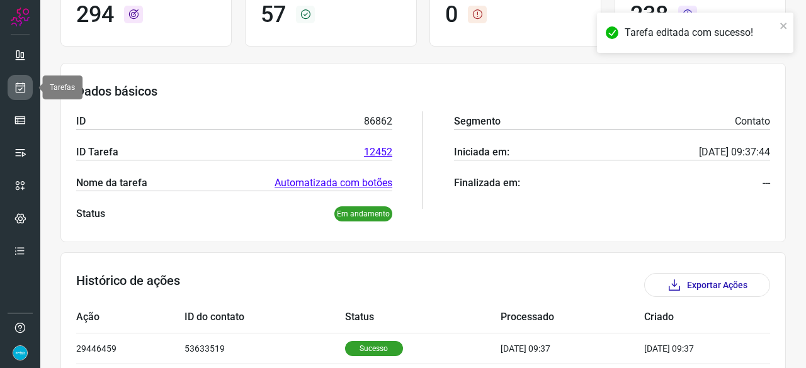
click at [20, 85] on icon at bounding box center [20, 87] width 13 height 13
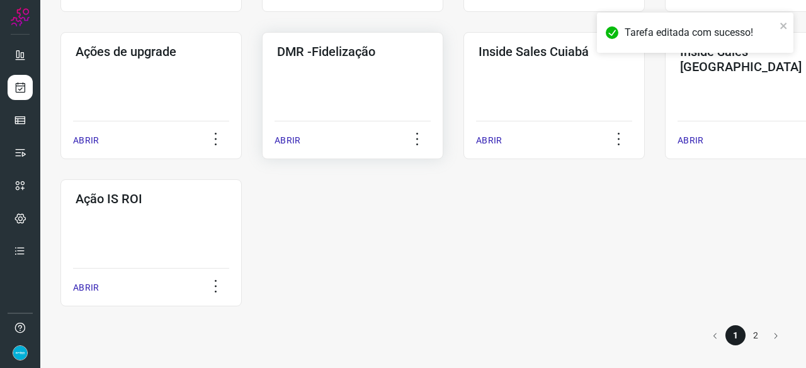
click at [290, 145] on p "ABRIR" at bounding box center [287, 140] width 26 height 13
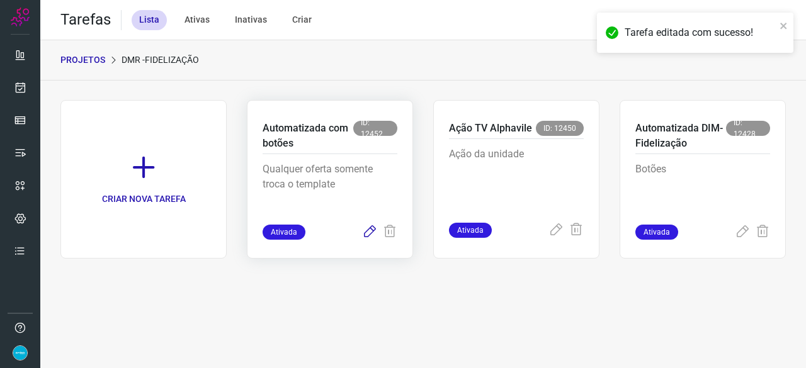
click at [368, 232] on icon at bounding box center [369, 232] width 15 height 15
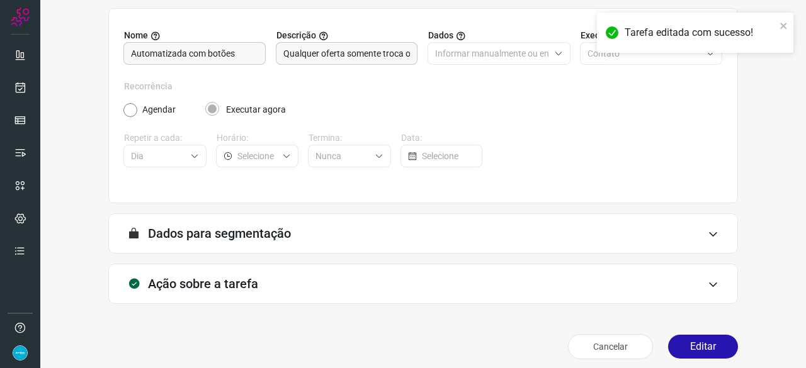
scroll to position [123, 0]
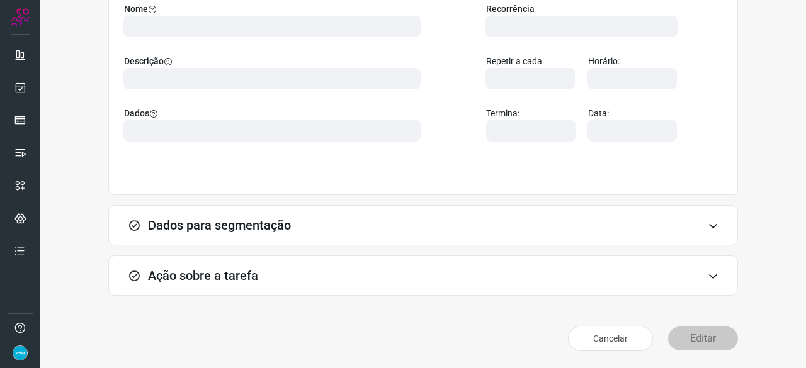
scroll to position [123, 0]
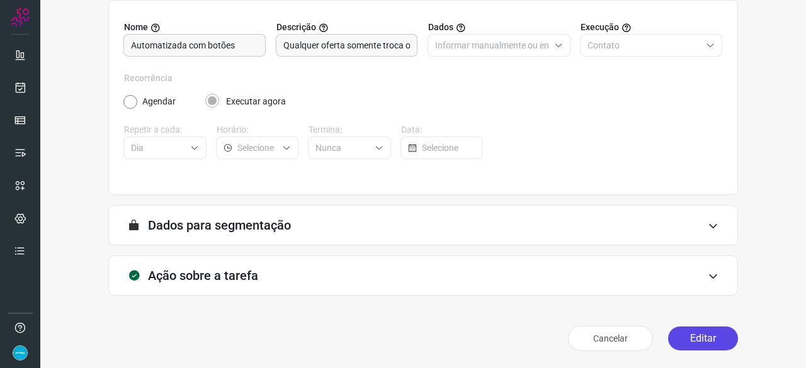
click at [687, 339] on button "Editar" at bounding box center [703, 339] width 70 height 24
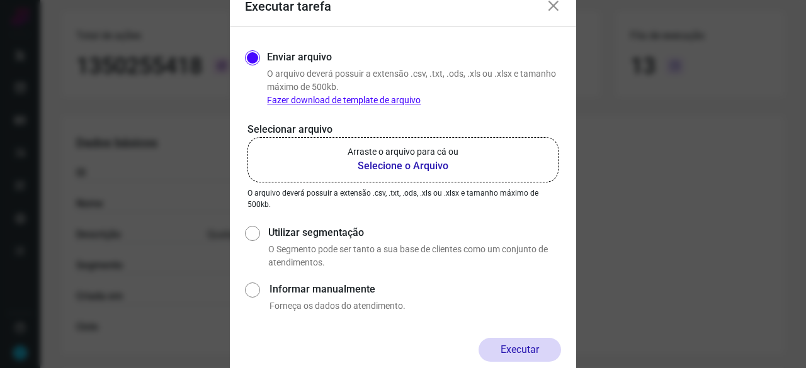
click at [422, 166] on b "Selecione o Arquivo" at bounding box center [402, 166] width 111 height 15
click at [0, 0] on input "Arraste o arquivo para cá ou Selecione o Arquivo" at bounding box center [0, 0] width 0 height 0
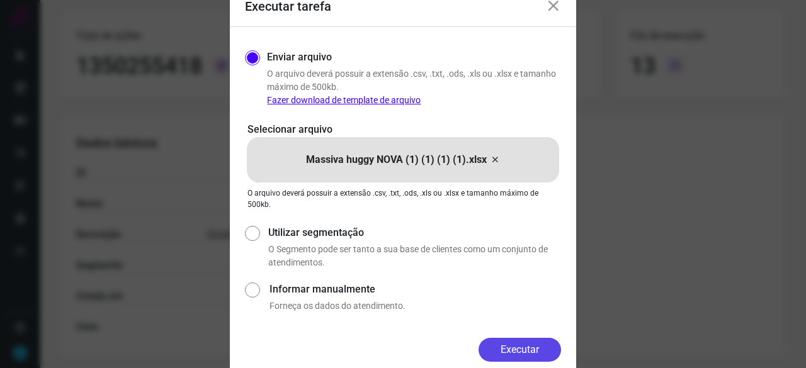
click at [531, 352] on button "Executar" at bounding box center [519, 350] width 82 height 24
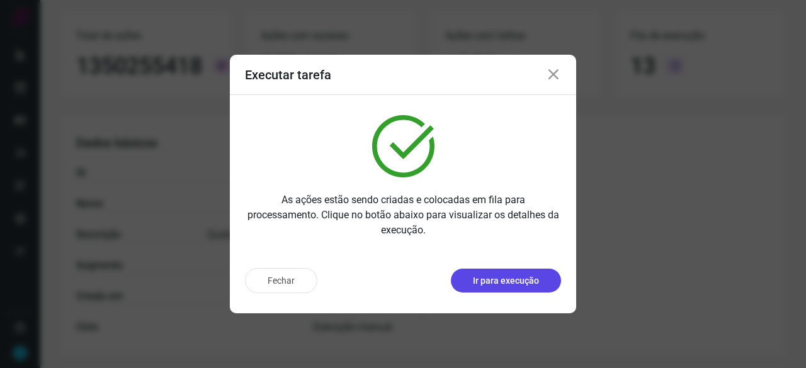
click at [521, 277] on p "Ir para execução" at bounding box center [506, 280] width 66 height 13
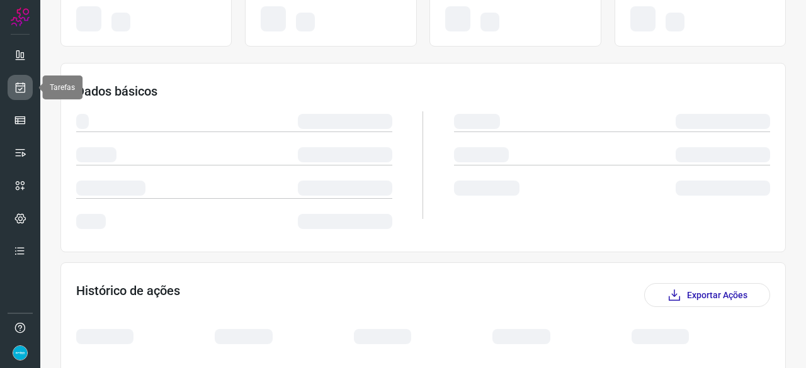
click at [20, 89] on icon at bounding box center [20, 87] width 13 height 13
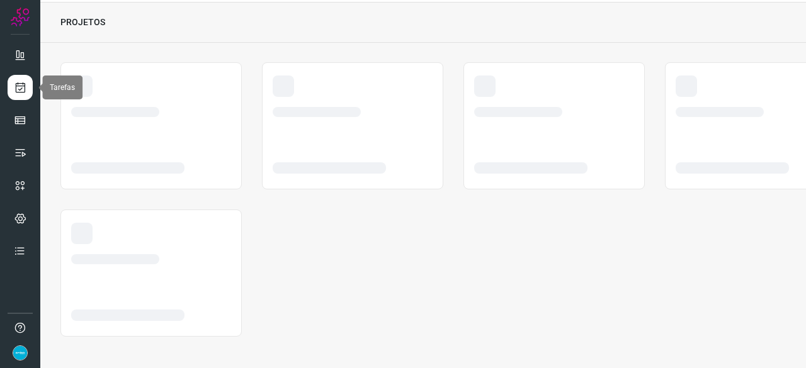
scroll to position [38, 0]
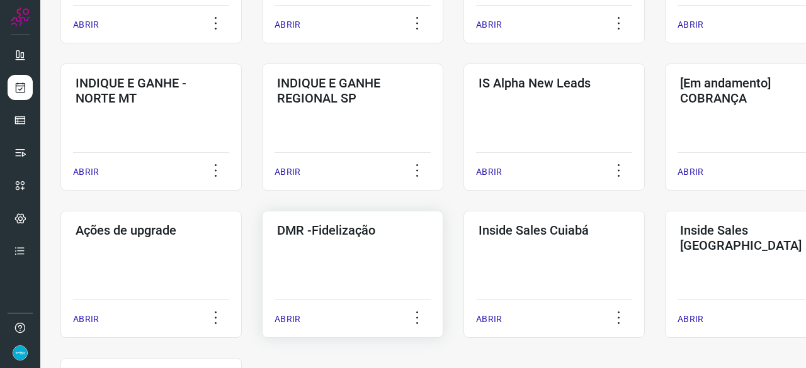
click at [280, 320] on p "ABRIR" at bounding box center [287, 319] width 26 height 13
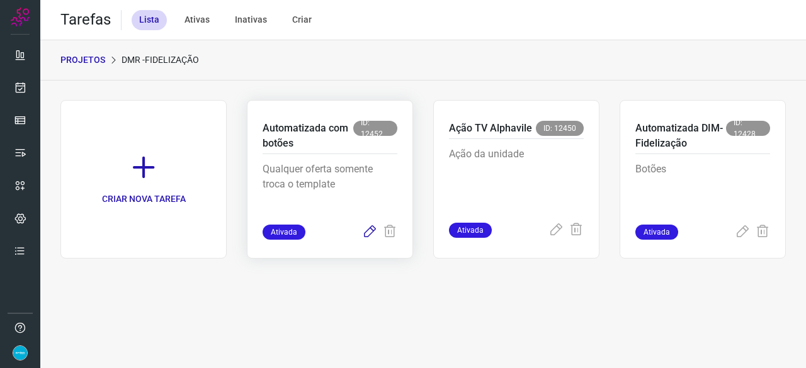
click at [371, 231] on icon at bounding box center [369, 232] width 15 height 15
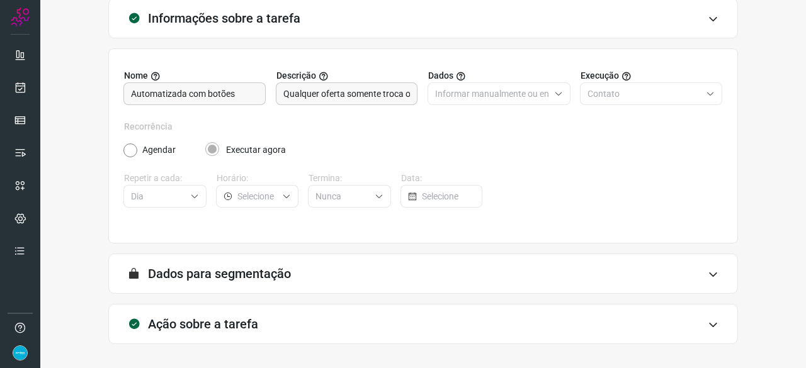
scroll to position [123, 0]
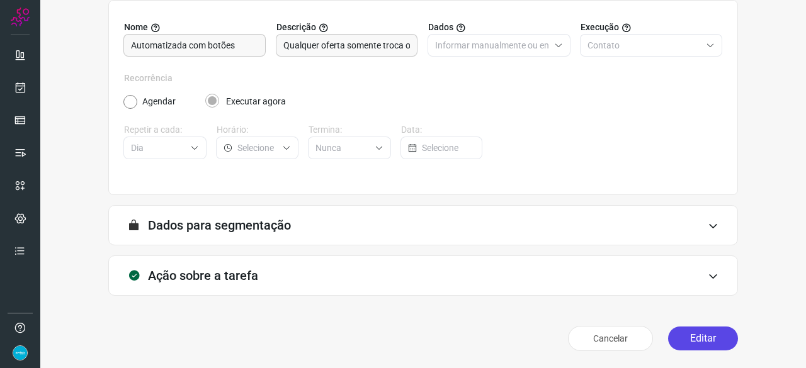
click at [689, 336] on button "Editar" at bounding box center [703, 339] width 70 height 24
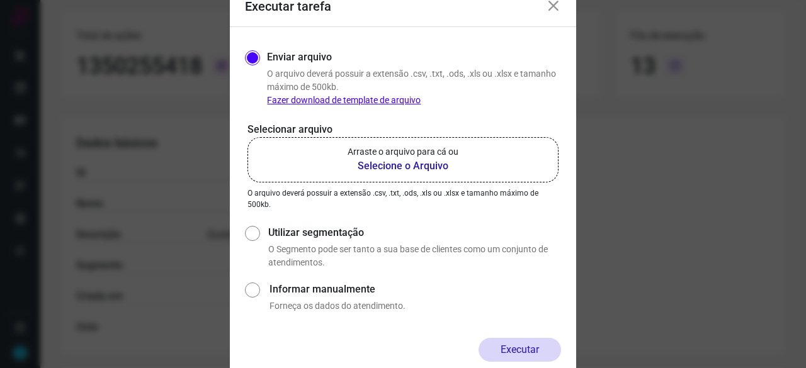
click at [395, 167] on b "Selecione o Arquivo" at bounding box center [402, 166] width 111 height 15
click at [0, 0] on input "Arraste o arquivo para cá ou Selecione o Arquivo" at bounding box center [0, 0] width 0 height 0
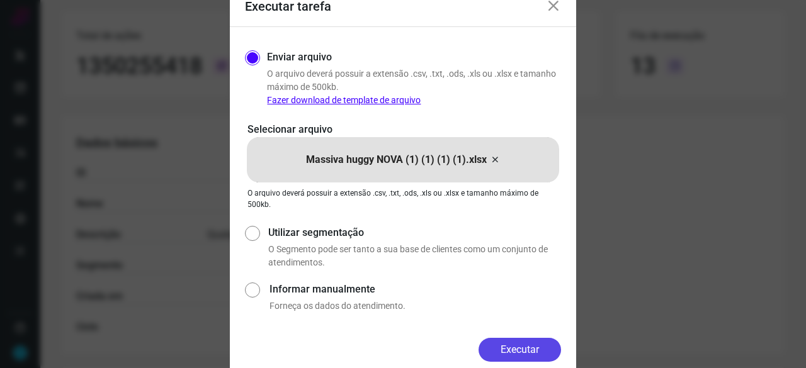
click at [536, 351] on button "Executar" at bounding box center [519, 350] width 82 height 24
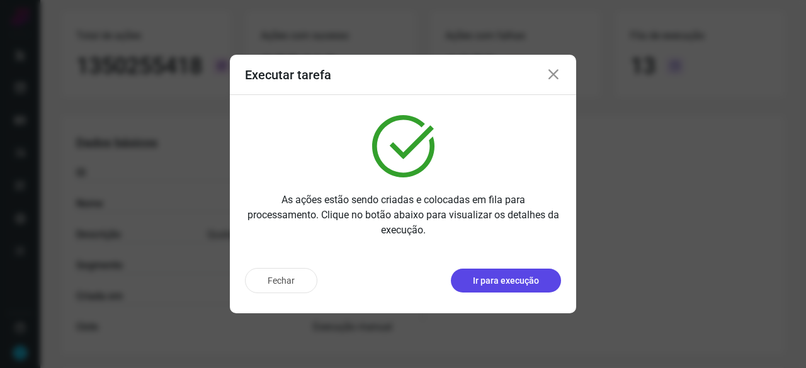
click at [512, 273] on button "Ir para execução" at bounding box center [506, 281] width 110 height 24
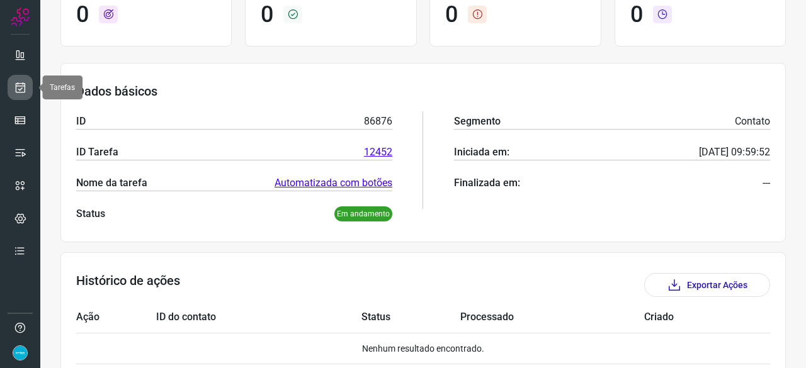
click at [26, 86] on icon at bounding box center [20, 87] width 13 height 13
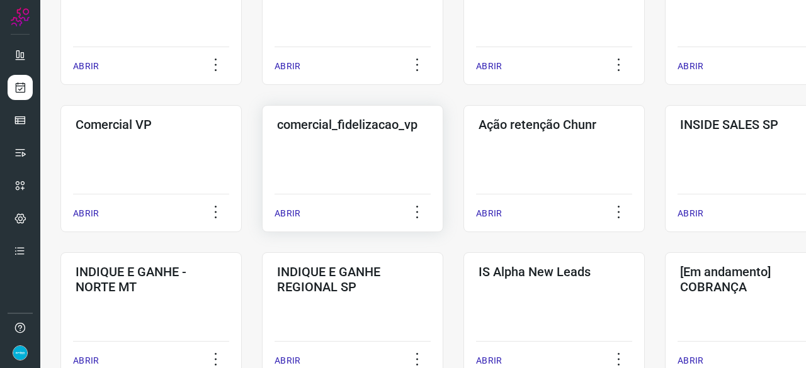
scroll to position [478, 0]
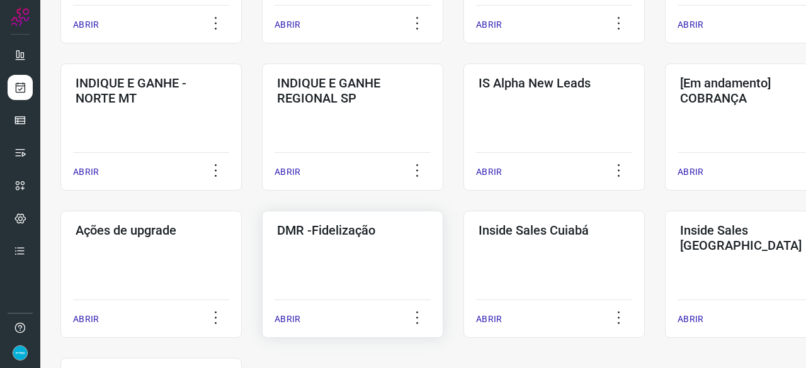
click at [274, 320] on p "ABRIR" at bounding box center [287, 319] width 26 height 13
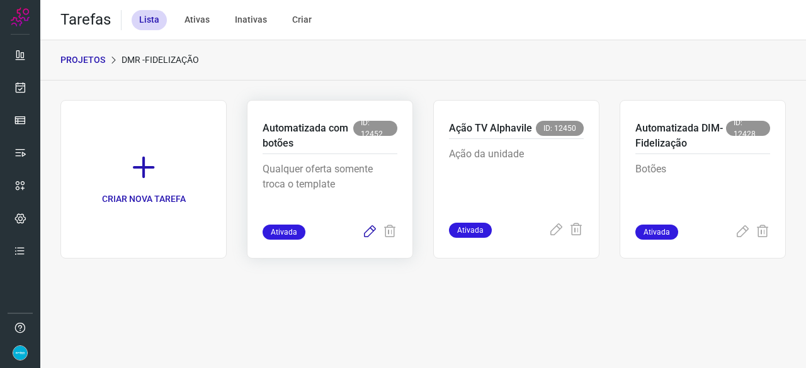
click at [371, 230] on icon at bounding box center [369, 232] width 15 height 15
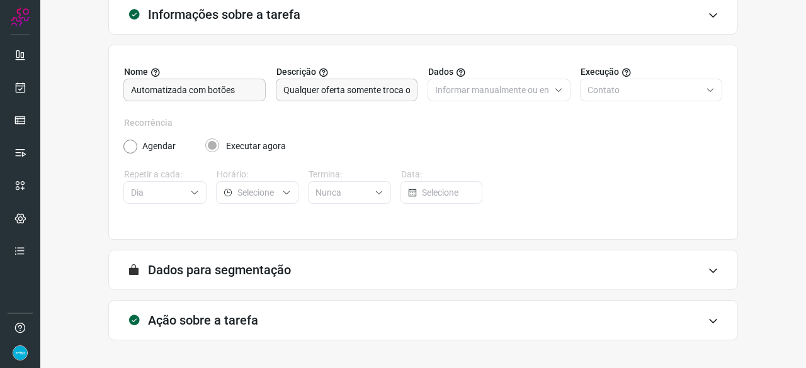
scroll to position [123, 0]
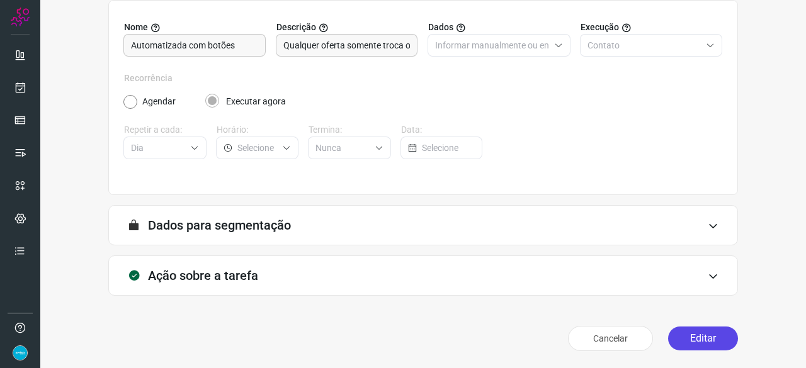
click at [690, 337] on button "Editar" at bounding box center [703, 339] width 70 height 24
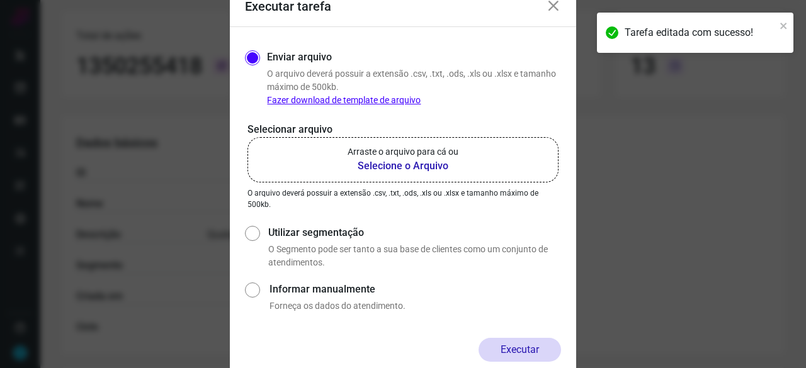
click at [386, 168] on b "Selecione o Arquivo" at bounding box center [402, 166] width 111 height 15
click at [0, 0] on input "Arraste o arquivo para cá ou Selecione o Arquivo" at bounding box center [0, 0] width 0 height 0
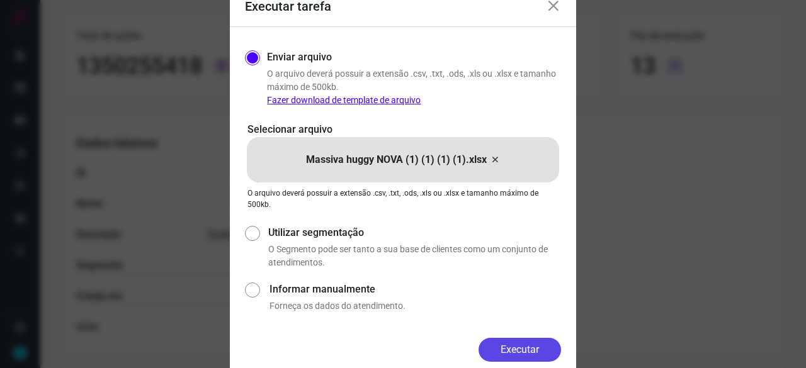
click at [524, 343] on button "Executar" at bounding box center [519, 350] width 82 height 24
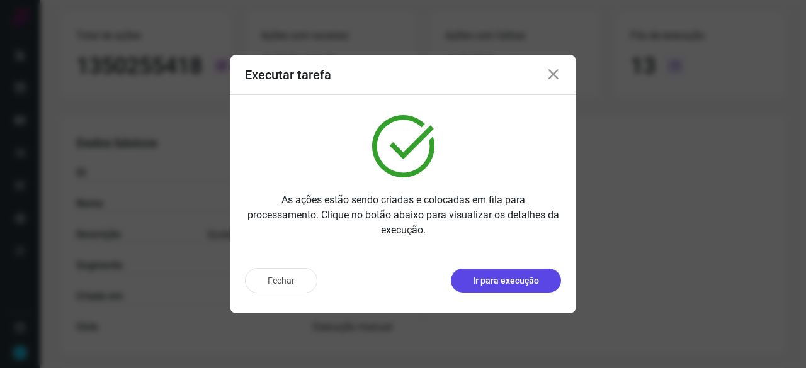
click at [489, 278] on p "Ir para execução" at bounding box center [506, 280] width 66 height 13
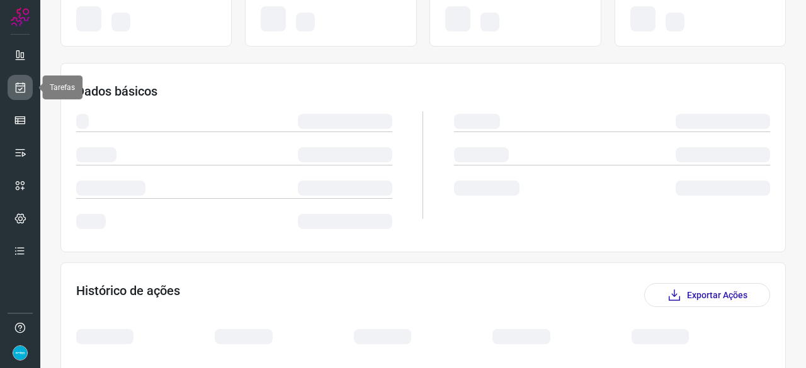
click at [22, 79] on link at bounding box center [20, 87] width 25 height 25
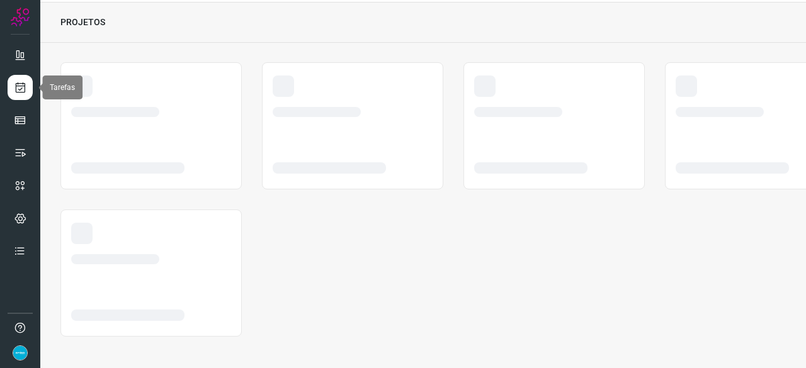
scroll to position [38, 0]
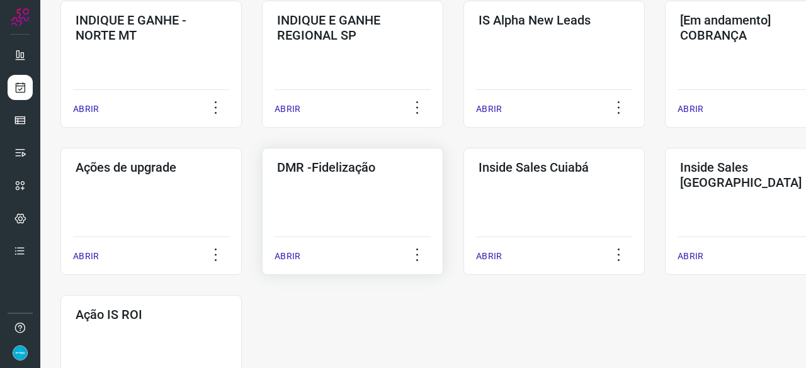
click at [283, 256] on p "ABRIR" at bounding box center [287, 256] width 26 height 13
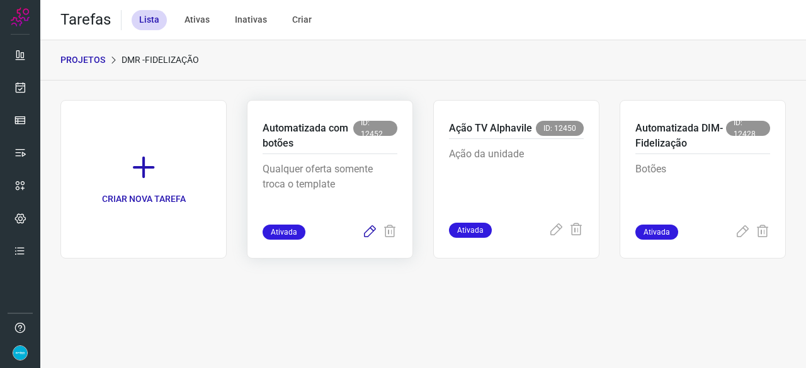
click at [369, 230] on icon at bounding box center [369, 232] width 15 height 15
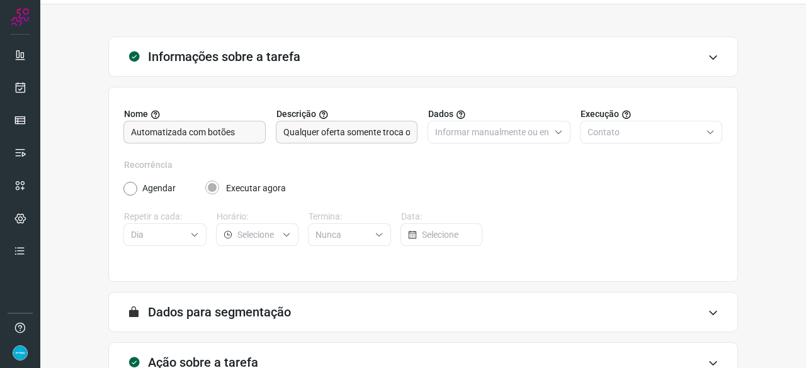
scroll to position [123, 0]
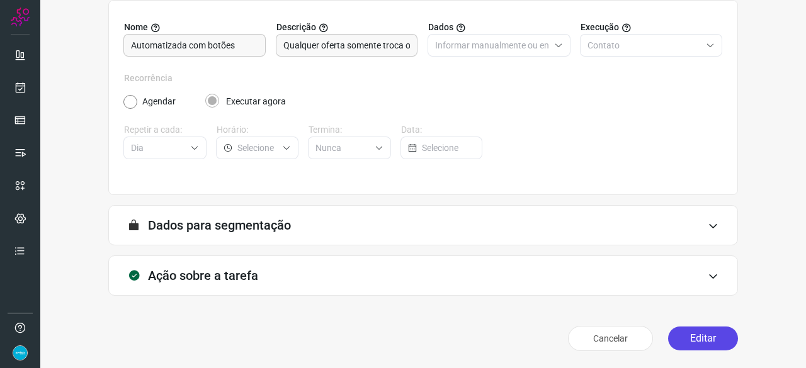
click at [716, 333] on button "Editar" at bounding box center [703, 339] width 70 height 24
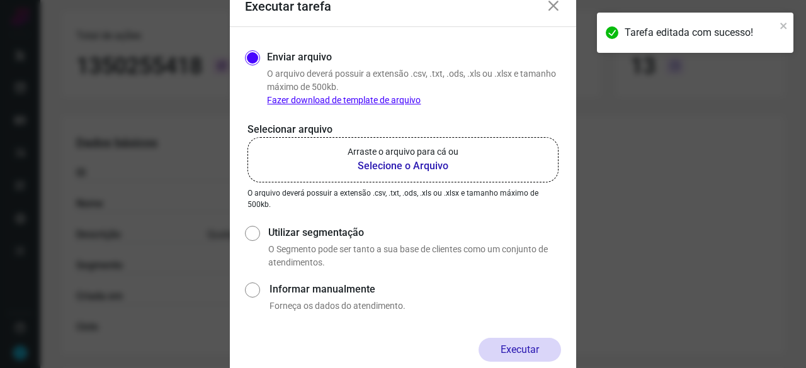
click at [391, 166] on b "Selecione o Arquivo" at bounding box center [402, 166] width 111 height 15
click at [0, 0] on input "Arraste o arquivo para cá ou Selecione o Arquivo" at bounding box center [0, 0] width 0 height 0
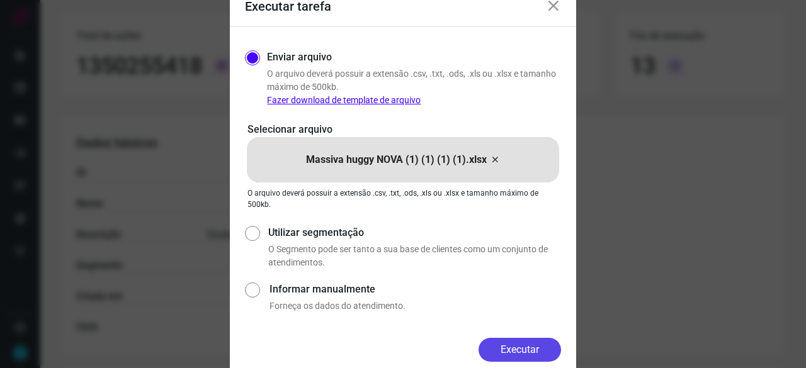
drag, startPoint x: 527, startPoint y: 342, endPoint x: 553, endPoint y: 353, distance: 28.2
click at [528, 342] on button "Executar" at bounding box center [519, 350] width 82 height 24
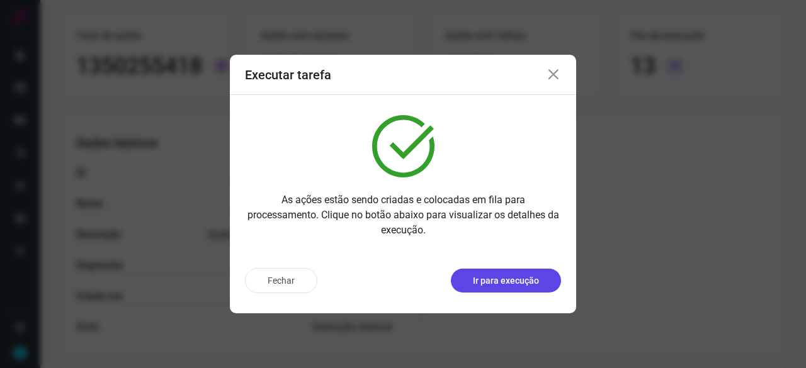
click at [515, 283] on p "Ir para execução" at bounding box center [506, 280] width 66 height 13
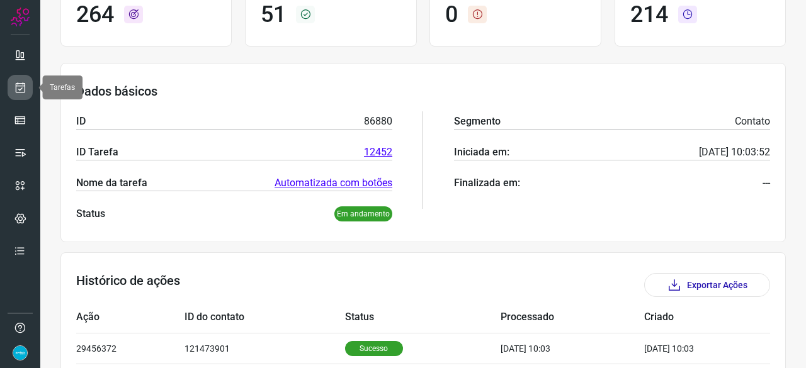
click at [26, 85] on link at bounding box center [20, 87] width 25 height 25
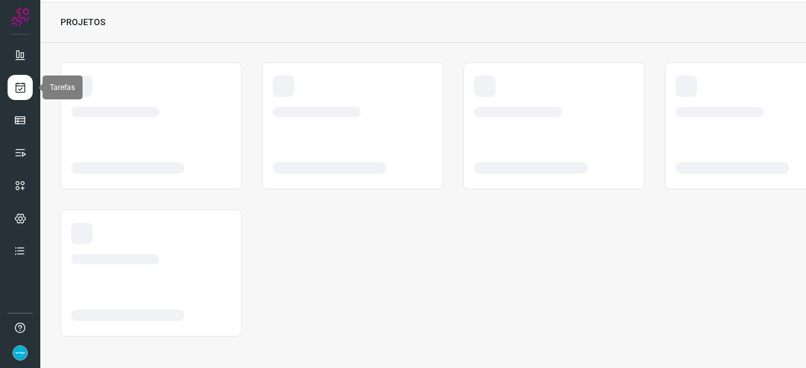
scroll to position [38, 0]
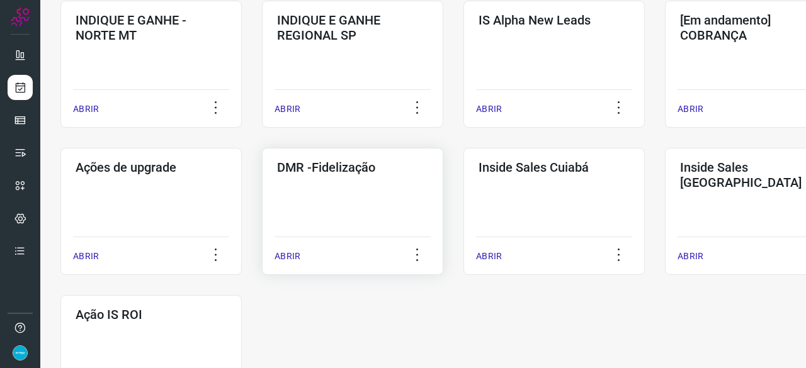
click at [284, 257] on p "ABRIR" at bounding box center [287, 256] width 26 height 13
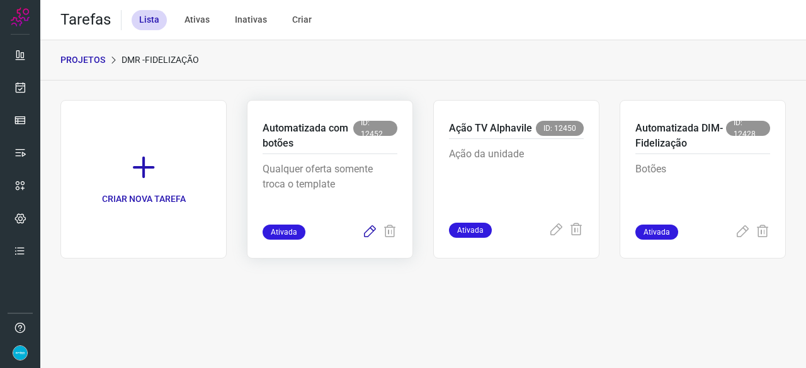
click at [366, 231] on icon at bounding box center [369, 232] width 15 height 15
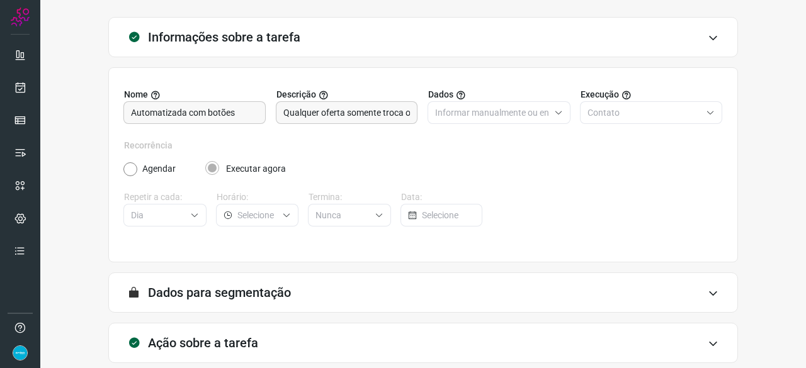
scroll to position [123, 0]
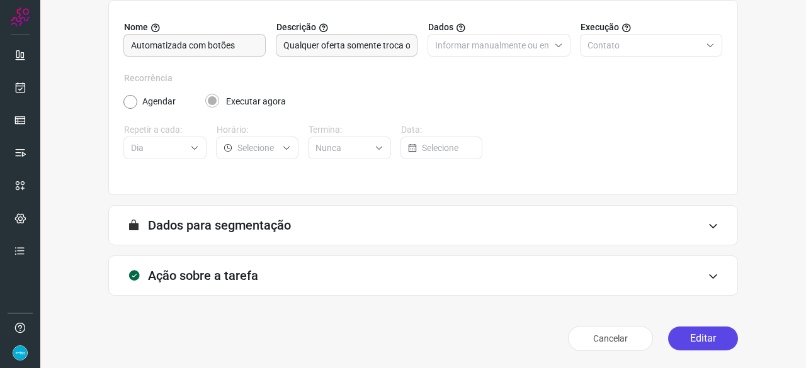
click at [706, 343] on button "Editar" at bounding box center [703, 339] width 70 height 24
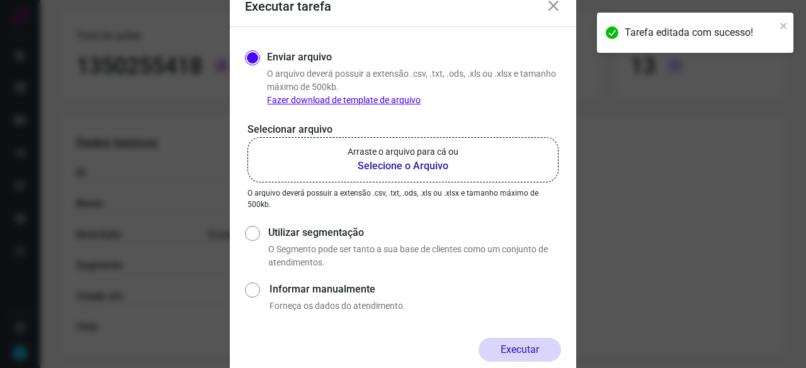
click at [386, 166] on b "Selecione o Arquivo" at bounding box center [402, 166] width 111 height 15
click at [0, 0] on input "Arraste o arquivo para cá ou Selecione o Arquivo" at bounding box center [0, 0] width 0 height 0
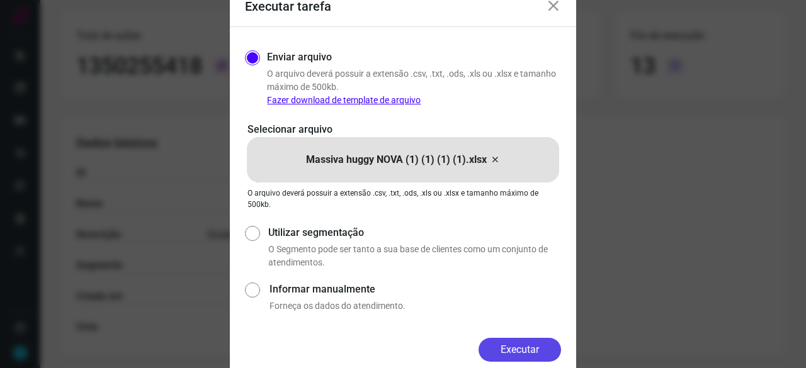
click at [548, 347] on button "Executar" at bounding box center [519, 350] width 82 height 24
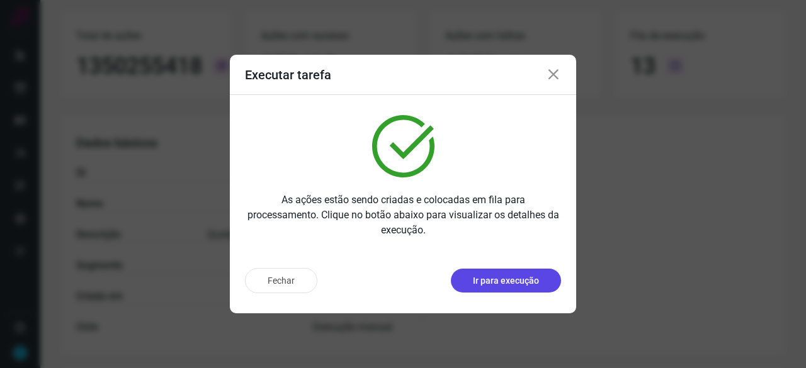
click at [503, 274] on p "Ir para execução" at bounding box center [506, 280] width 66 height 13
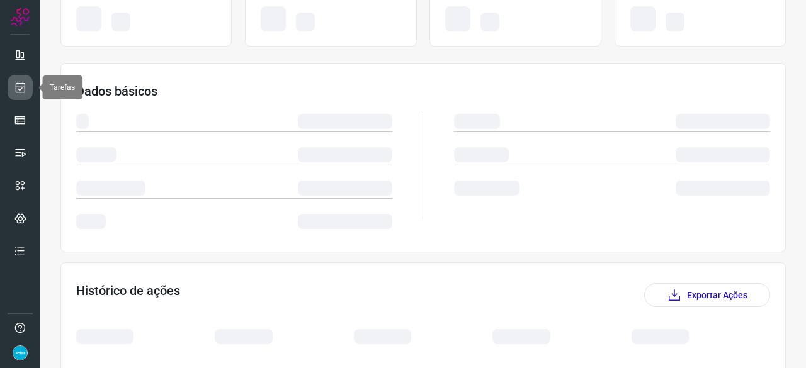
click at [20, 81] on icon at bounding box center [20, 87] width 13 height 13
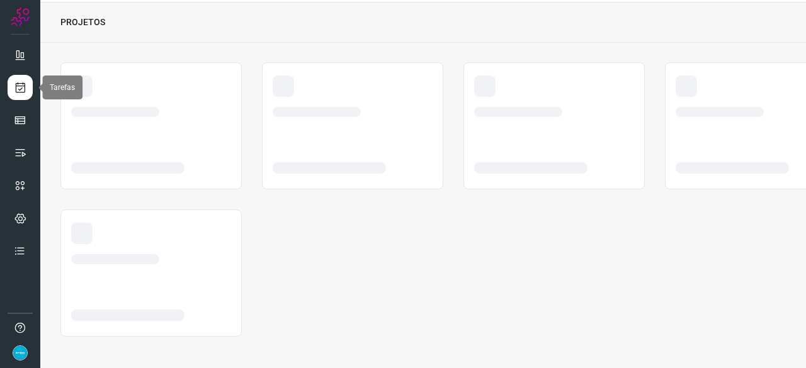
scroll to position [38, 0]
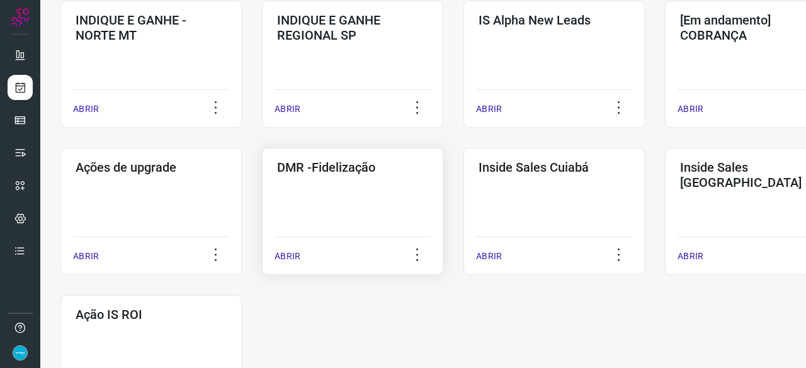
click at [295, 258] on p "ABRIR" at bounding box center [287, 256] width 26 height 13
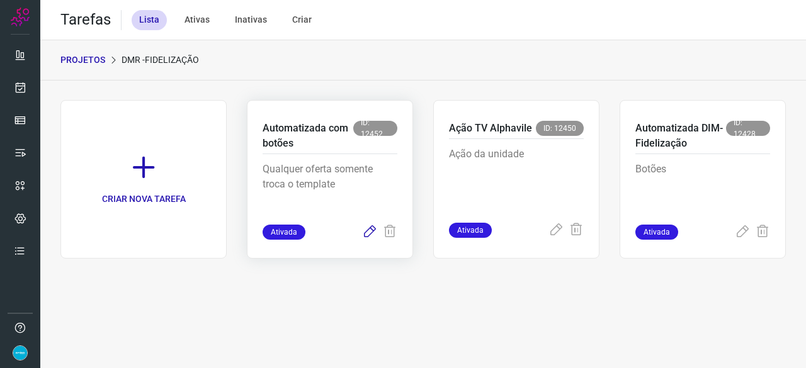
click at [366, 231] on icon at bounding box center [369, 232] width 15 height 15
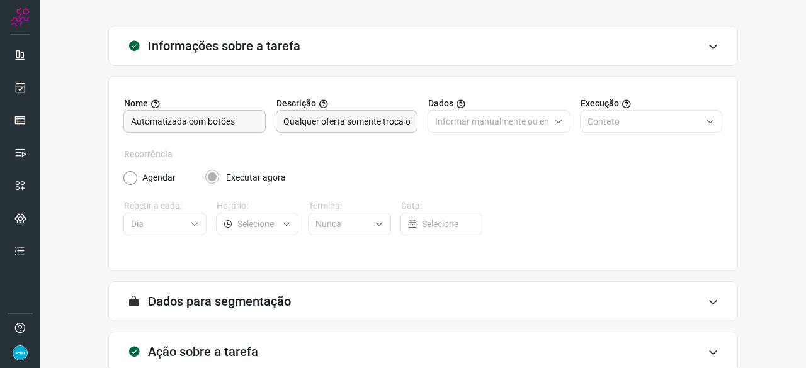
scroll to position [123, 0]
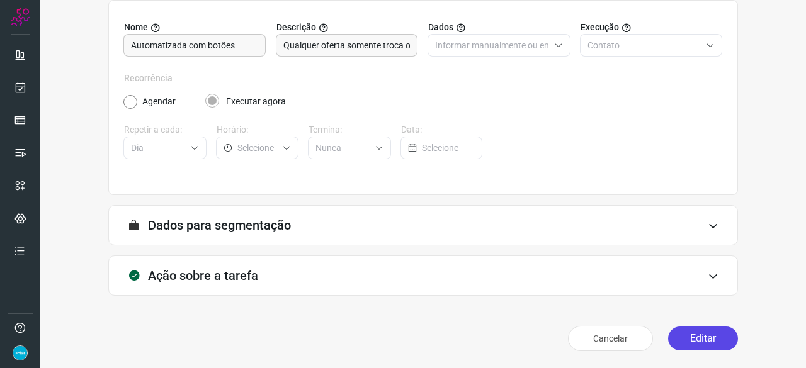
click at [716, 332] on button "Editar" at bounding box center [703, 339] width 70 height 24
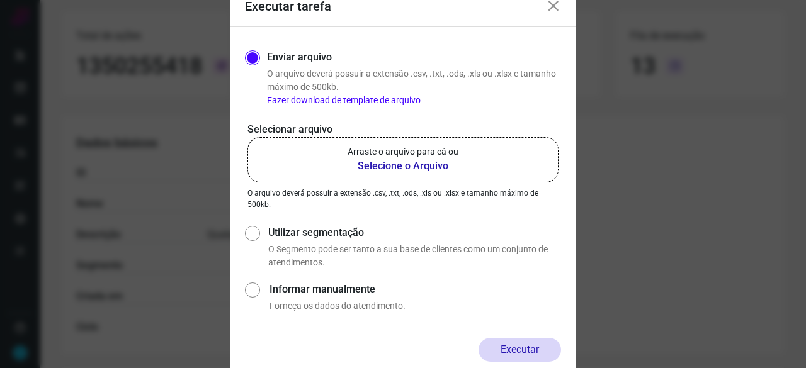
click at [394, 169] on b "Selecione o Arquivo" at bounding box center [402, 166] width 111 height 15
click at [0, 0] on input "Arraste o arquivo para cá ou Selecione o Arquivo" at bounding box center [0, 0] width 0 height 0
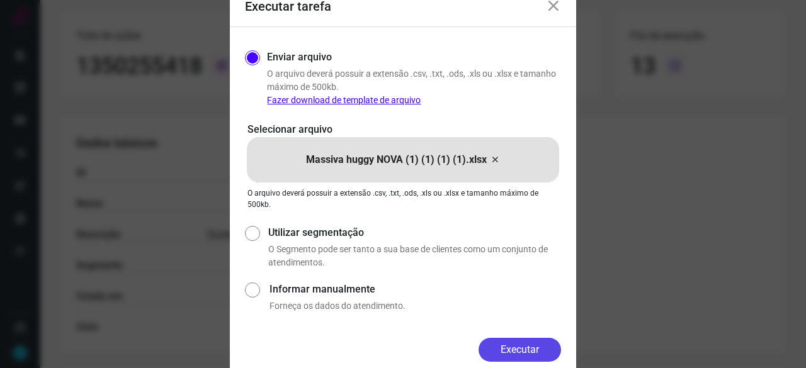
click at [509, 347] on button "Executar" at bounding box center [519, 350] width 82 height 24
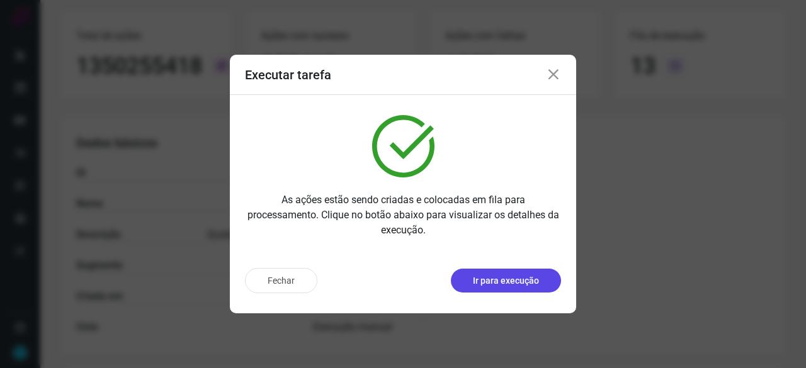
click at [484, 277] on p "Ir para execução" at bounding box center [506, 280] width 66 height 13
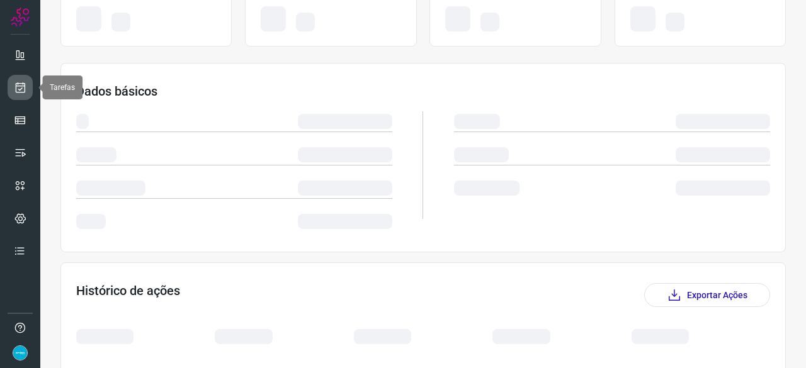
click at [18, 87] on icon at bounding box center [20, 87] width 13 height 13
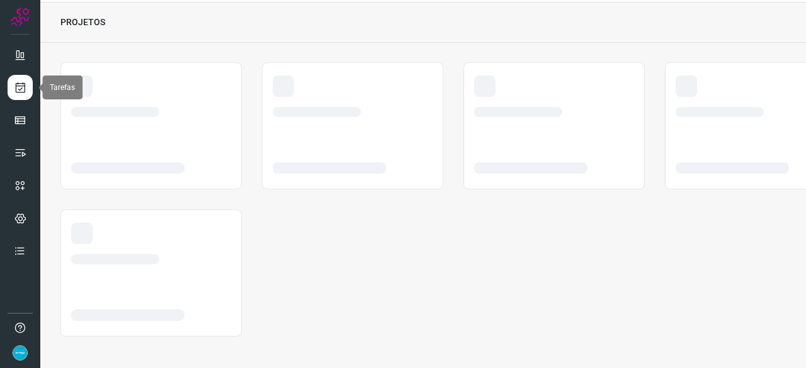
scroll to position [38, 0]
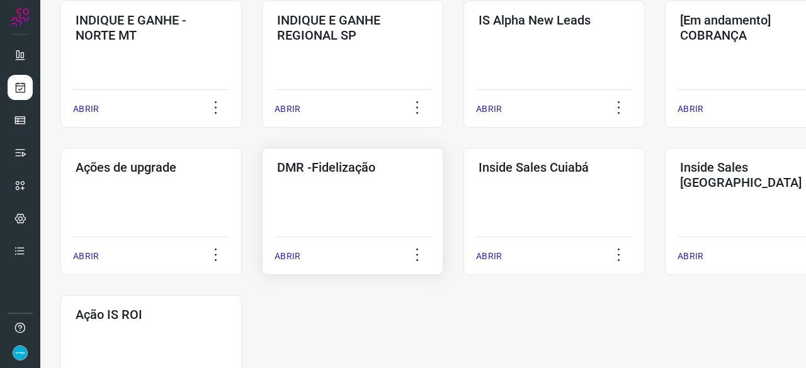
click at [292, 257] on p "ABRIR" at bounding box center [287, 256] width 26 height 13
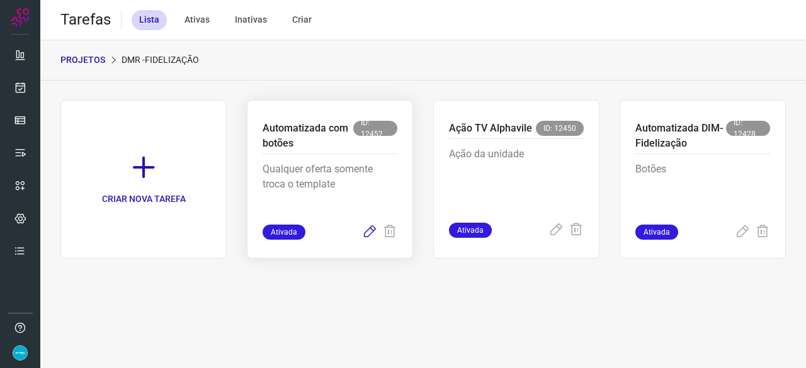
click at [365, 230] on icon at bounding box center [369, 232] width 15 height 15
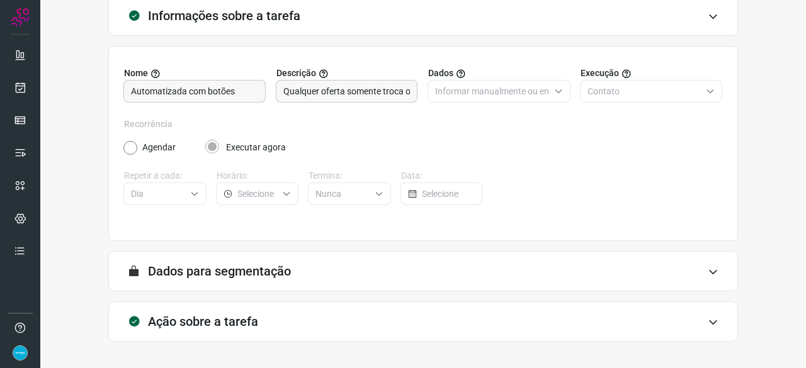
scroll to position [123, 0]
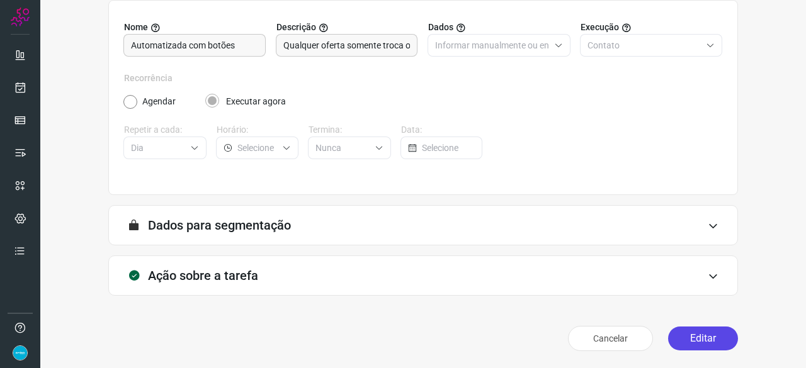
click at [676, 335] on button "Editar" at bounding box center [703, 339] width 70 height 24
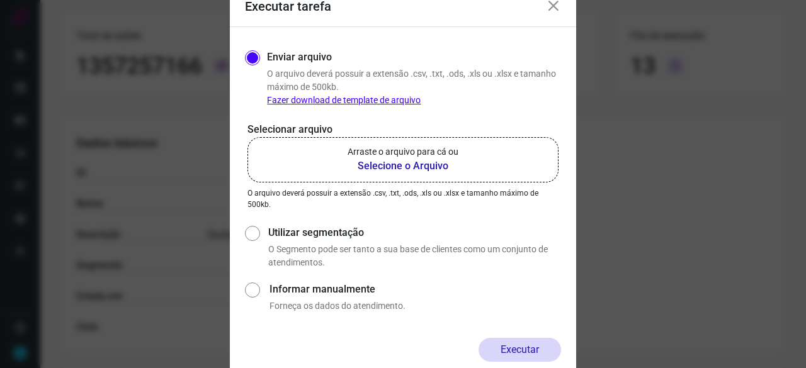
click at [391, 168] on b "Selecione o Arquivo" at bounding box center [402, 166] width 111 height 15
click at [0, 0] on input "Arraste o arquivo para cá ou Selecione o Arquivo" at bounding box center [0, 0] width 0 height 0
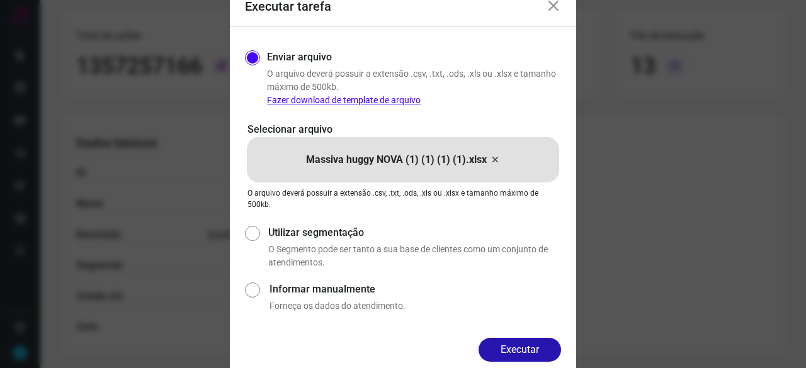
drag, startPoint x: 504, startPoint y: 347, endPoint x: 504, endPoint y: 341, distance: 6.3
click at [504, 344] on button "Executar" at bounding box center [519, 350] width 82 height 24
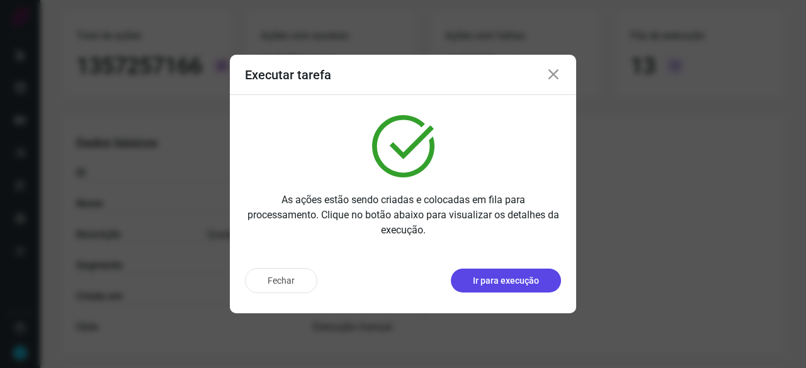
click at [480, 286] on p "Ir para execução" at bounding box center [506, 280] width 66 height 13
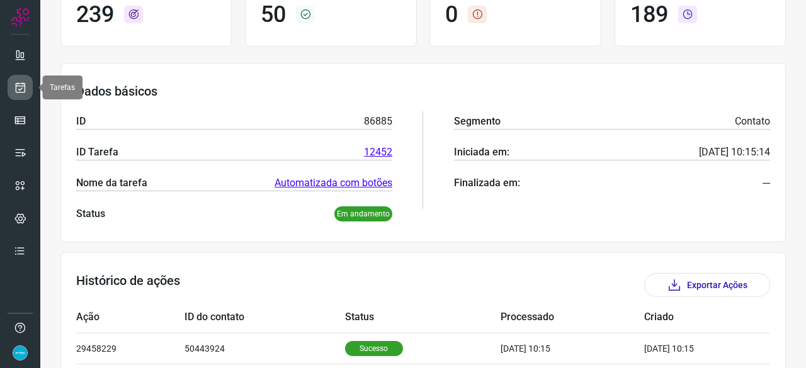
click at [22, 86] on icon at bounding box center [20, 87] width 13 height 13
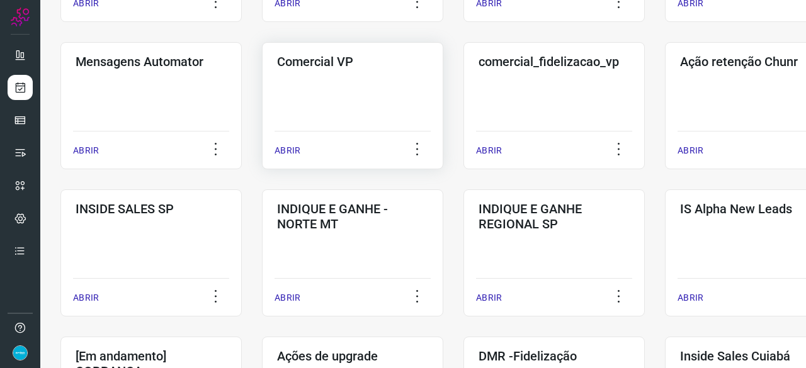
scroll to position [541, 0]
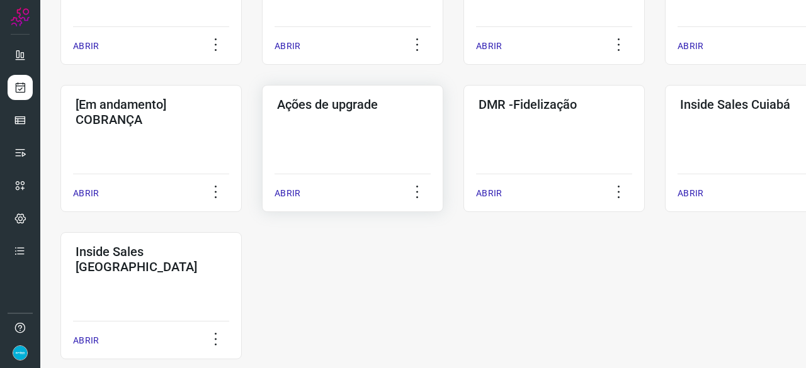
click at [293, 191] on p "ABRIR" at bounding box center [287, 193] width 26 height 13
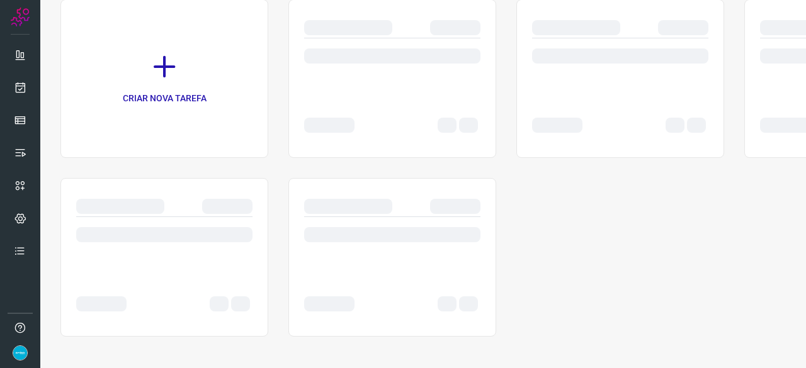
scroll to position [101, 0]
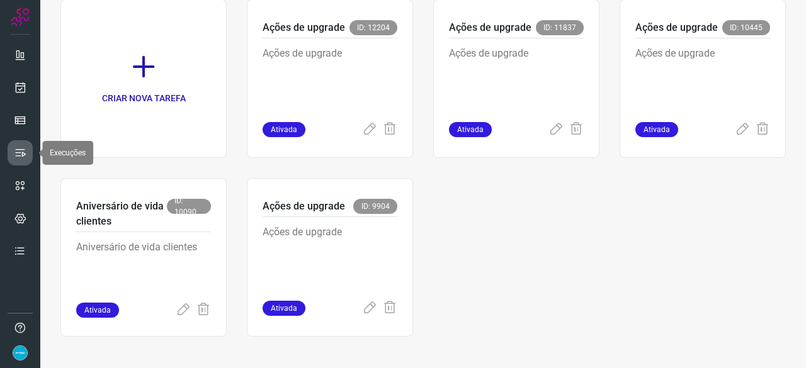
click at [16, 150] on icon at bounding box center [20, 153] width 13 height 13
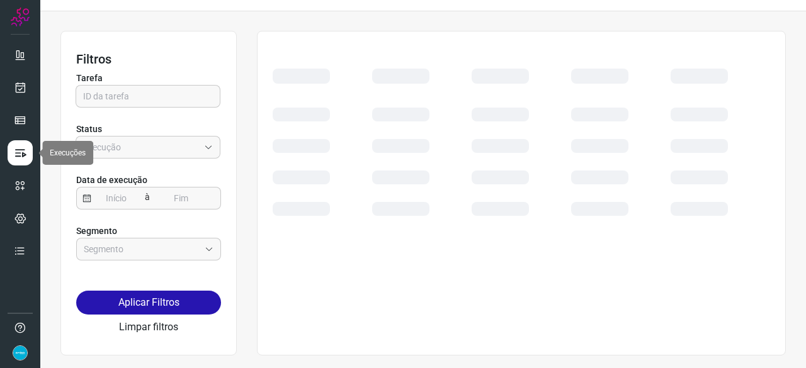
scroll to position [28, 0]
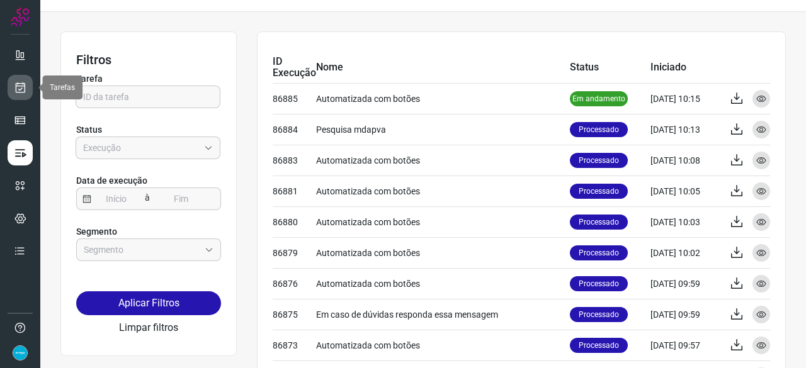
click at [29, 83] on link at bounding box center [20, 87] width 25 height 25
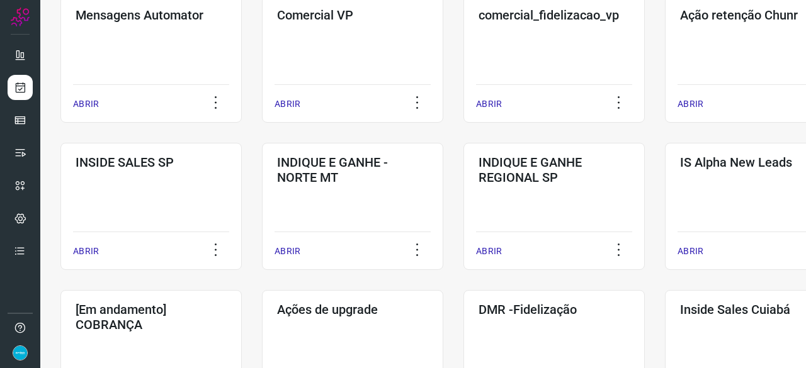
scroll to position [532, 0]
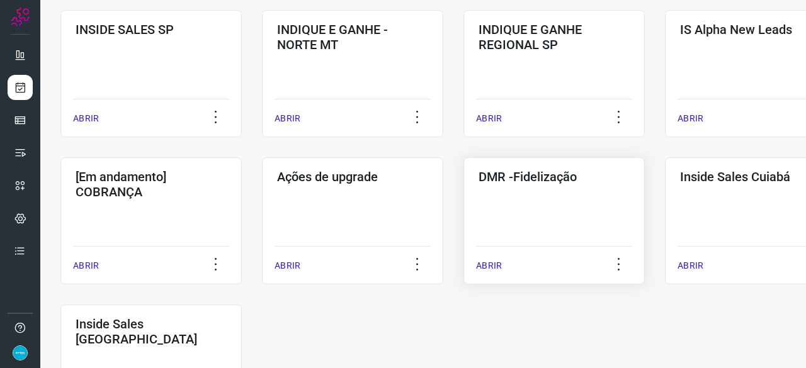
click at [487, 264] on p "ABRIR" at bounding box center [489, 265] width 26 height 13
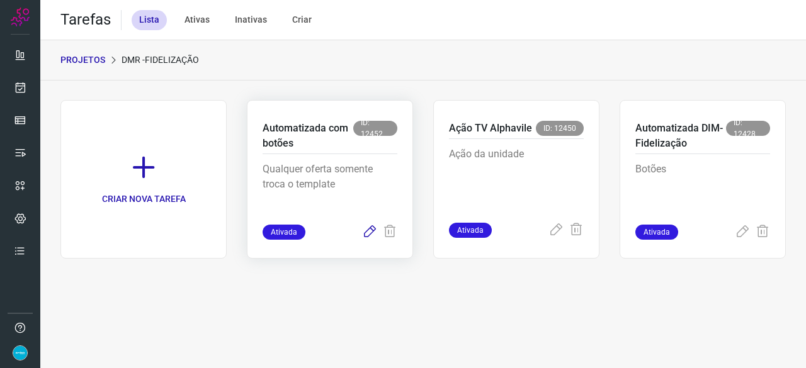
click at [366, 234] on icon at bounding box center [369, 232] width 15 height 15
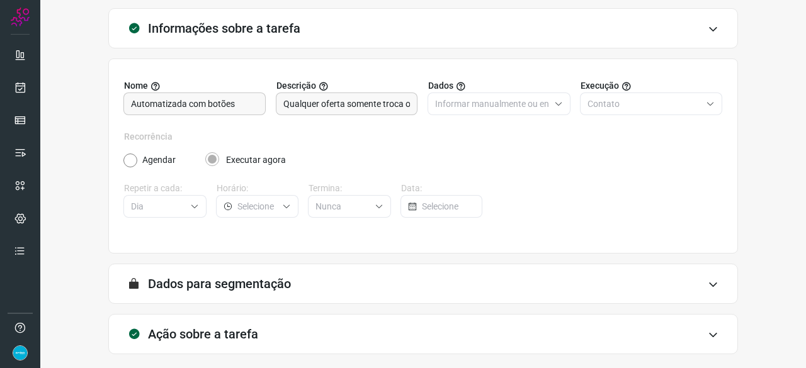
scroll to position [123, 0]
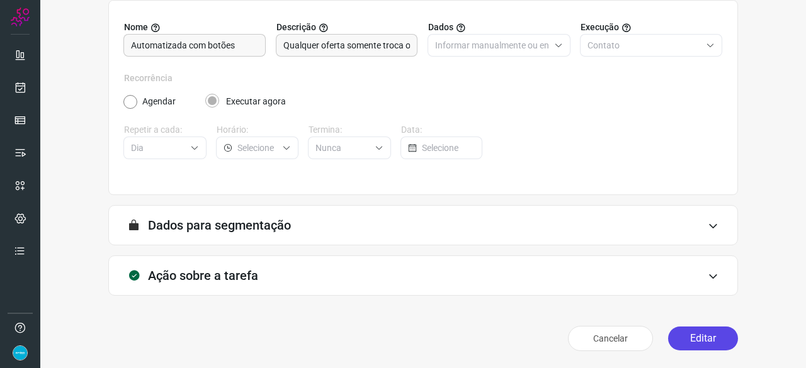
click at [695, 336] on button "Editar" at bounding box center [703, 339] width 70 height 24
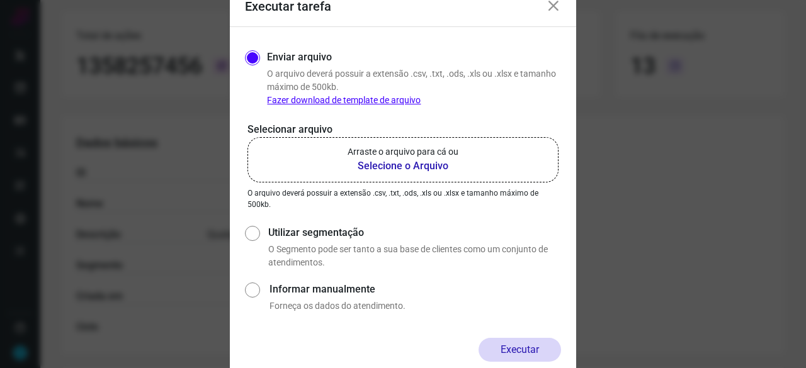
click at [381, 166] on b "Selecione o Arquivo" at bounding box center [402, 166] width 111 height 15
click at [0, 0] on input "Arraste o arquivo para cá ou Selecione o Arquivo" at bounding box center [0, 0] width 0 height 0
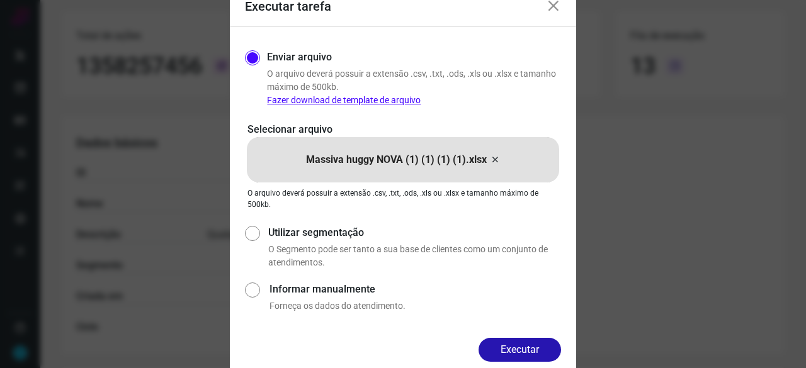
drag, startPoint x: 506, startPoint y: 343, endPoint x: 524, endPoint y: 347, distance: 18.0
click at [506, 343] on button "Executar" at bounding box center [519, 350] width 82 height 24
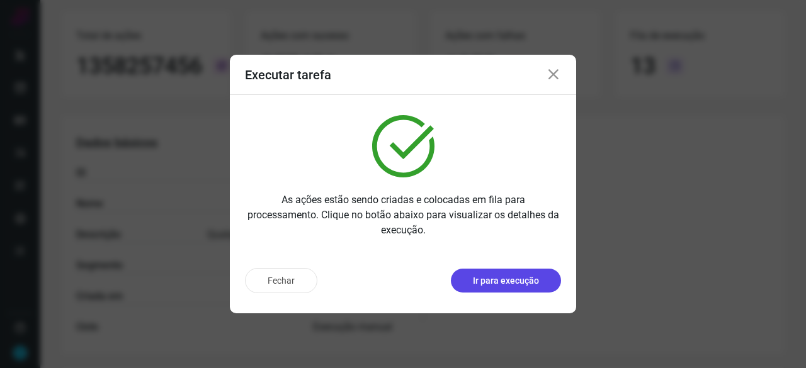
click at [511, 280] on p "Ir para execução" at bounding box center [506, 280] width 66 height 13
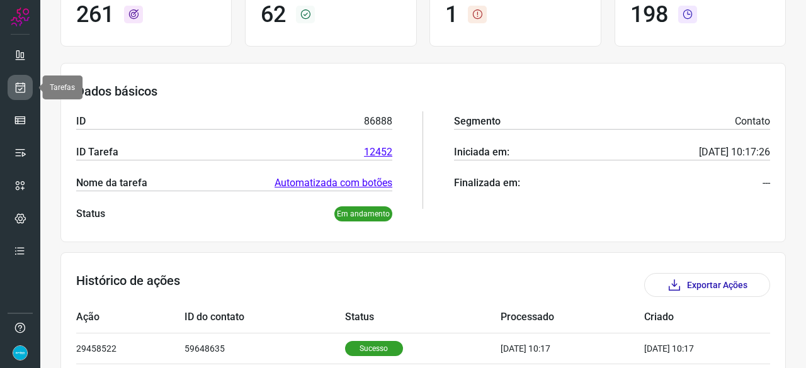
click at [21, 86] on icon at bounding box center [20, 87] width 13 height 13
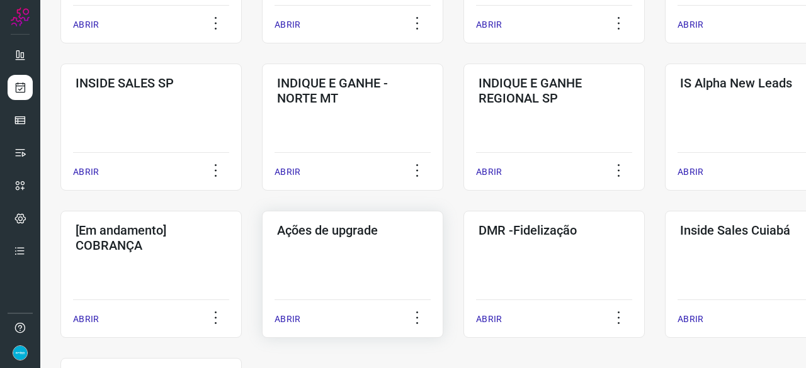
click at [288, 319] on p "ABRIR" at bounding box center [287, 319] width 26 height 13
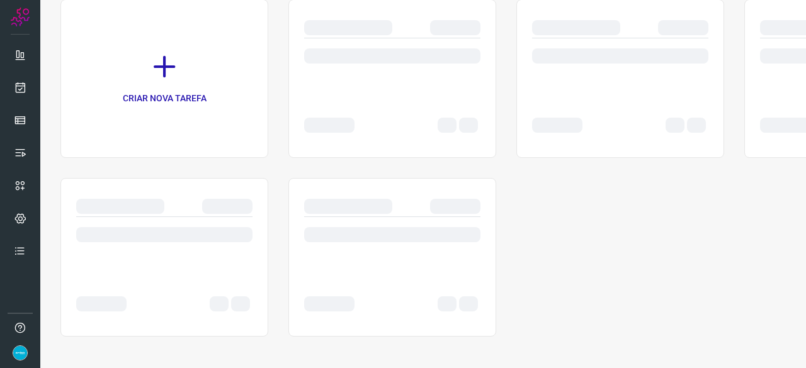
scroll to position [101, 0]
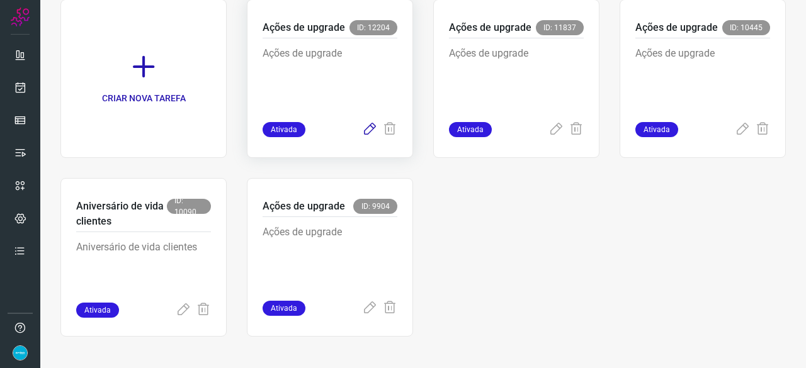
click at [366, 128] on icon at bounding box center [369, 129] width 15 height 15
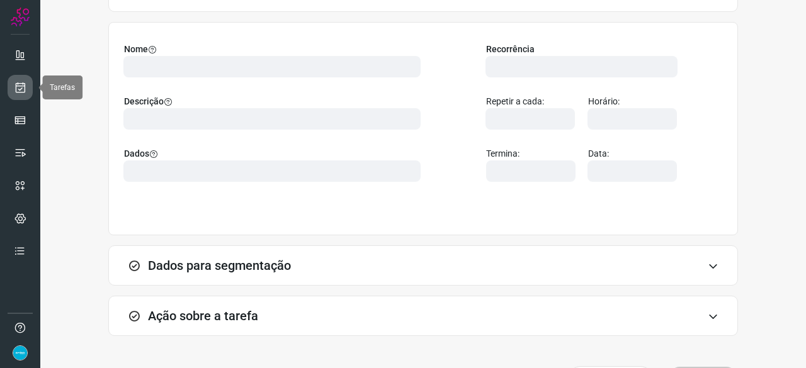
click at [20, 87] on icon at bounding box center [20, 87] width 13 height 13
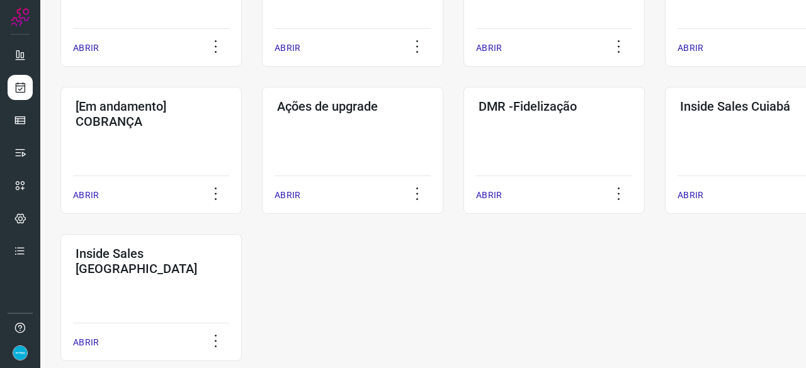
scroll to position [657, 0]
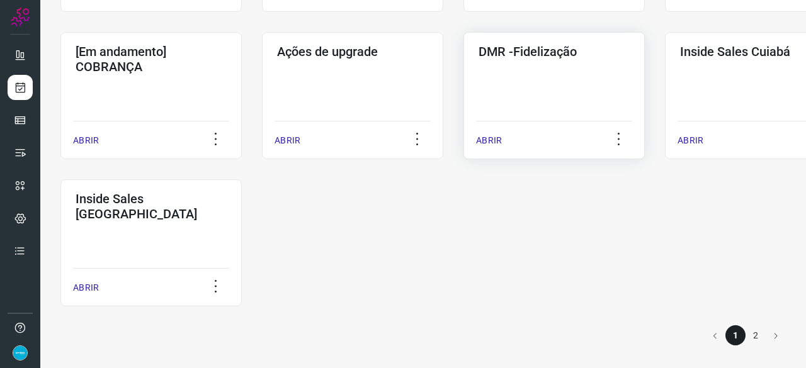
click at [485, 137] on p "ABRIR" at bounding box center [489, 140] width 26 height 13
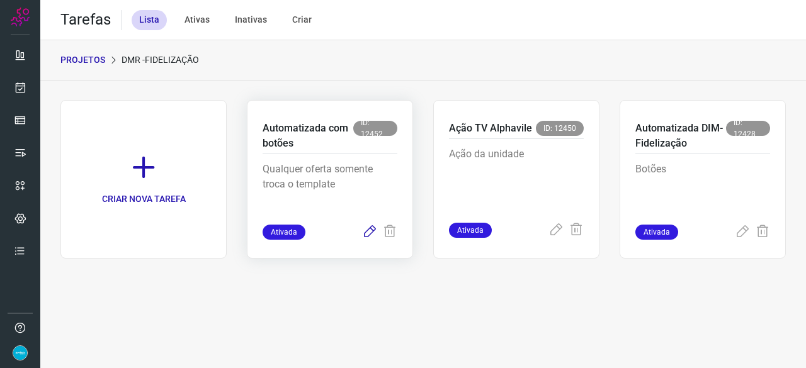
click at [367, 232] on icon at bounding box center [369, 232] width 15 height 15
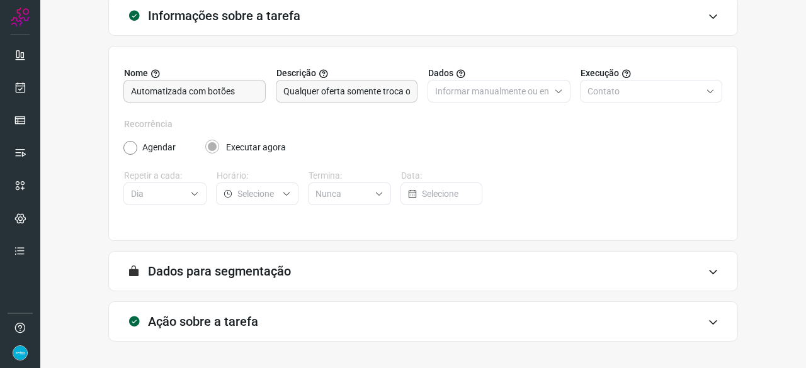
scroll to position [123, 0]
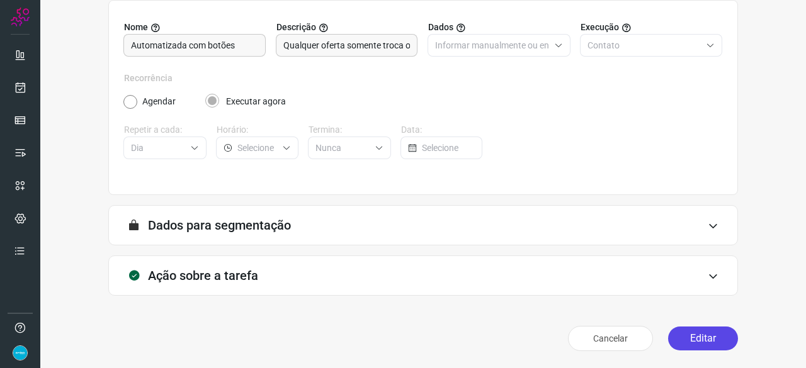
click at [681, 337] on button "Editar" at bounding box center [703, 339] width 70 height 24
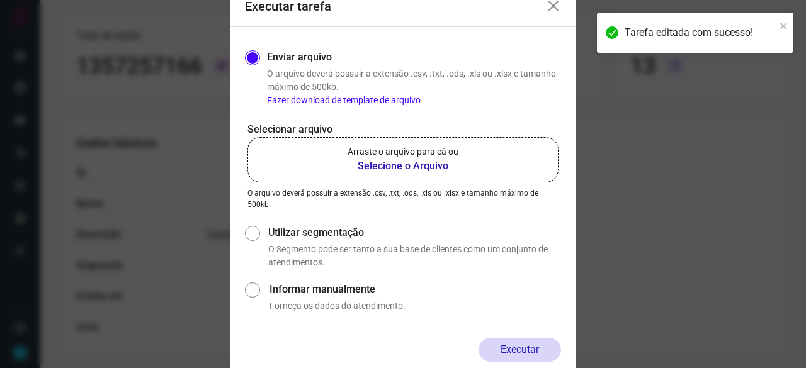
click at [384, 167] on b "Selecione o Arquivo" at bounding box center [402, 166] width 111 height 15
click at [0, 0] on input "Arraste o arquivo para cá ou Selecione o Arquivo" at bounding box center [0, 0] width 0 height 0
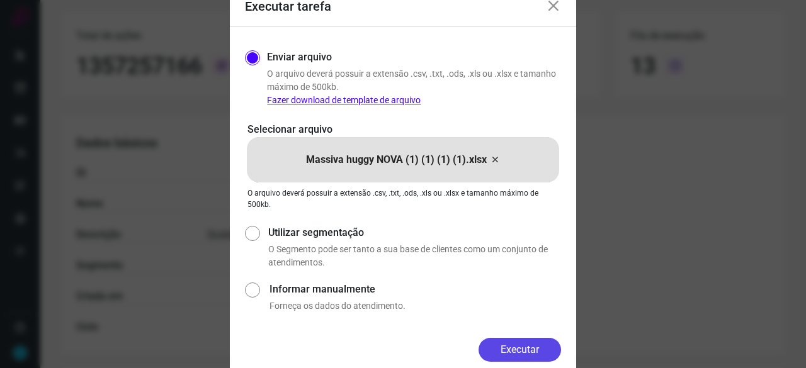
click at [544, 346] on button "Executar" at bounding box center [519, 350] width 82 height 24
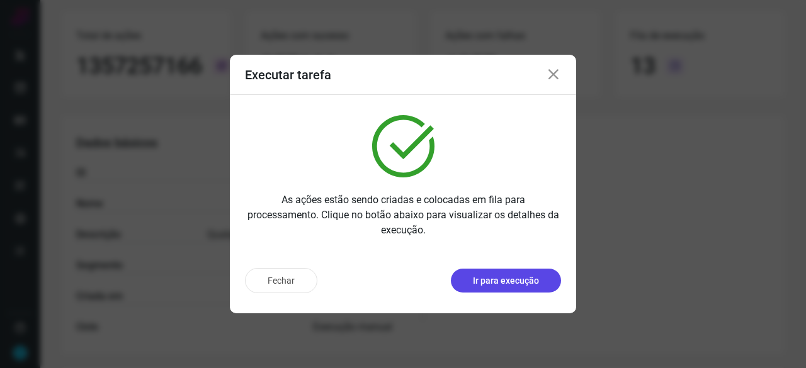
click at [529, 291] on button "Ir para execução" at bounding box center [506, 281] width 110 height 24
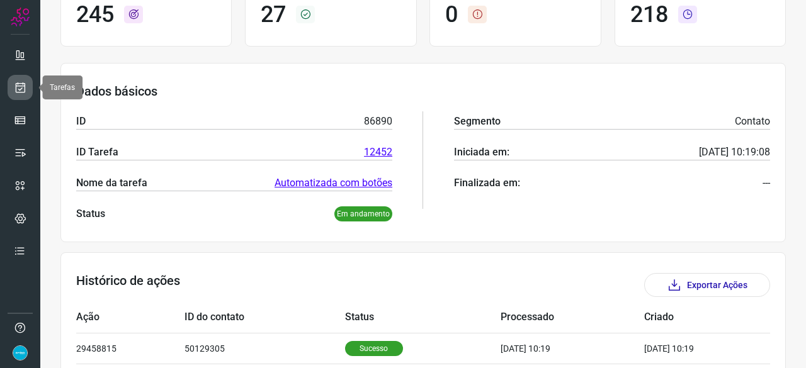
click at [25, 84] on icon at bounding box center [20, 87] width 13 height 13
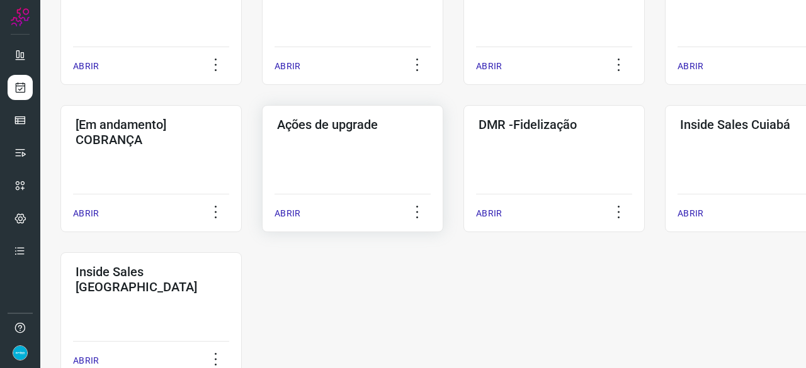
scroll to position [604, 0]
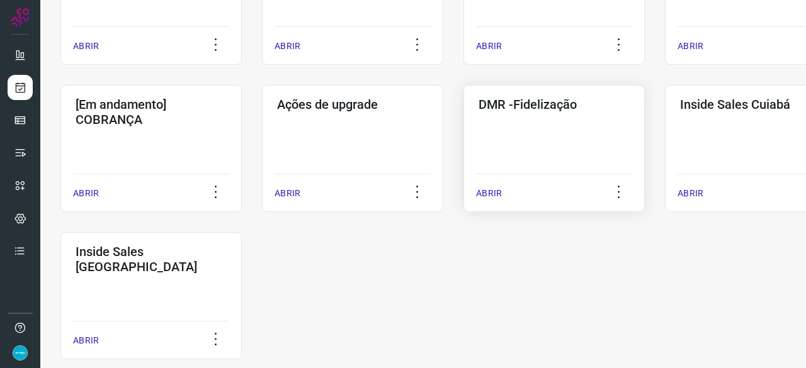
click at [482, 194] on p "ABRIR" at bounding box center [489, 193] width 26 height 13
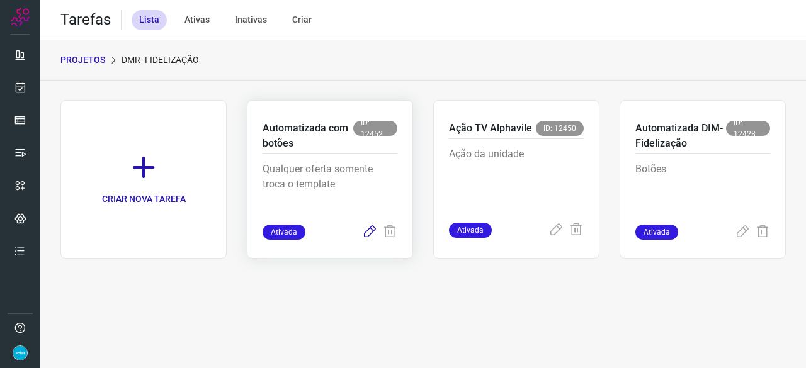
click at [365, 232] on icon at bounding box center [369, 232] width 15 height 15
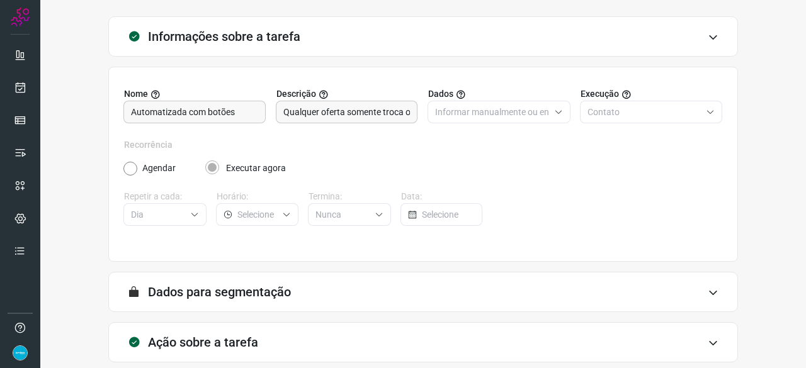
scroll to position [123, 0]
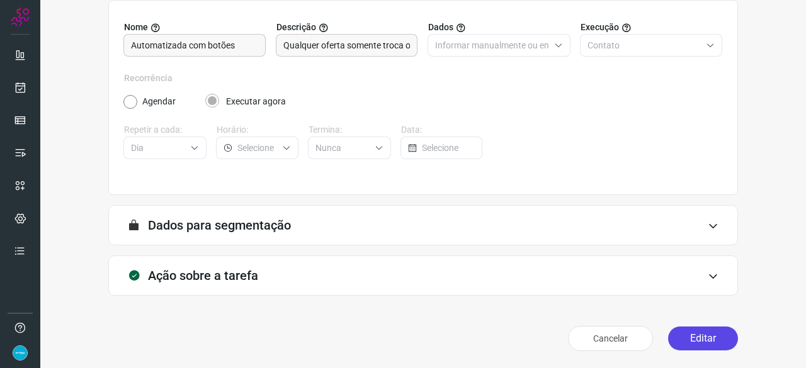
click at [670, 338] on button "Editar" at bounding box center [703, 339] width 70 height 24
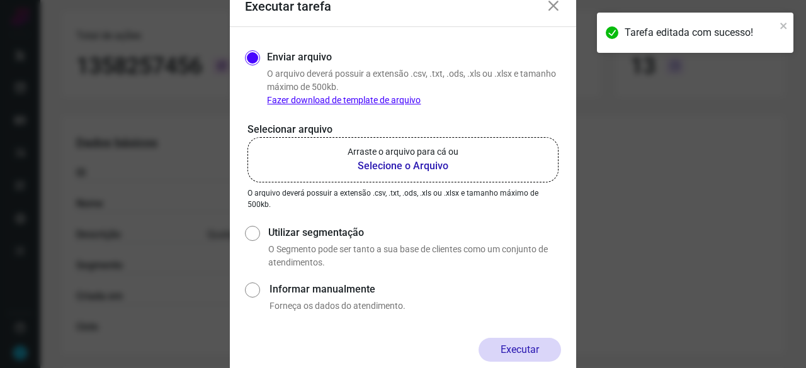
click at [412, 166] on b "Selecione o Arquivo" at bounding box center [402, 166] width 111 height 15
click at [0, 0] on input "Arraste o arquivo para cá ou Selecione o Arquivo" at bounding box center [0, 0] width 0 height 0
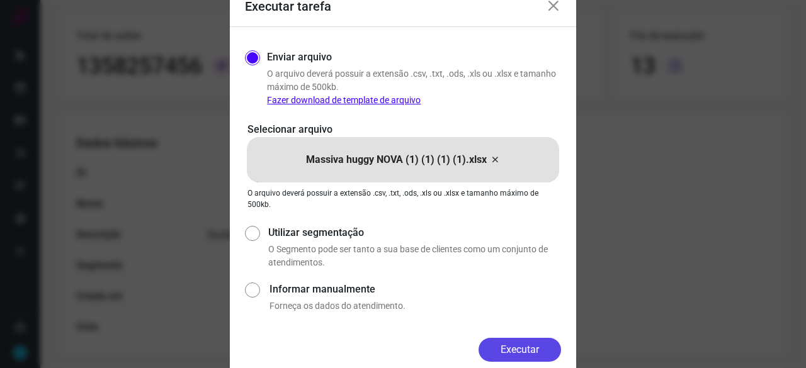
click at [502, 345] on button "Executar" at bounding box center [519, 350] width 82 height 24
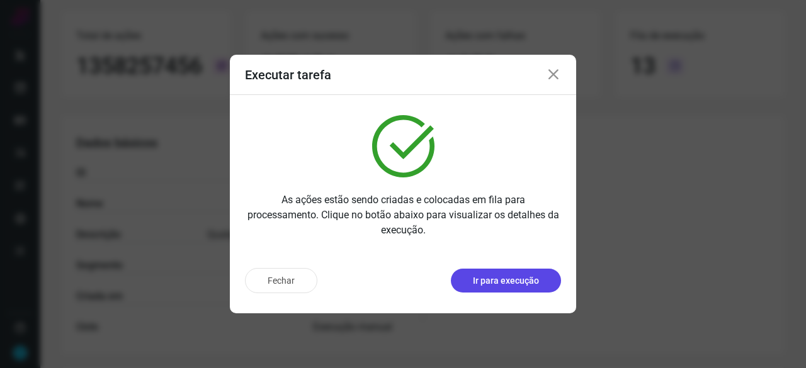
click at [543, 283] on button "Ir para execução" at bounding box center [506, 281] width 110 height 24
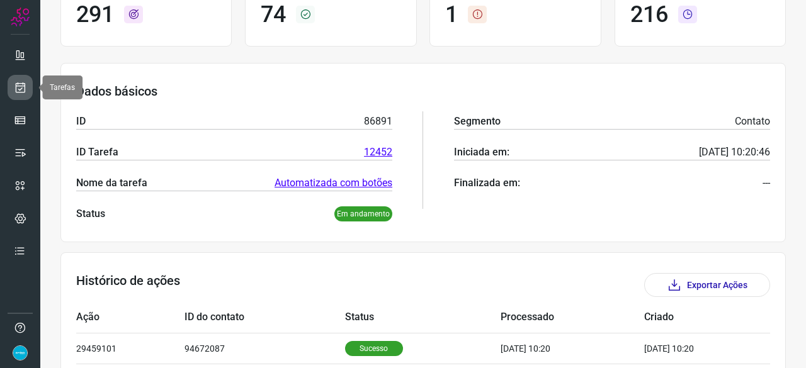
click at [23, 84] on icon at bounding box center [20, 87] width 13 height 13
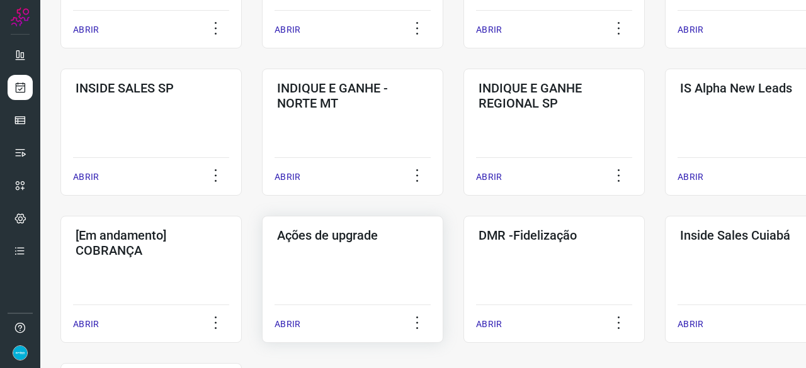
scroll to position [541, 0]
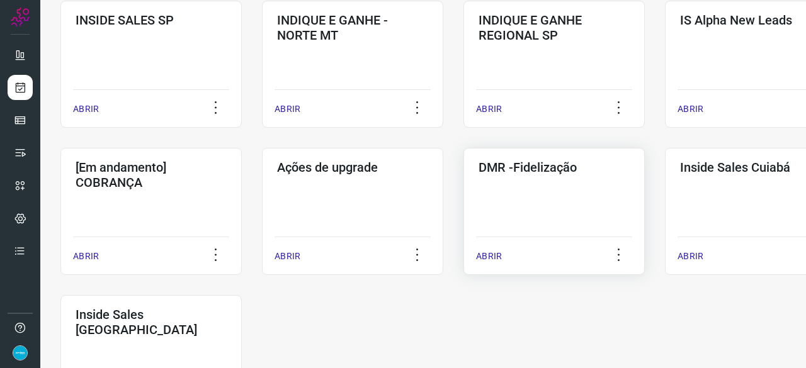
click at [482, 255] on p "ABRIR" at bounding box center [489, 256] width 26 height 13
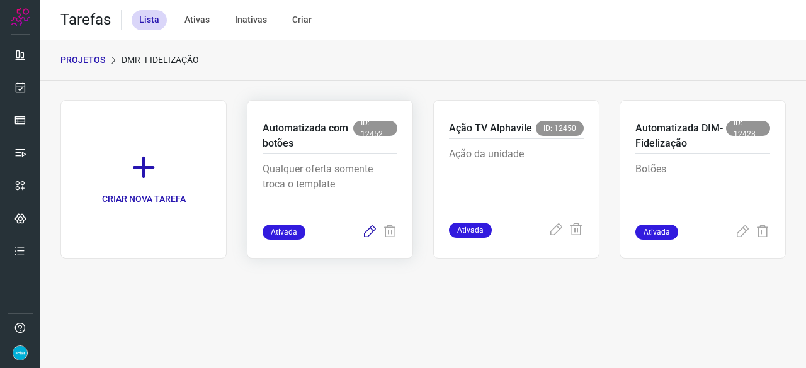
click at [370, 229] on icon at bounding box center [369, 232] width 15 height 15
